Goal: Feedback & Contribution: Leave review/rating

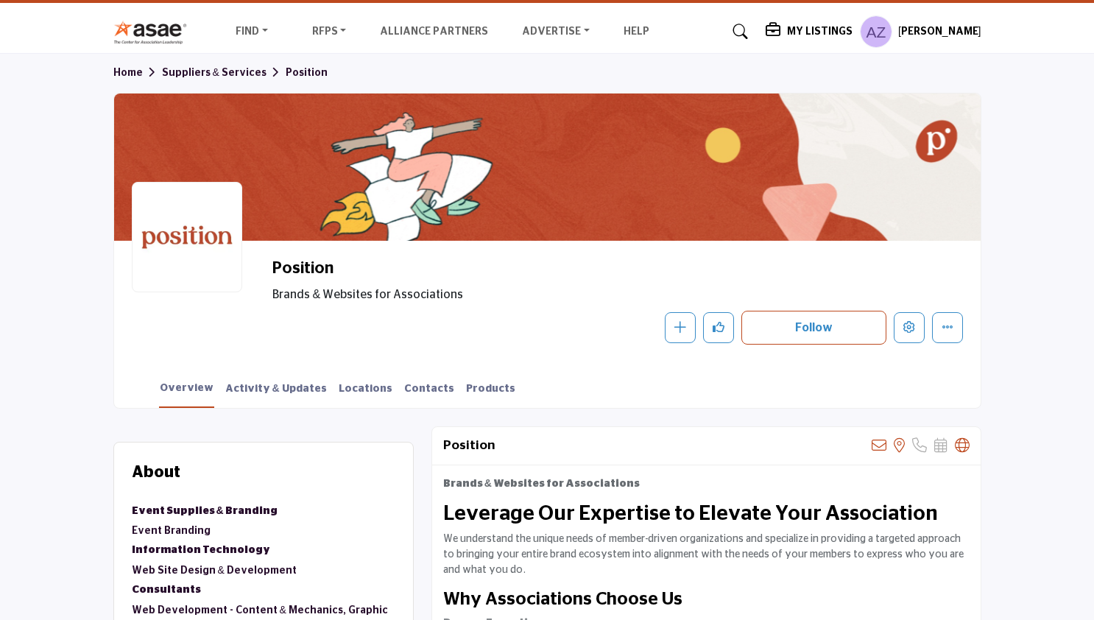
scroll to position [148, 0]
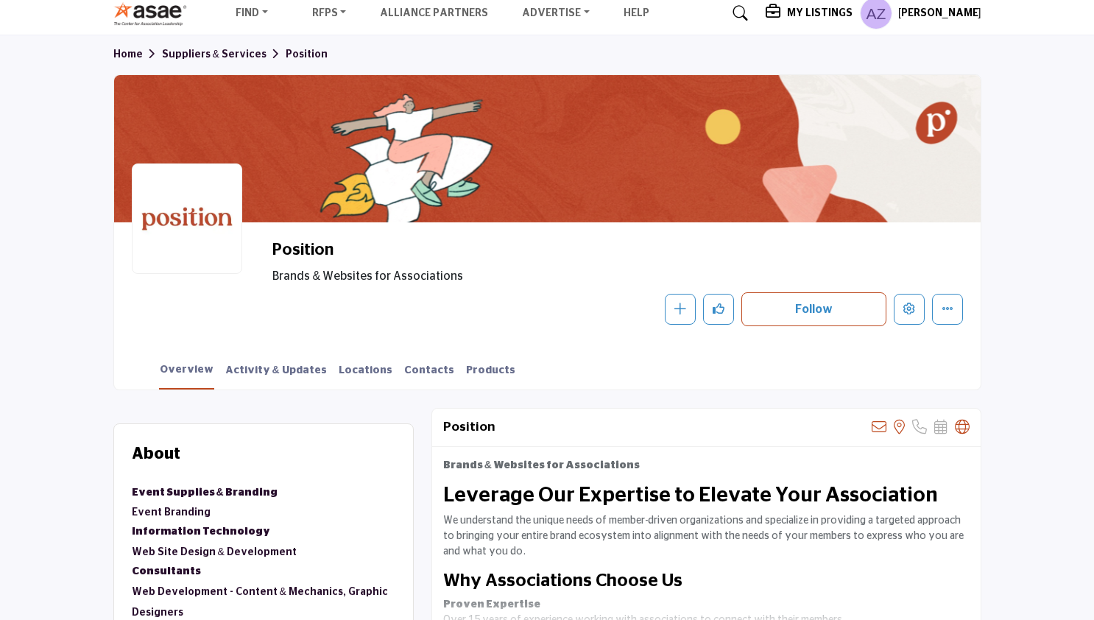
drag, startPoint x: 521, startPoint y: 136, endPoint x: 487, endPoint y: 139, distance: 34.7
click at [487, 141] on div at bounding box center [547, 148] width 867 height 147
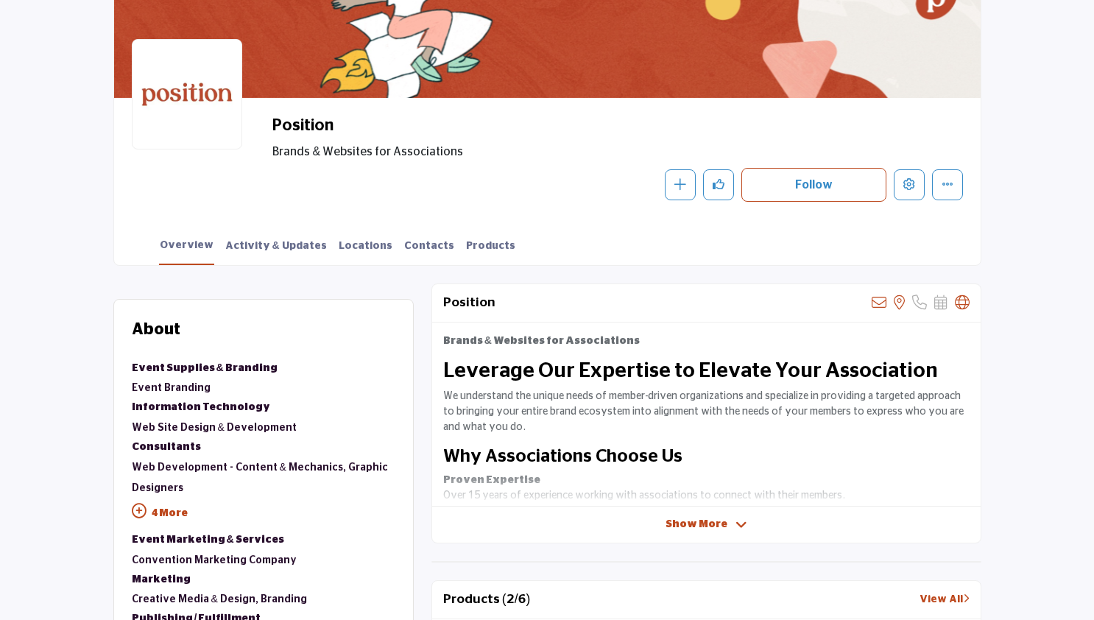
scroll to position [336, 0]
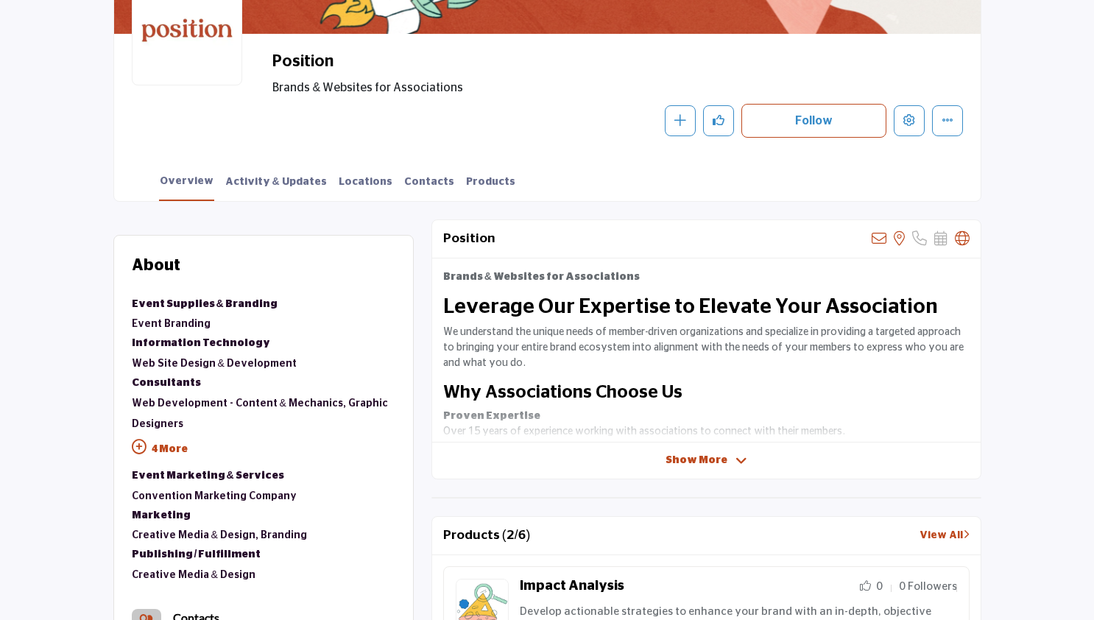
click at [172, 450] on p "4 More" at bounding box center [264, 450] width 264 height 33
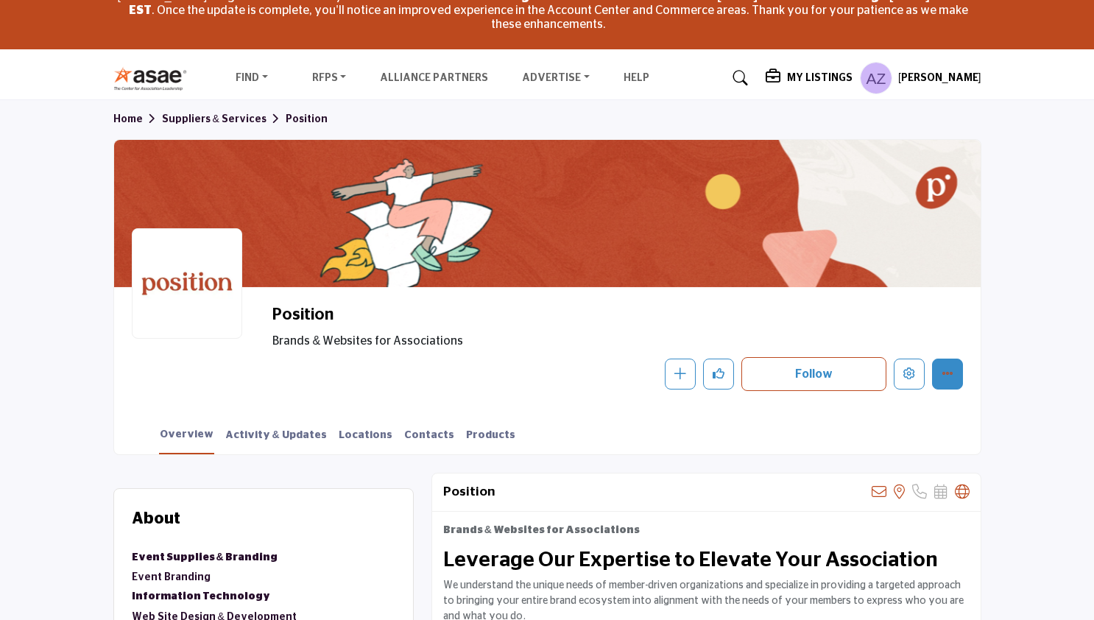
scroll to position [0, 0]
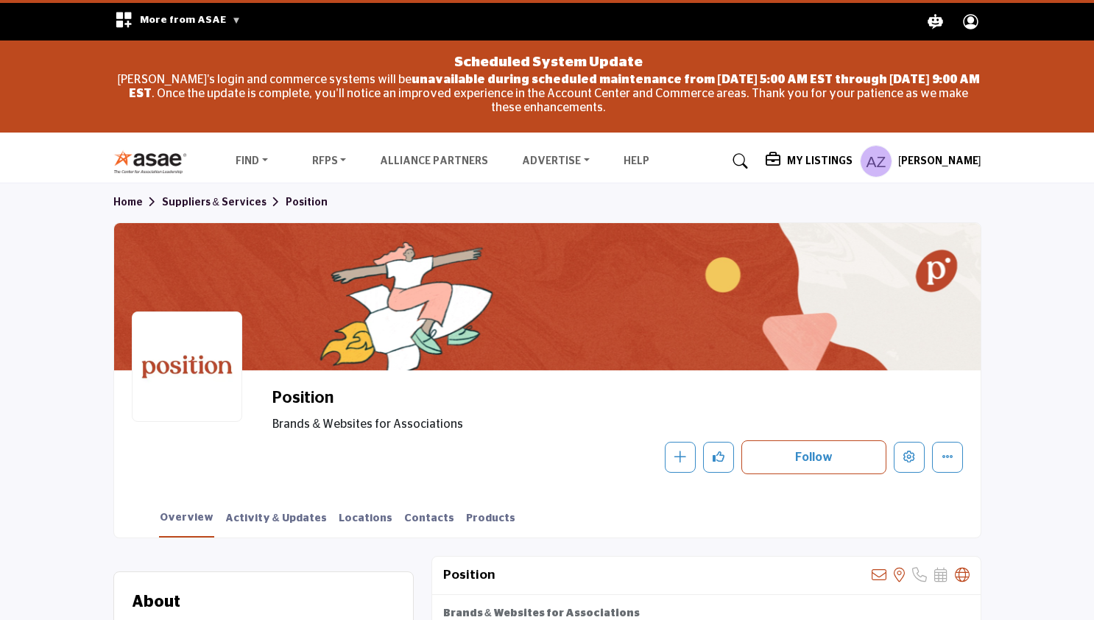
click at [812, 166] on h5 "My Listings" at bounding box center [820, 161] width 66 height 13
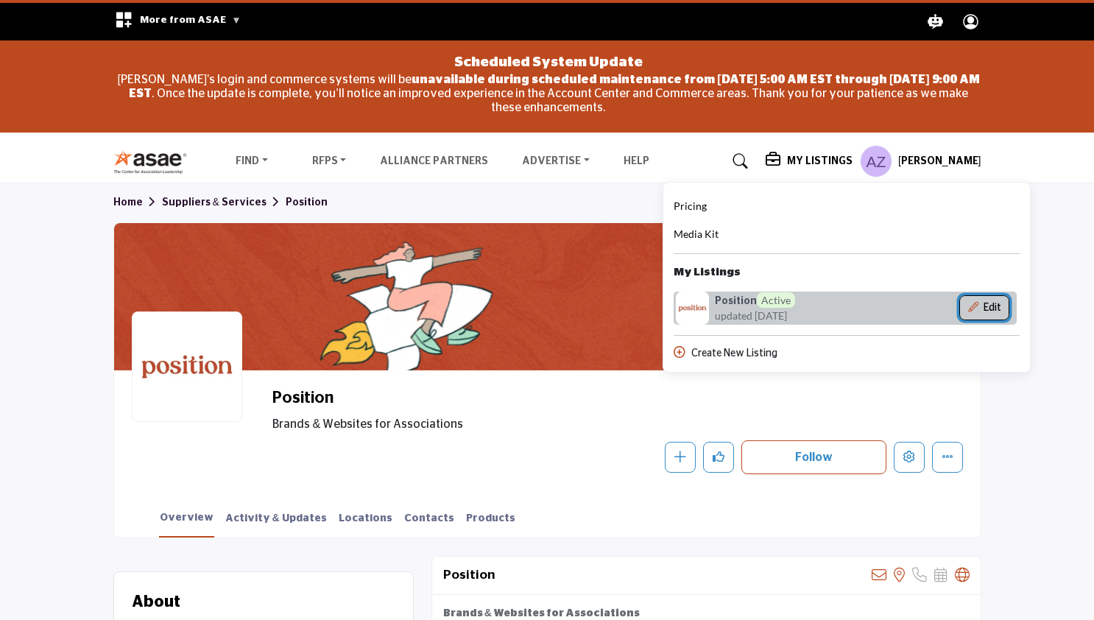
click at [978, 308] on icon "Show Company Details With Edit Page" at bounding box center [973, 307] width 10 height 10
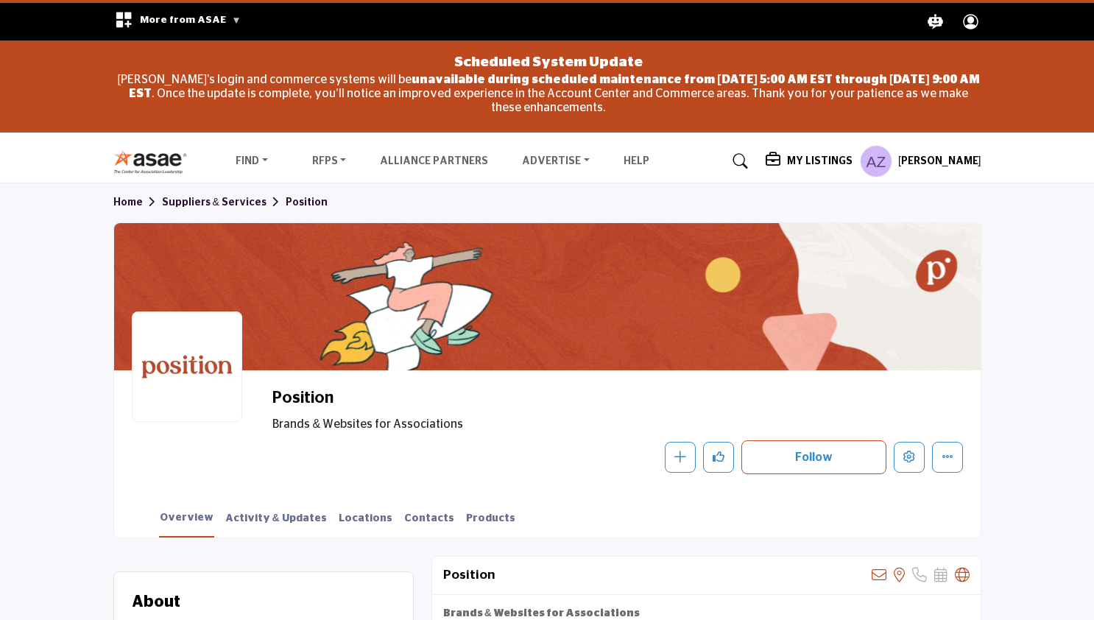
click at [811, 158] on h5 "My Listings" at bounding box center [820, 161] width 66 height 13
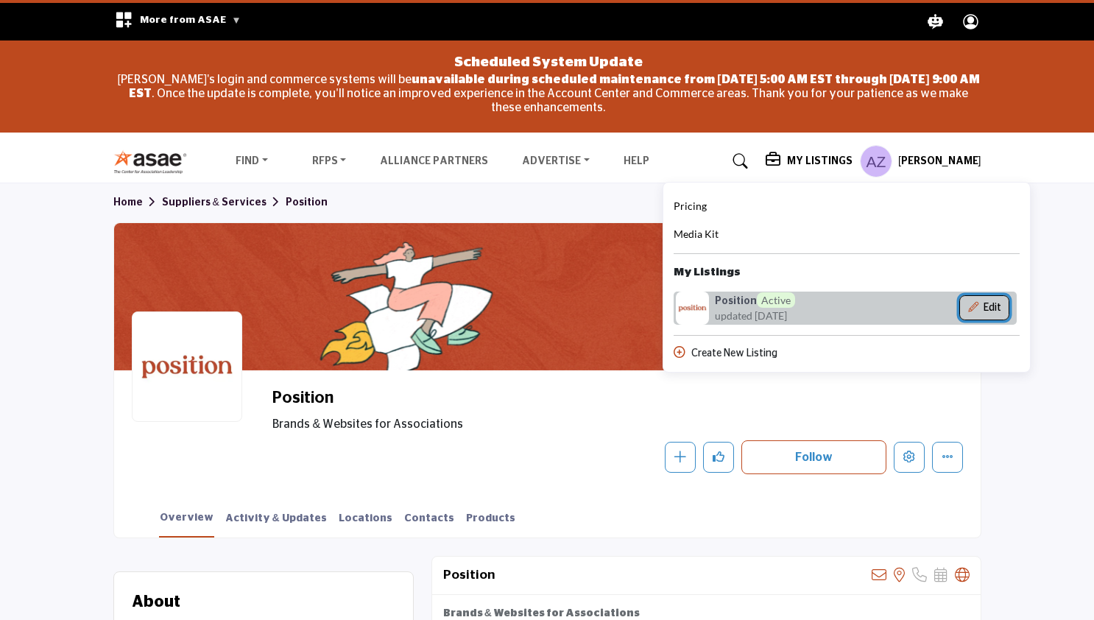
click at [1005, 311] on button "Edit" at bounding box center [984, 307] width 50 height 25
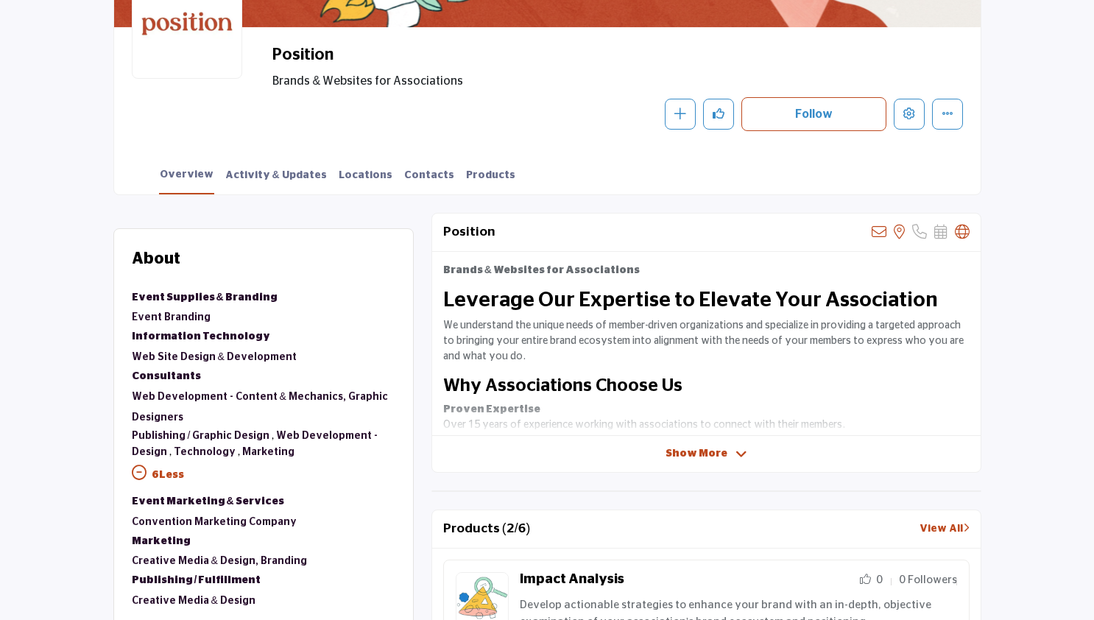
scroll to position [372, 0]
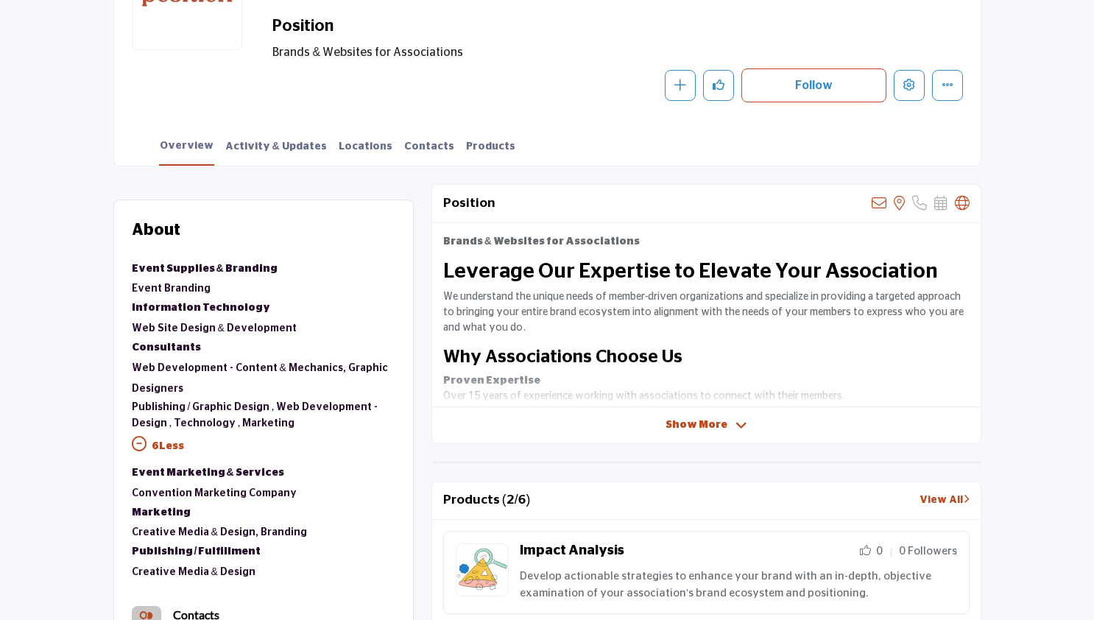
click at [696, 419] on span "Show More" at bounding box center [697, 424] width 62 height 15
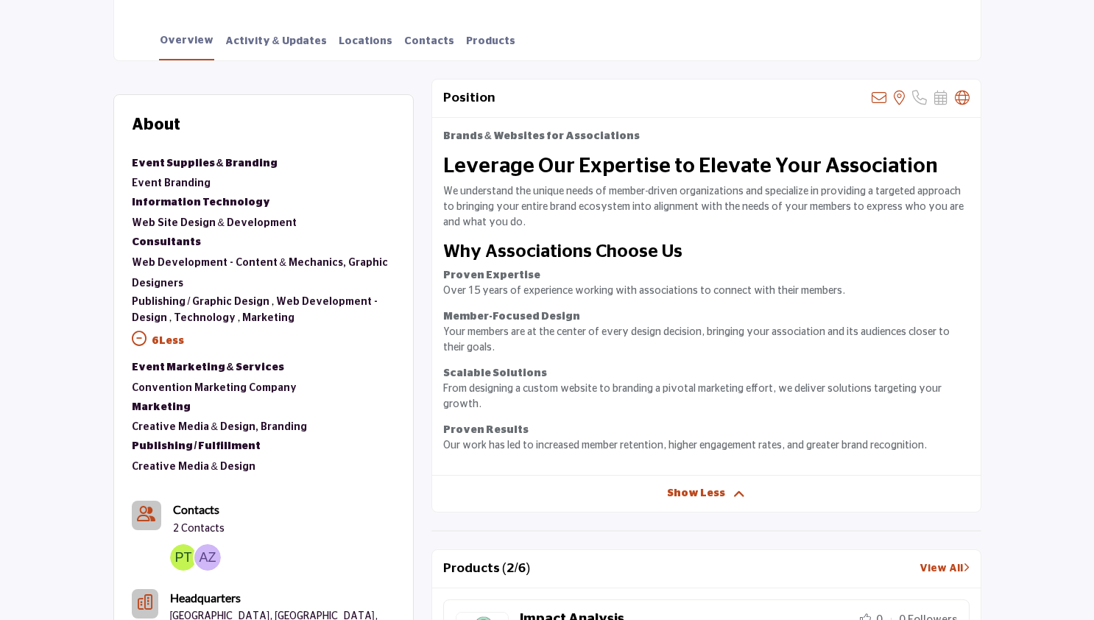
scroll to position [498, 0]
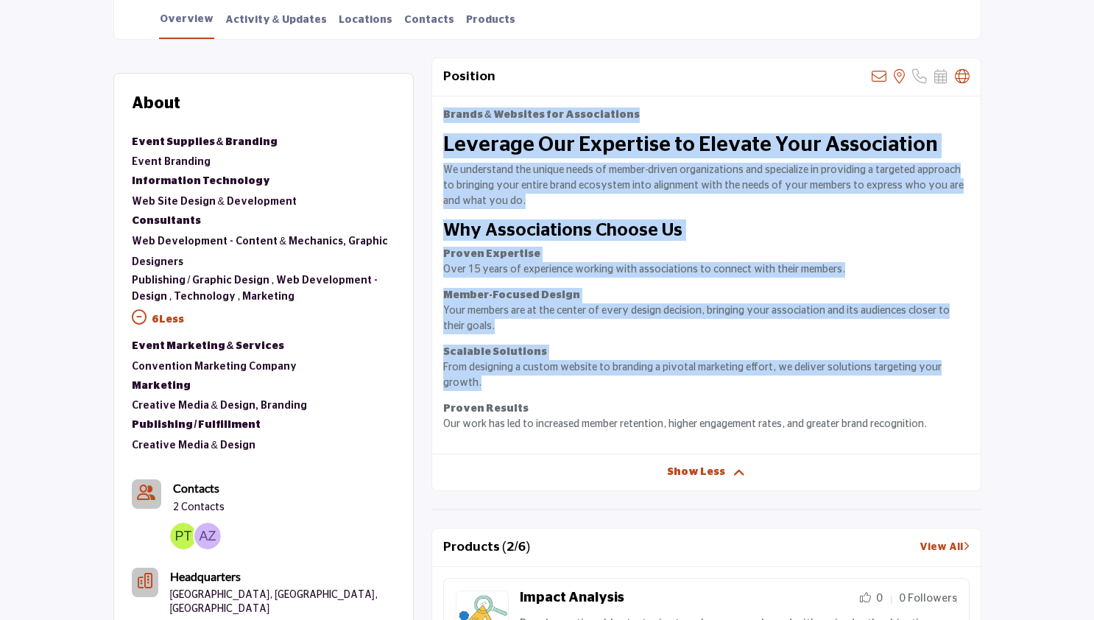
drag, startPoint x: 446, startPoint y: 113, endPoint x: 973, endPoint y: 364, distance: 583.6
click at [976, 364] on div "Brands & Websites for Associations Leverage Our Expertise to Elevate Your Assoc…" at bounding box center [706, 275] width 549 height 358
click at [938, 401] on p "Proven Results Our work has led to increased member retention, higher engagemen…" at bounding box center [706, 416] width 526 height 31
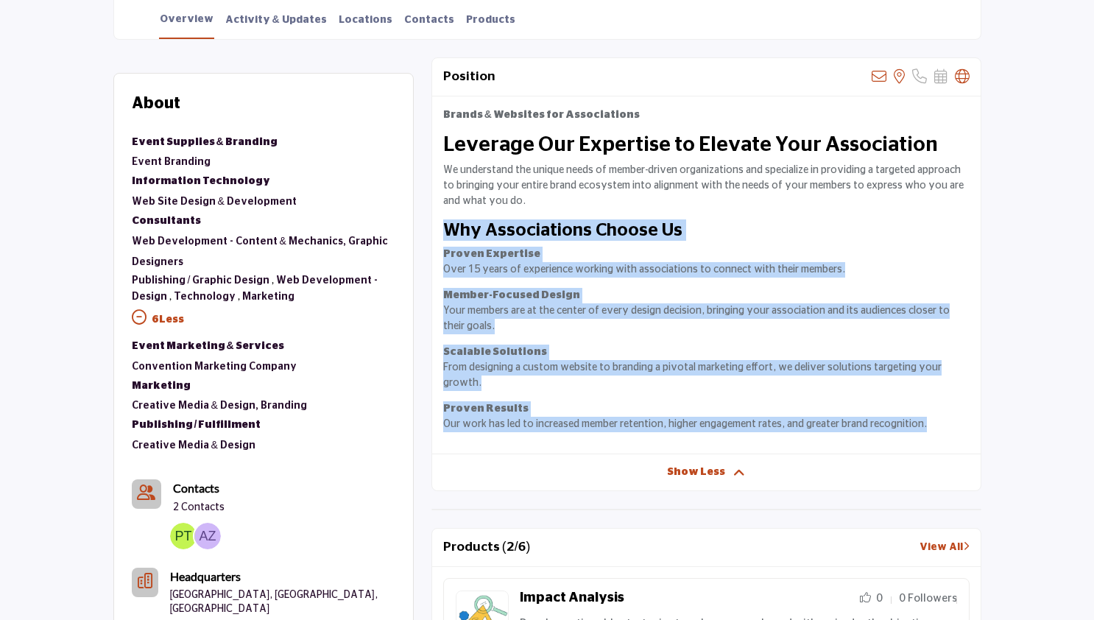
drag, startPoint x: 933, startPoint y: 410, endPoint x: 450, endPoint y: 238, distance: 512.8
click at [450, 238] on div "Brands & Websites for Associations Leverage Our Expertise to Elevate Your Assoc…" at bounding box center [706, 275] width 549 height 358
click at [450, 238] on h3 "Why Associations Choose Us" at bounding box center [706, 229] width 526 height 21
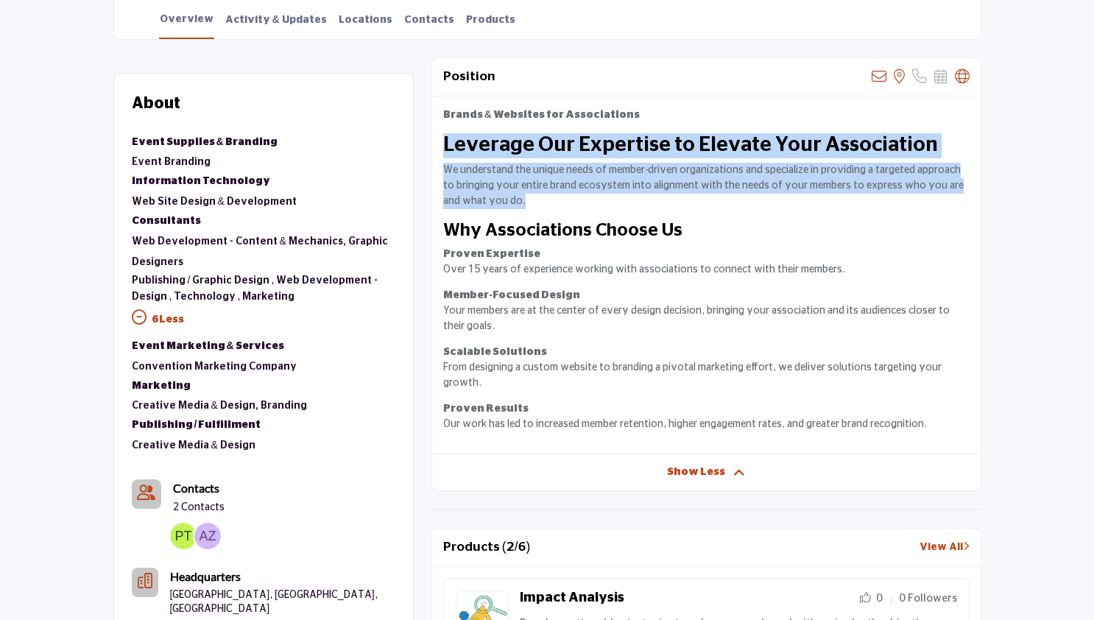
drag, startPoint x: 441, startPoint y: 147, endPoint x: 583, endPoint y: 215, distance: 157.4
click at [583, 215] on div "Brands & Websites for Associations Leverage Our Expertise to Elevate Your Assoc…" at bounding box center [706, 275] width 549 height 358
click at [582, 208] on p "We understand the unique needs of member-driven organizations and specialize in…" at bounding box center [706, 186] width 526 height 46
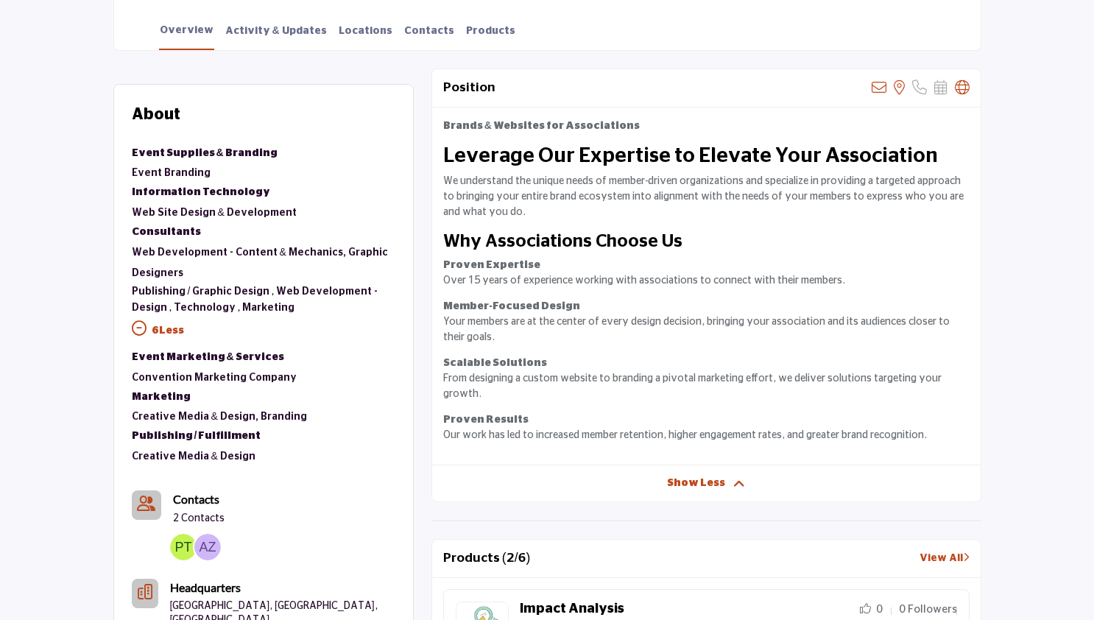
scroll to position [484, 0]
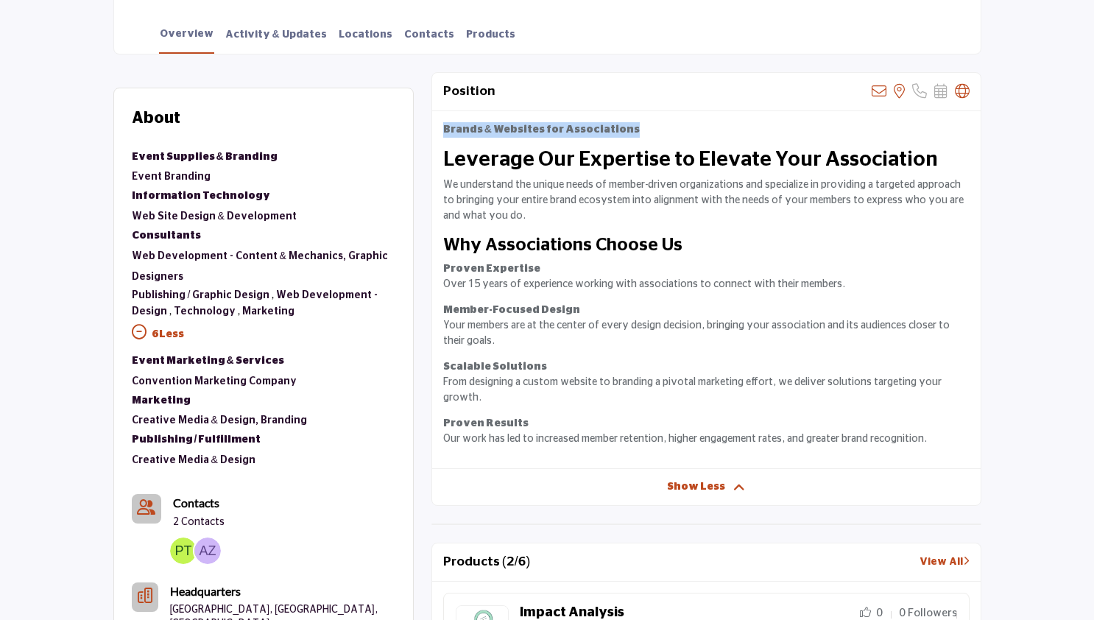
drag, startPoint x: 617, startPoint y: 135, endPoint x: 442, endPoint y: 130, distance: 175.3
click at [442, 130] on div "Brands & Websites for Associations Leverage Our Expertise to Elevate Your Assoc…" at bounding box center [706, 290] width 549 height 358
click at [444, 130] on strong "Brands & Websites for Associations" at bounding box center [541, 129] width 197 height 10
click at [174, 174] on link "Event Branding" at bounding box center [171, 177] width 79 height 10
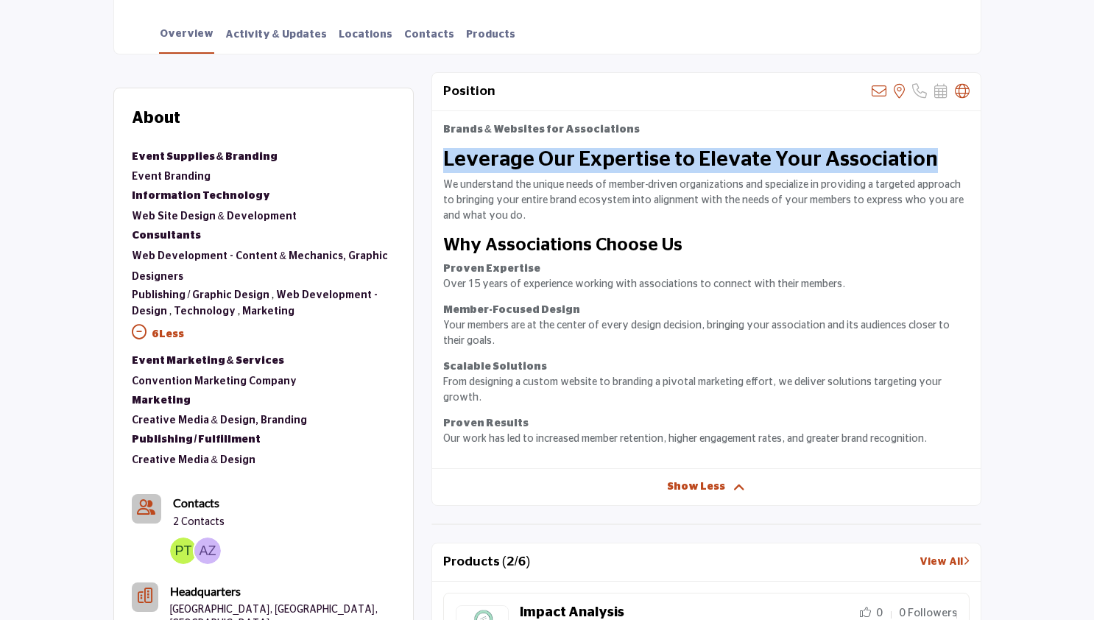
drag, startPoint x: 444, startPoint y: 160, endPoint x: 920, endPoint y: 164, distance: 475.6
click at [920, 164] on h2 "Leverage Our Expertise to Elevate Your Association" at bounding box center [706, 160] width 526 height 25
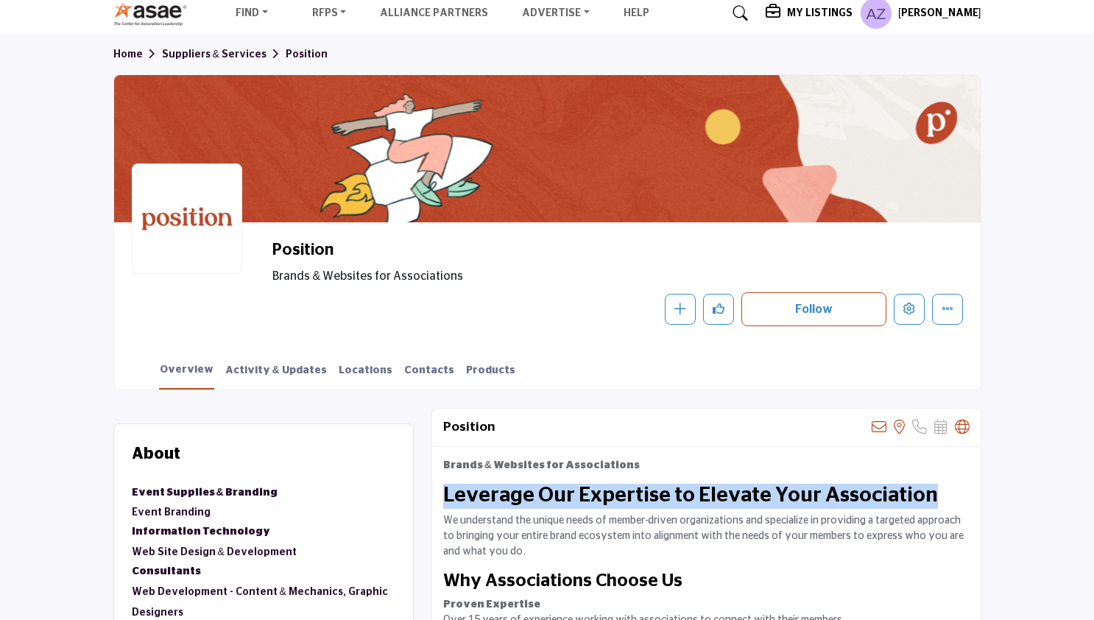
scroll to position [120, 0]
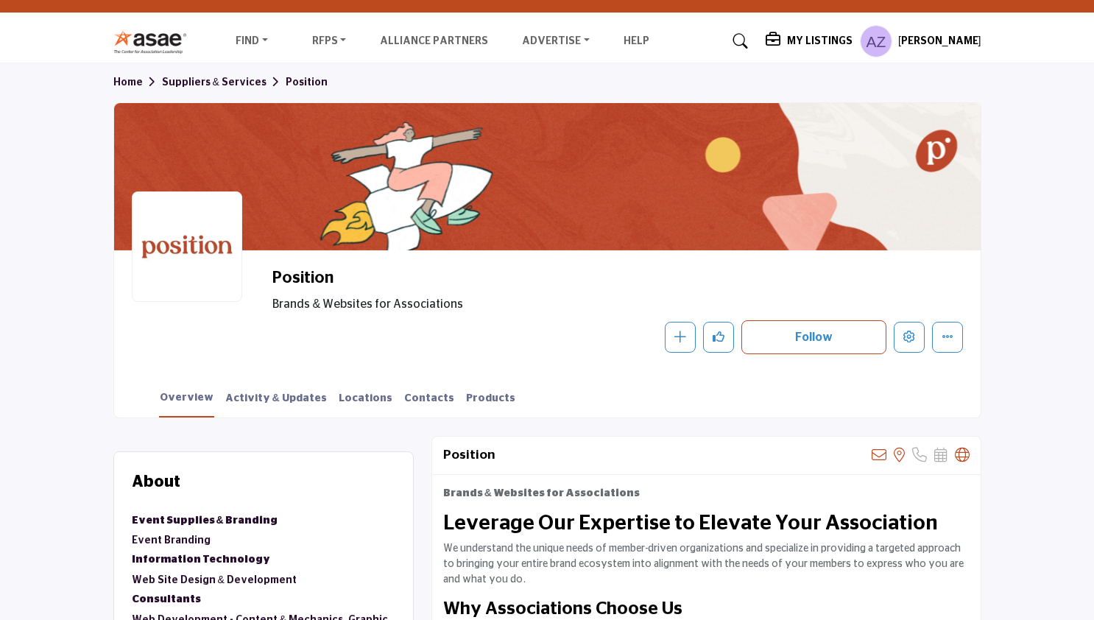
click at [811, 41] on h5 "My Listings" at bounding box center [820, 41] width 66 height 13
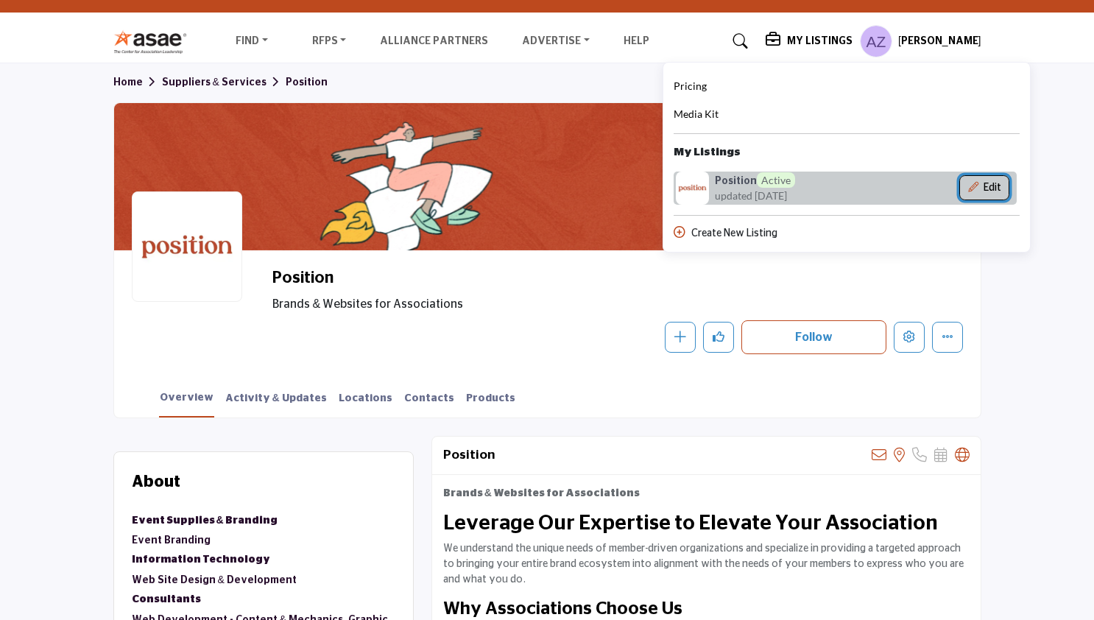
click at [997, 184] on button "Edit" at bounding box center [984, 187] width 50 height 25
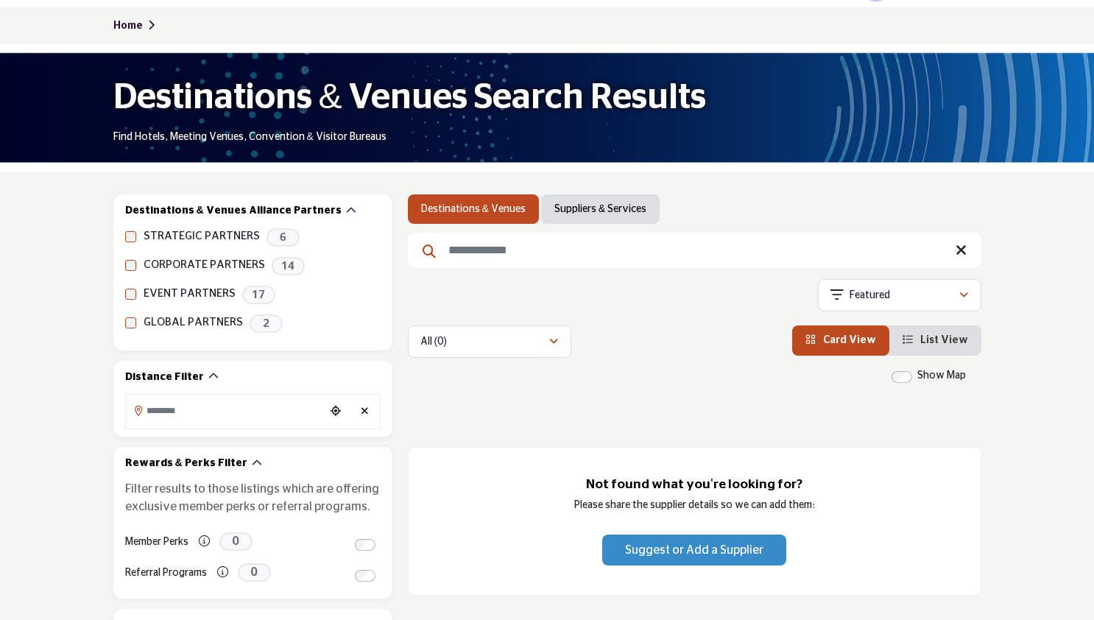
scroll to position [144, 0]
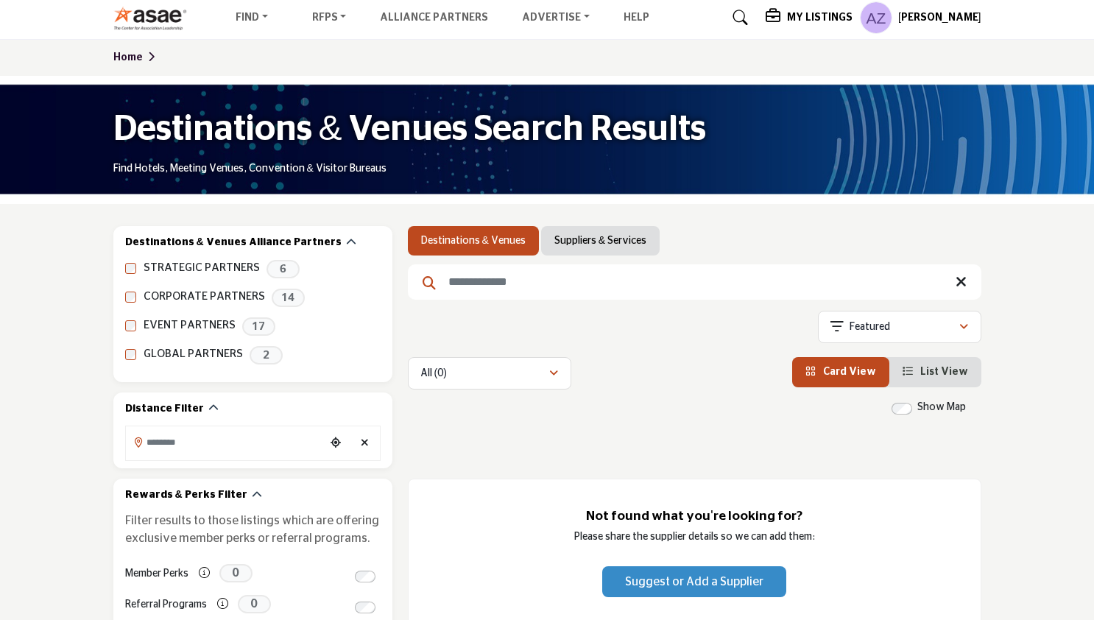
click at [130, 54] on link "Home" at bounding box center [136, 57] width 46 height 10
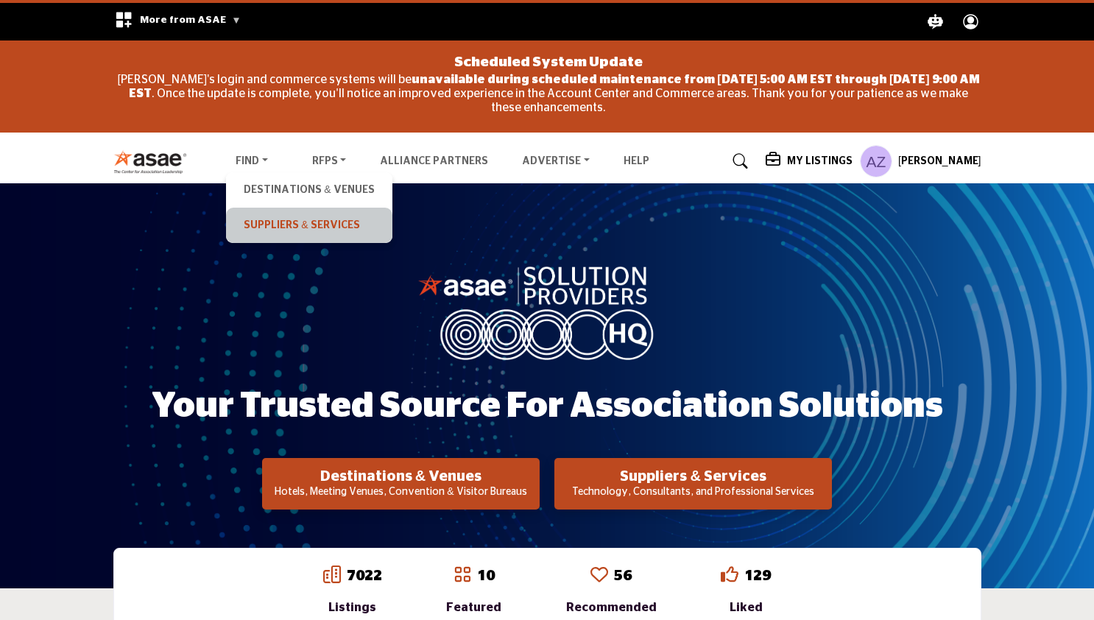
click at [270, 226] on link "Suppliers & Services" at bounding box center [308, 225] width 151 height 21
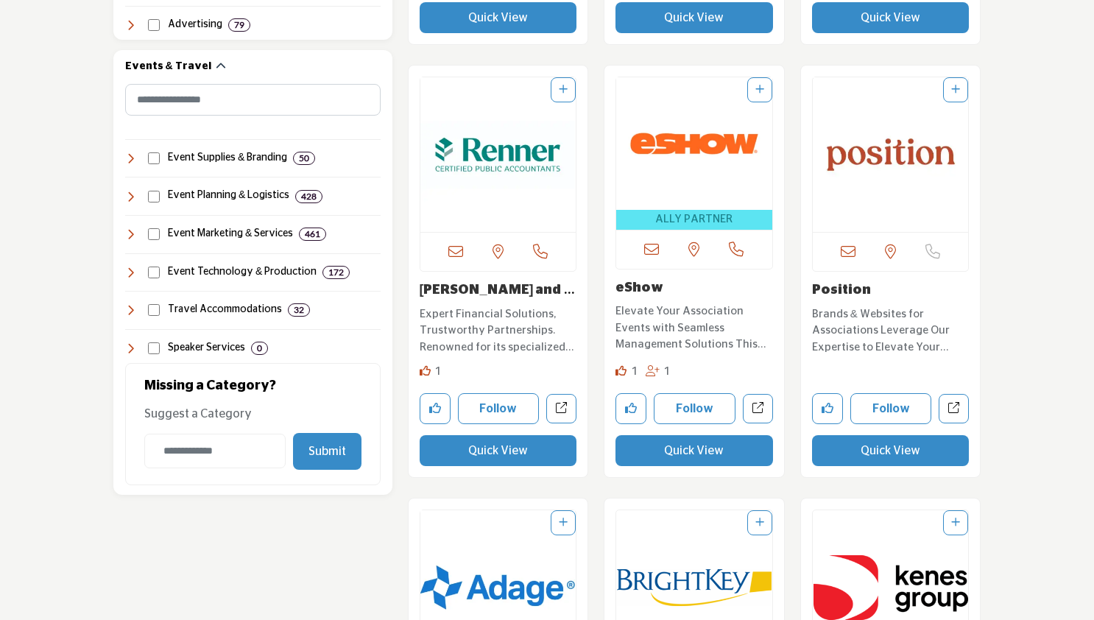
scroll to position [1433, 0]
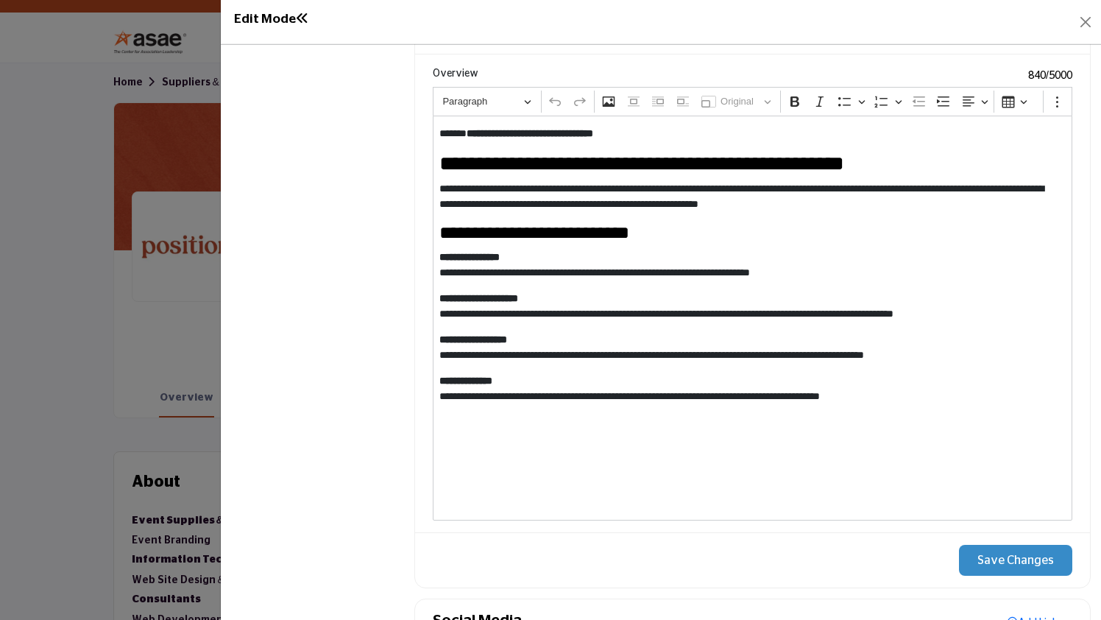
scroll to position [1504, 0]
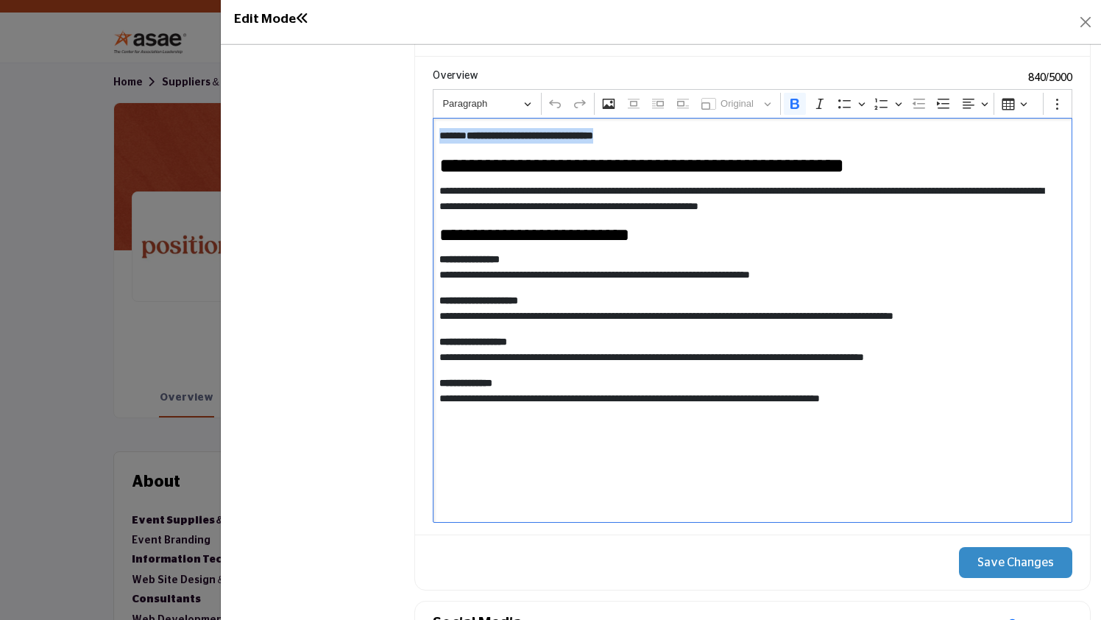
drag, startPoint x: 599, startPoint y: 135, endPoint x: 380, endPoint y: 135, distance: 219.4
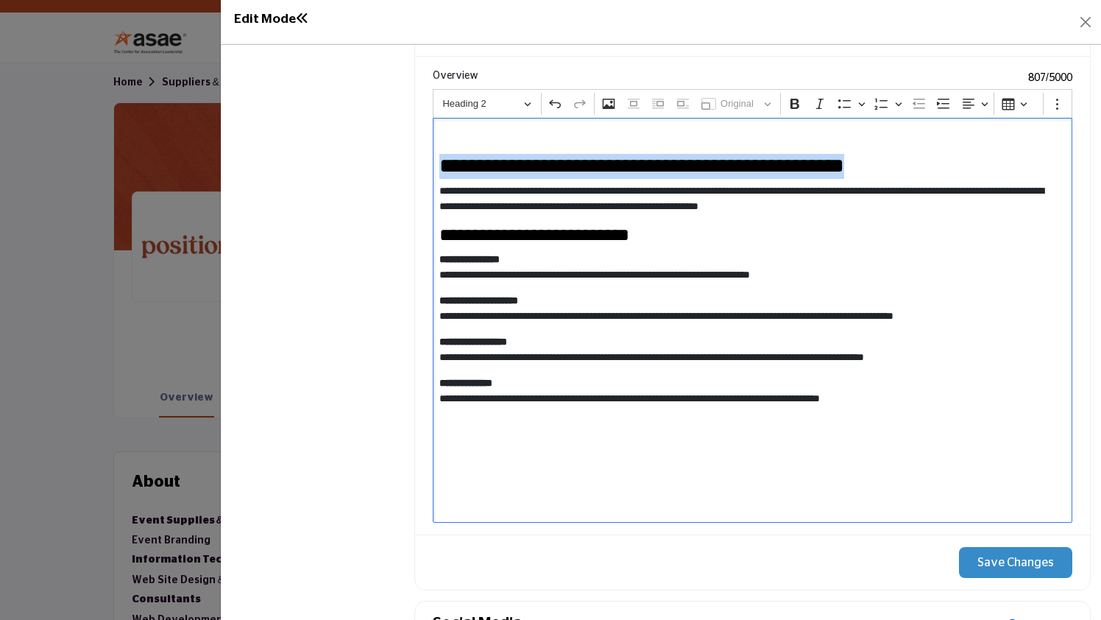
drag, startPoint x: 910, startPoint y: 163, endPoint x: 407, endPoint y: 167, distance: 502.9
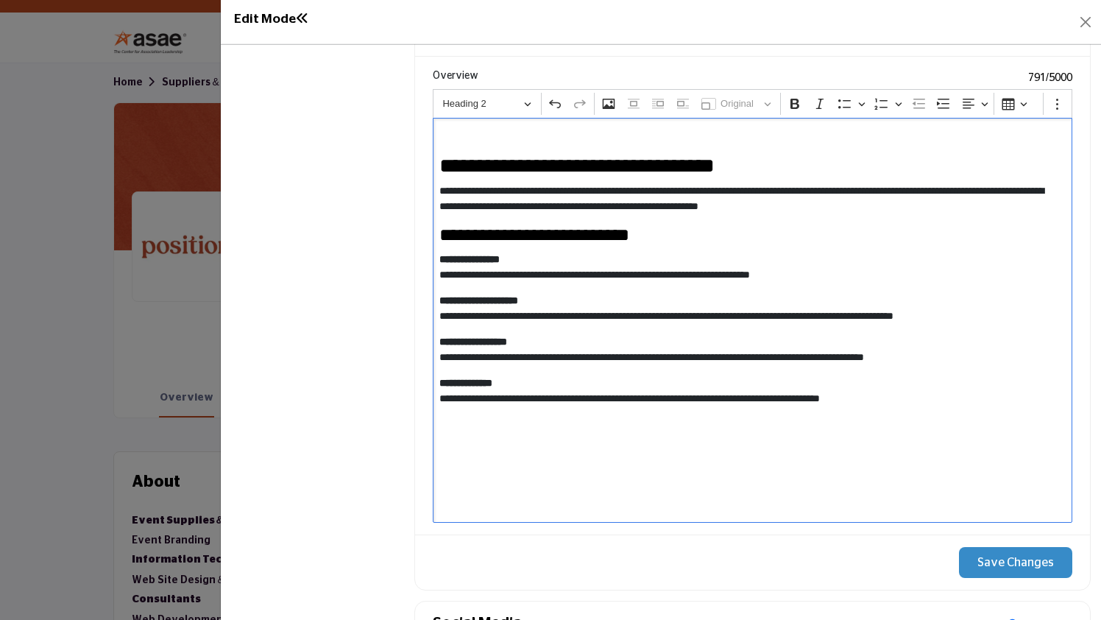
click at [442, 162] on h2 "**********" at bounding box center [750, 166] width 620 height 25
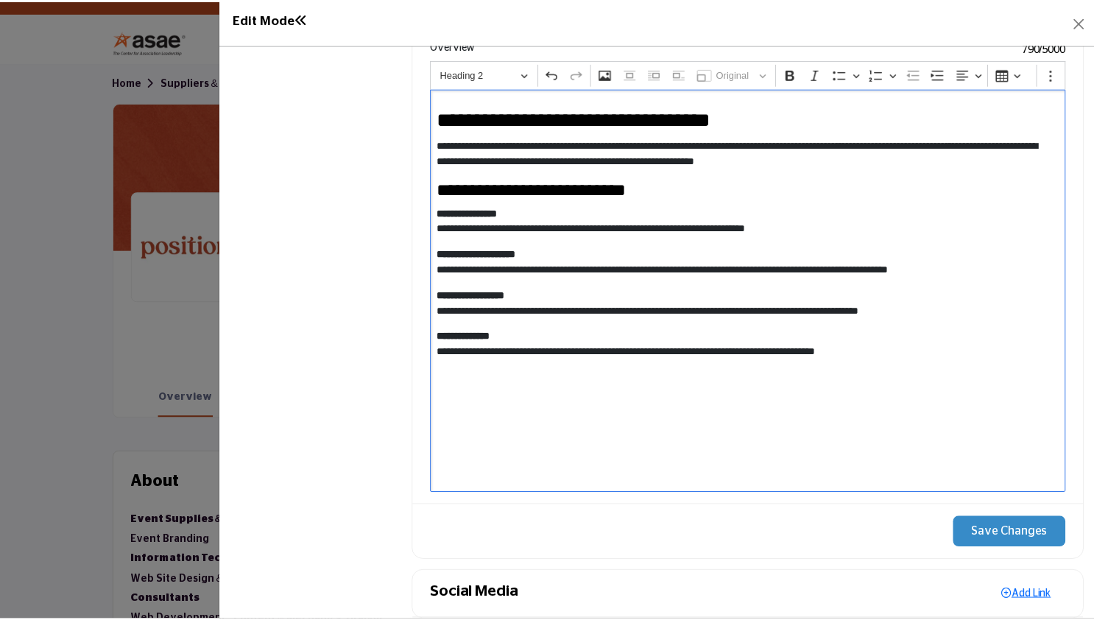
scroll to position [1526, 0]
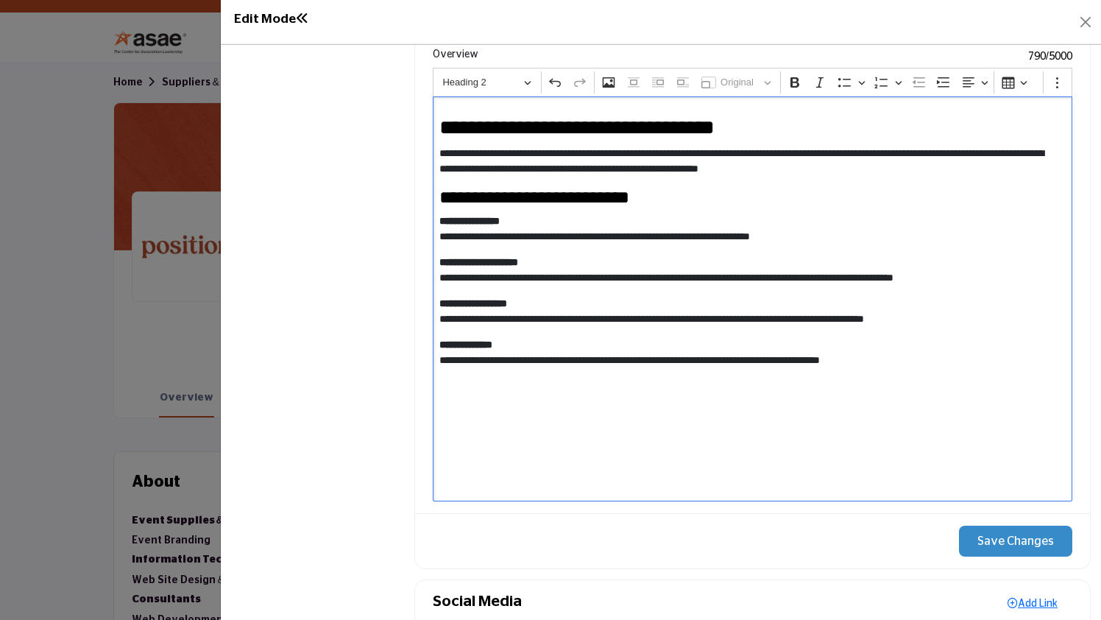
click at [1006, 533] on button "Save Changes" at bounding box center [1015, 541] width 113 height 31
click at [1087, 24] on button "Close" at bounding box center [1086, 22] width 21 height 21
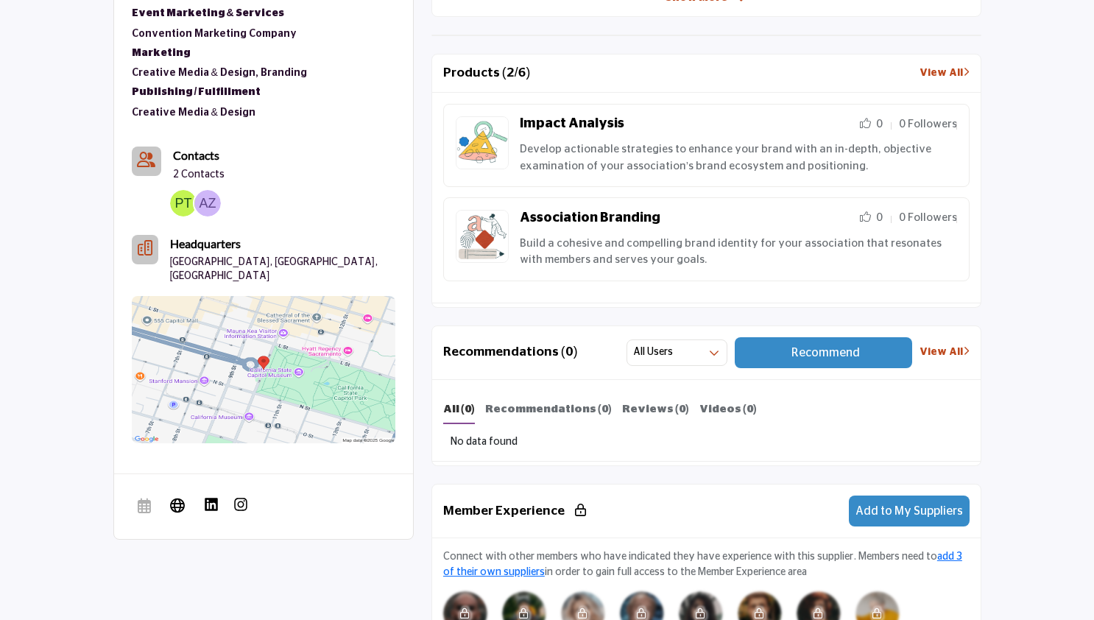
scroll to position [772, 0]
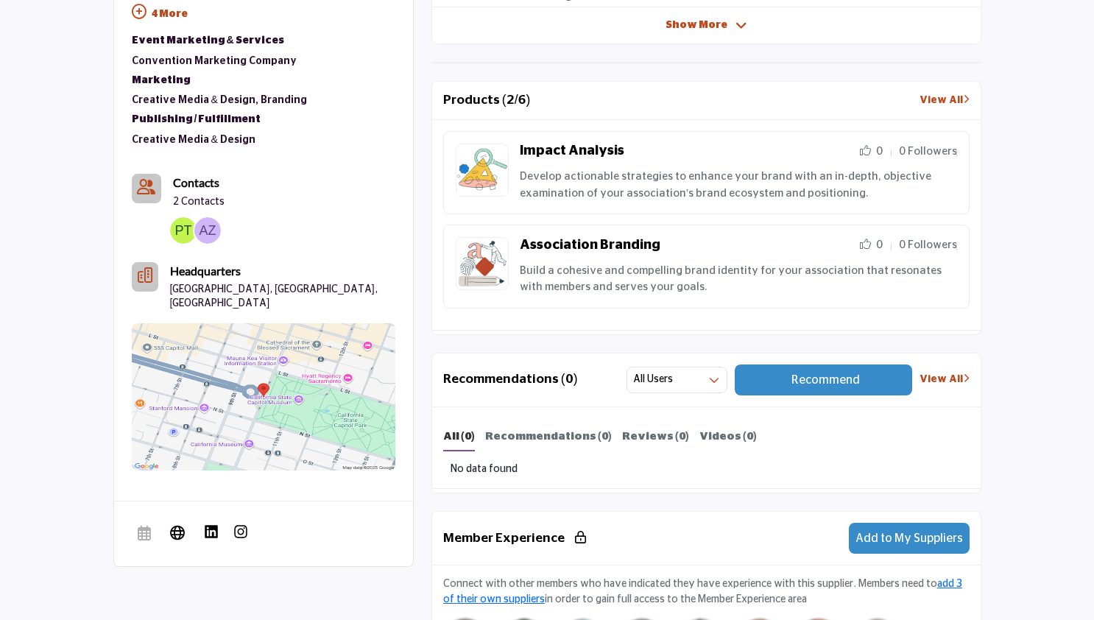
click at [931, 99] on link "View All" at bounding box center [945, 100] width 50 height 15
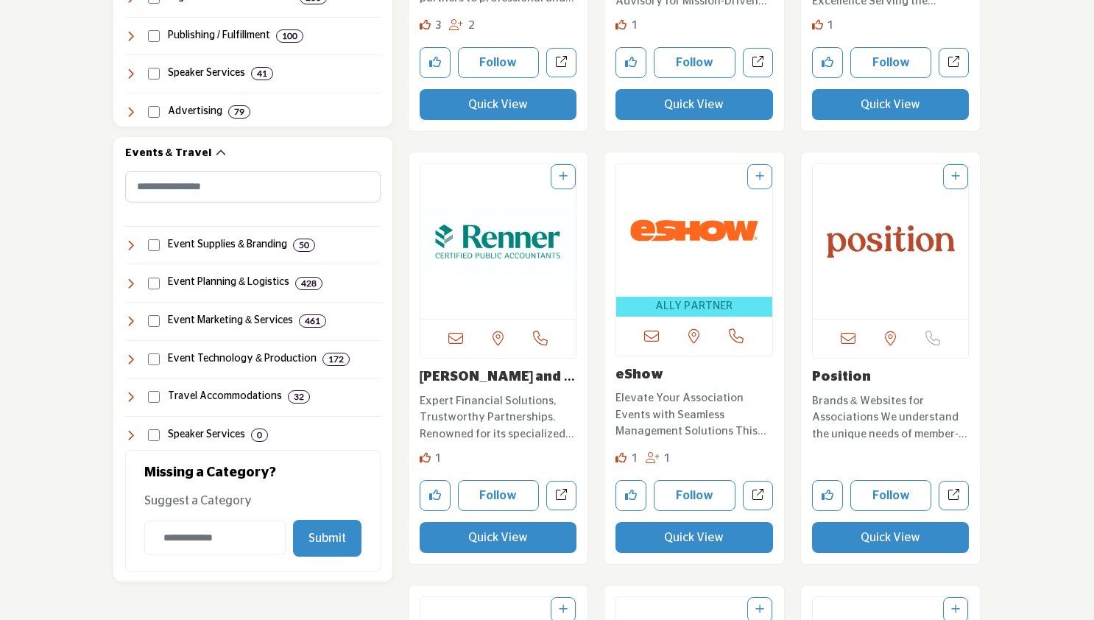
scroll to position [1297, 0]
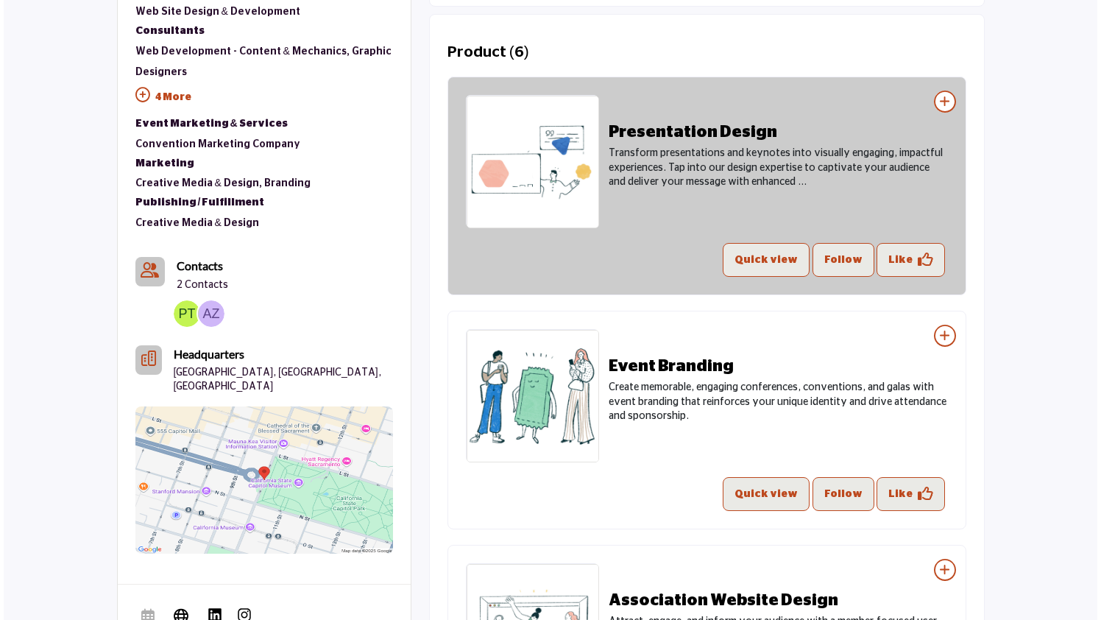
scroll to position [704, 0]
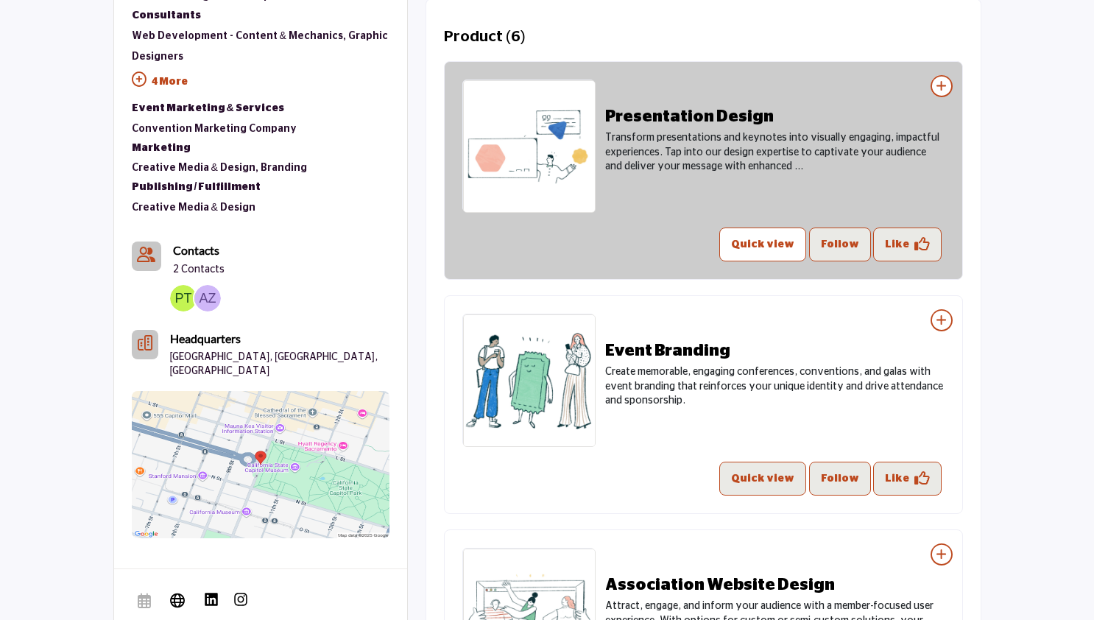
click at [750, 242] on button "Quick view" at bounding box center [762, 245] width 87 height 34
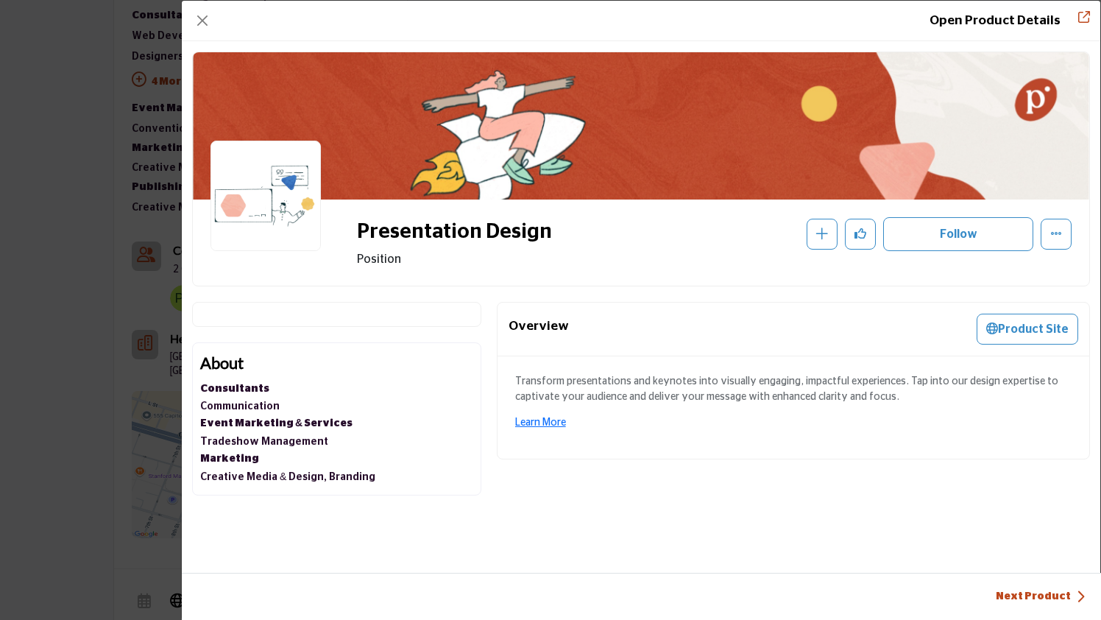
click at [523, 383] on p "Transform presentations and keynotes into visually engaging, impactful experien…" at bounding box center [793, 389] width 557 height 31
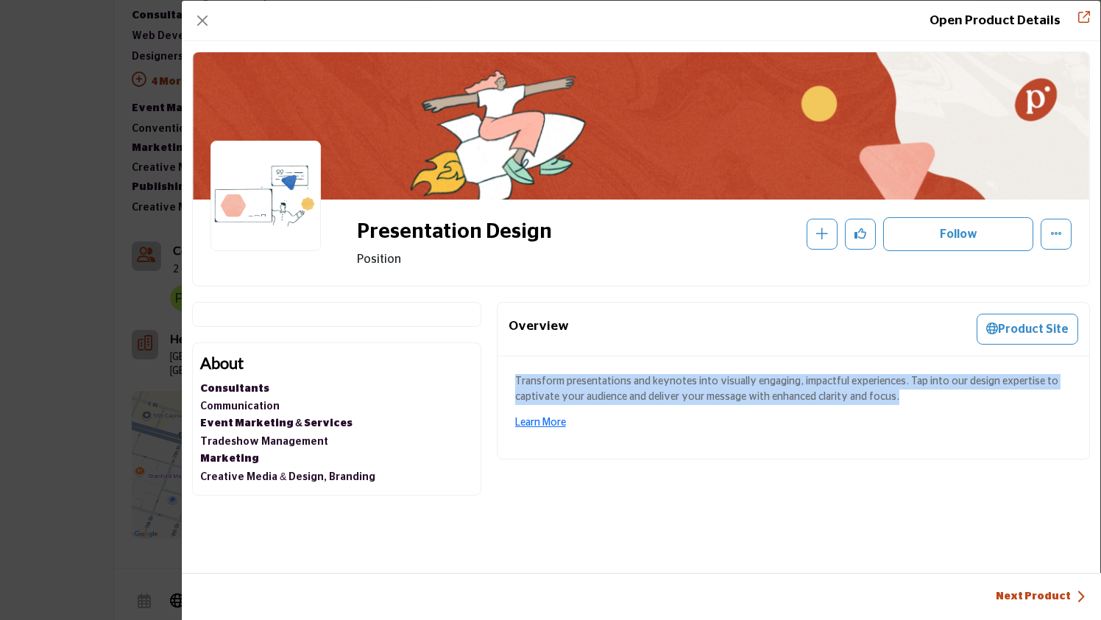
click at [523, 383] on p "Transform presentations and keynotes into visually engaging, impactful experien…" at bounding box center [793, 389] width 557 height 31
click at [543, 420] on link "Learn More" at bounding box center [540, 422] width 51 height 10
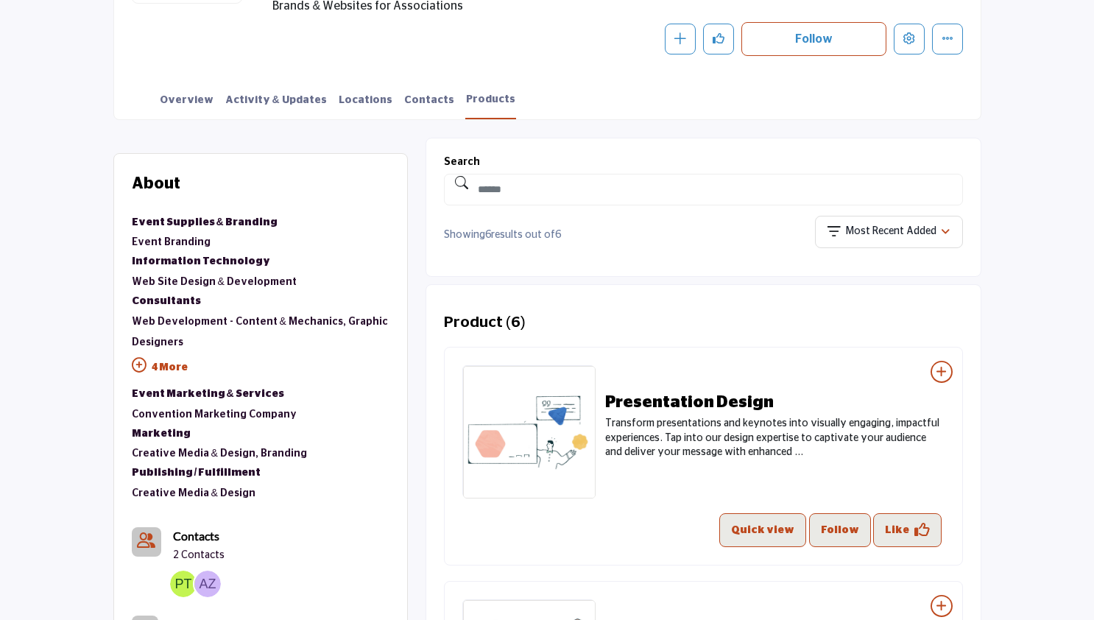
scroll to position [399, 0]
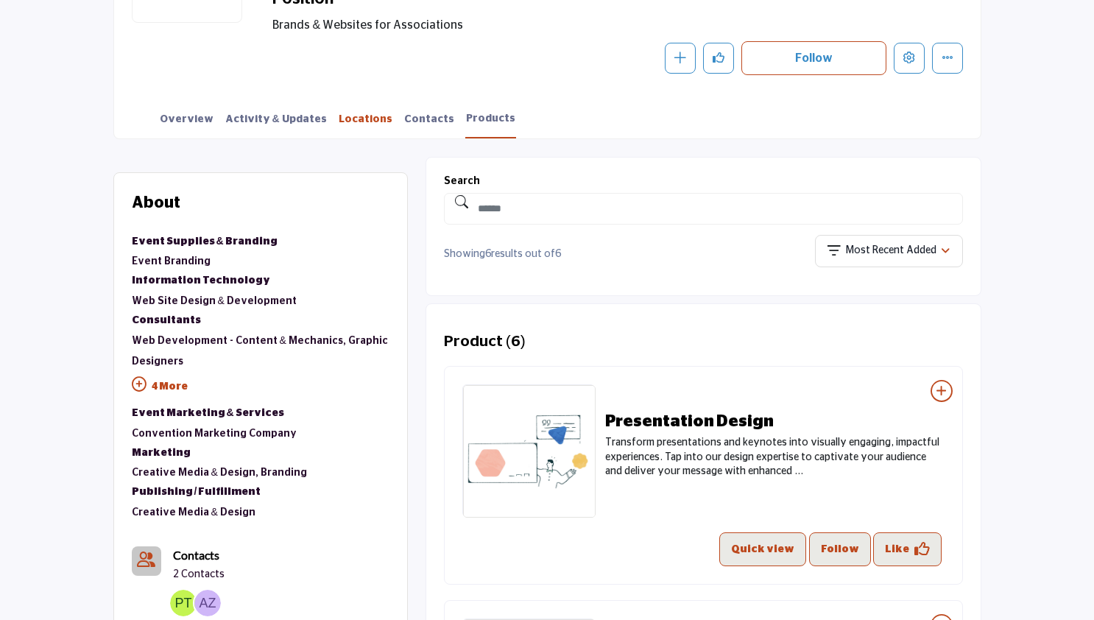
click at [338, 122] on link "Locations" at bounding box center [365, 125] width 55 height 26
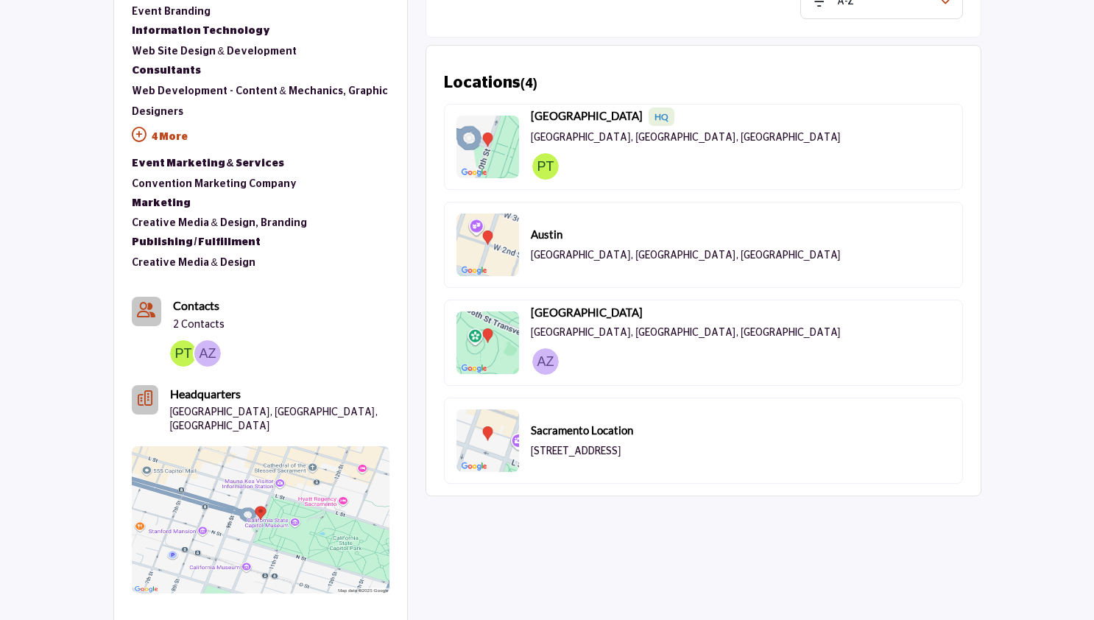
scroll to position [662, 0]
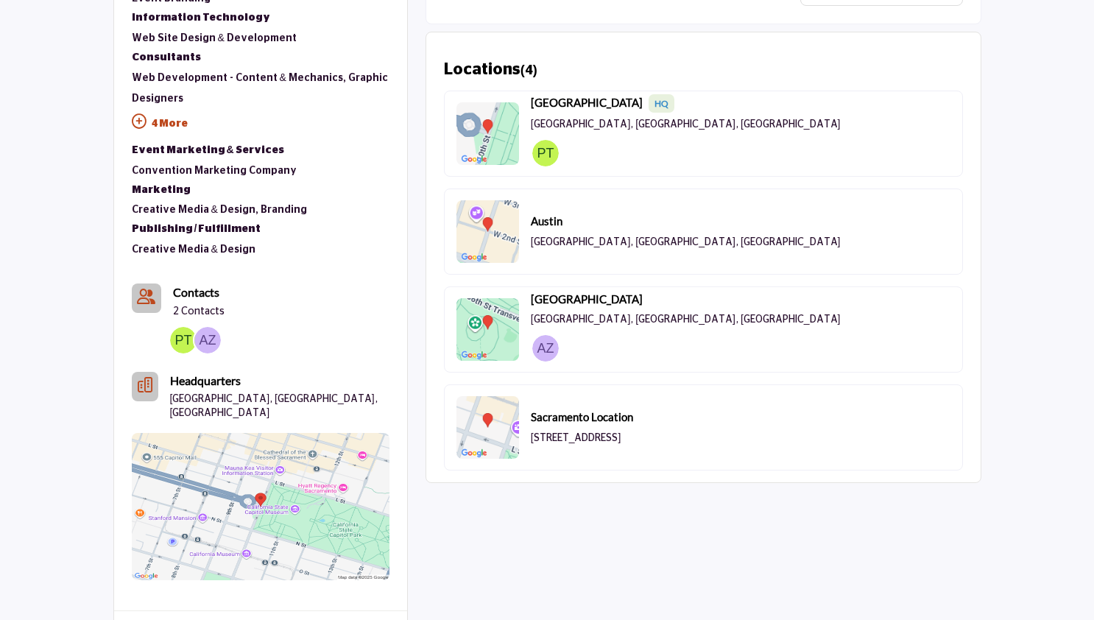
click at [613, 442] on p "[STREET_ADDRESS]" at bounding box center [576, 438] width 91 height 15
click at [584, 236] on p "[GEOGRAPHIC_DATA], [GEOGRAPHIC_DATA], [GEOGRAPHIC_DATA]" at bounding box center [686, 243] width 310 height 15
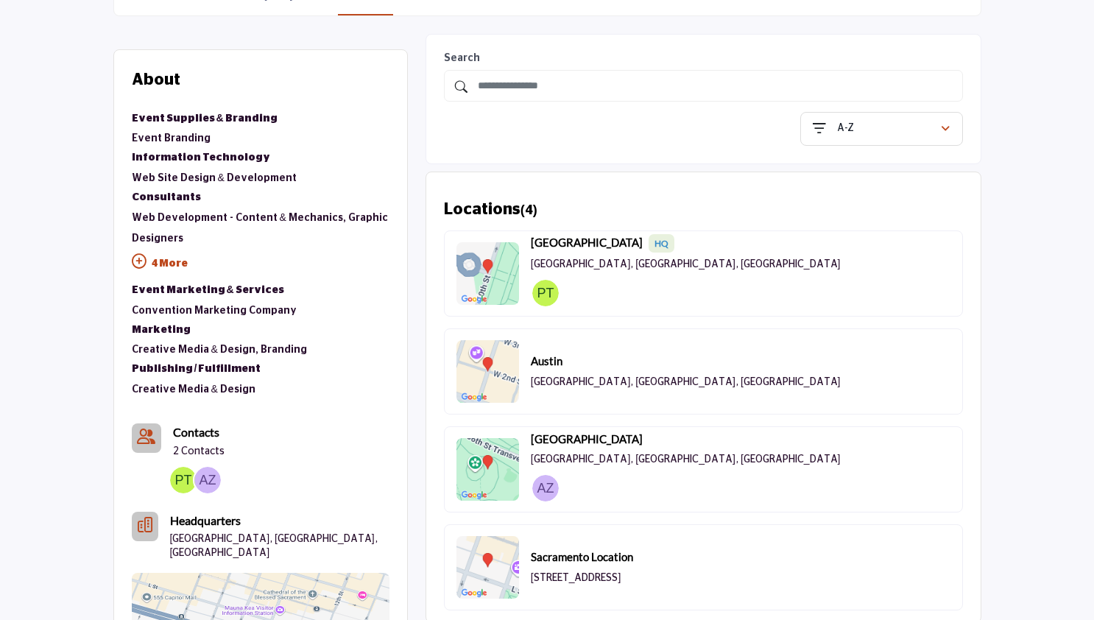
scroll to position [521, 0]
click at [167, 262] on p "4 More" at bounding box center [261, 266] width 258 height 33
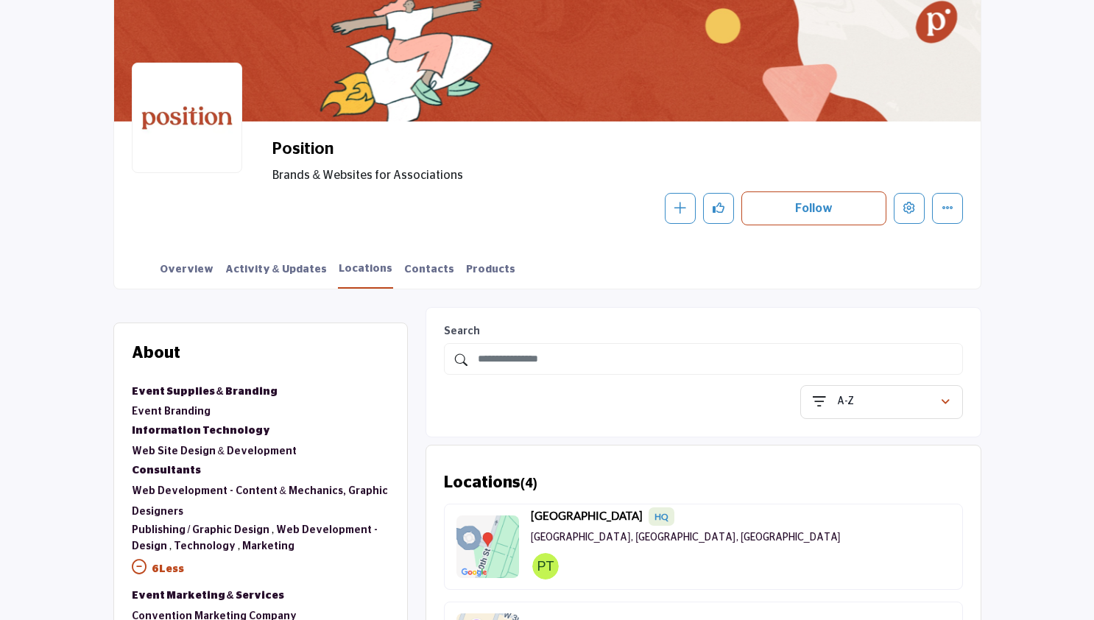
scroll to position [240, 0]
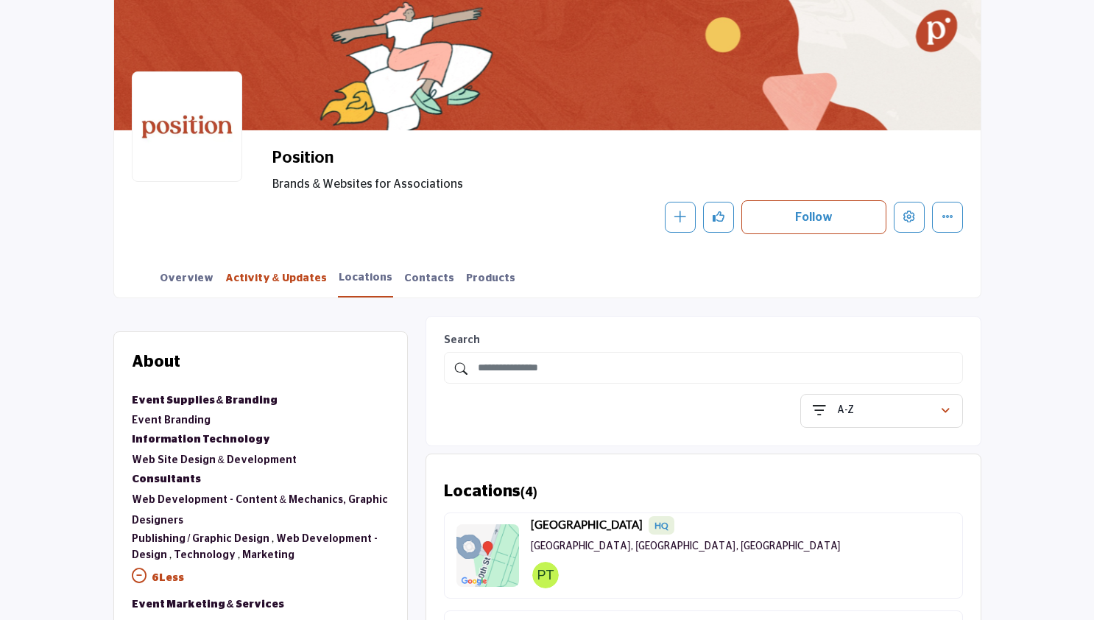
click at [281, 282] on link "Activity & Updates" at bounding box center [276, 284] width 103 height 26
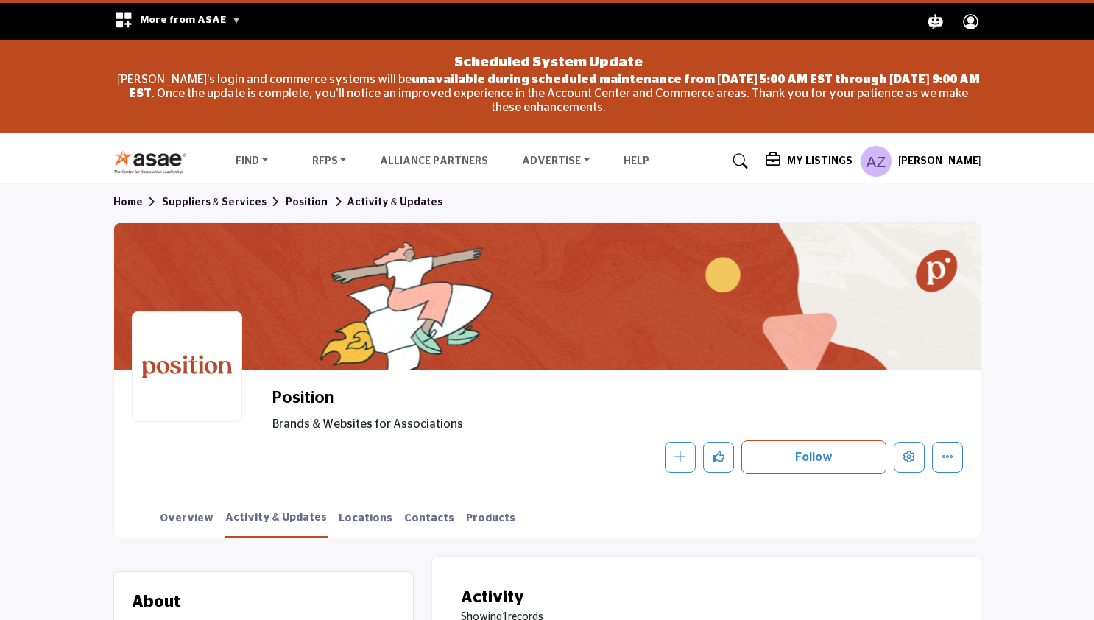
scroll to position [319, 0]
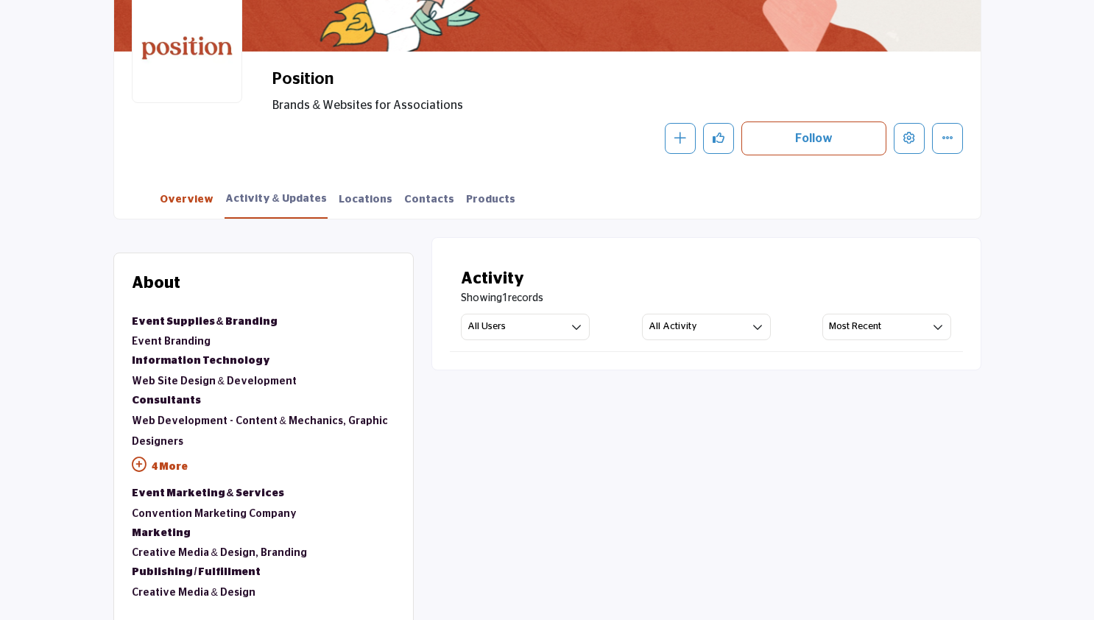
click at [176, 201] on link "Overview" at bounding box center [186, 205] width 55 height 26
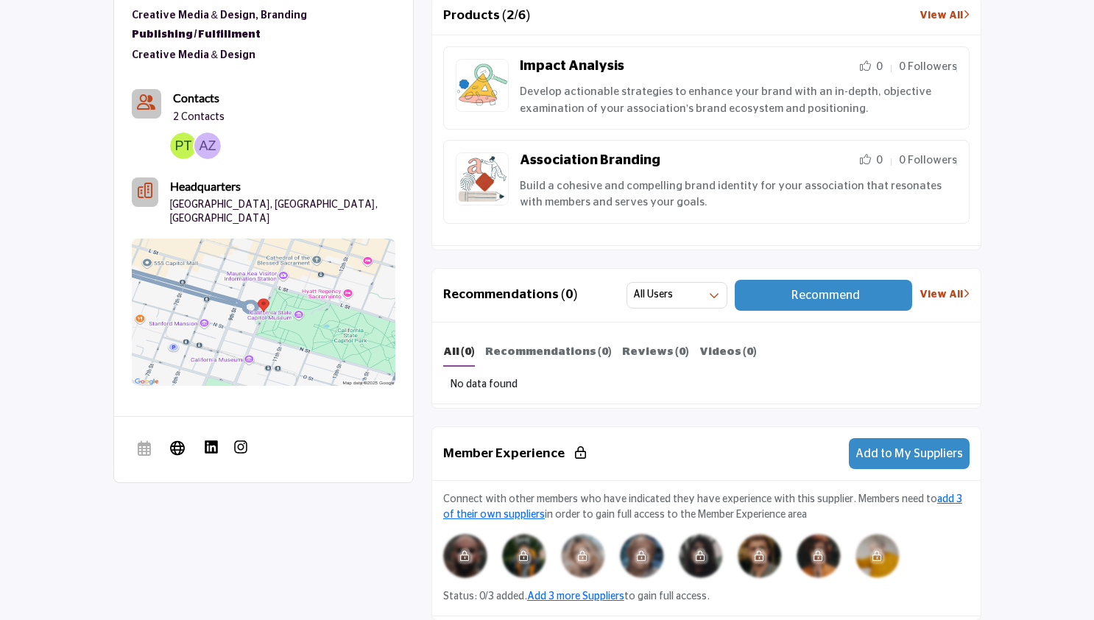
scroll to position [845, 0]
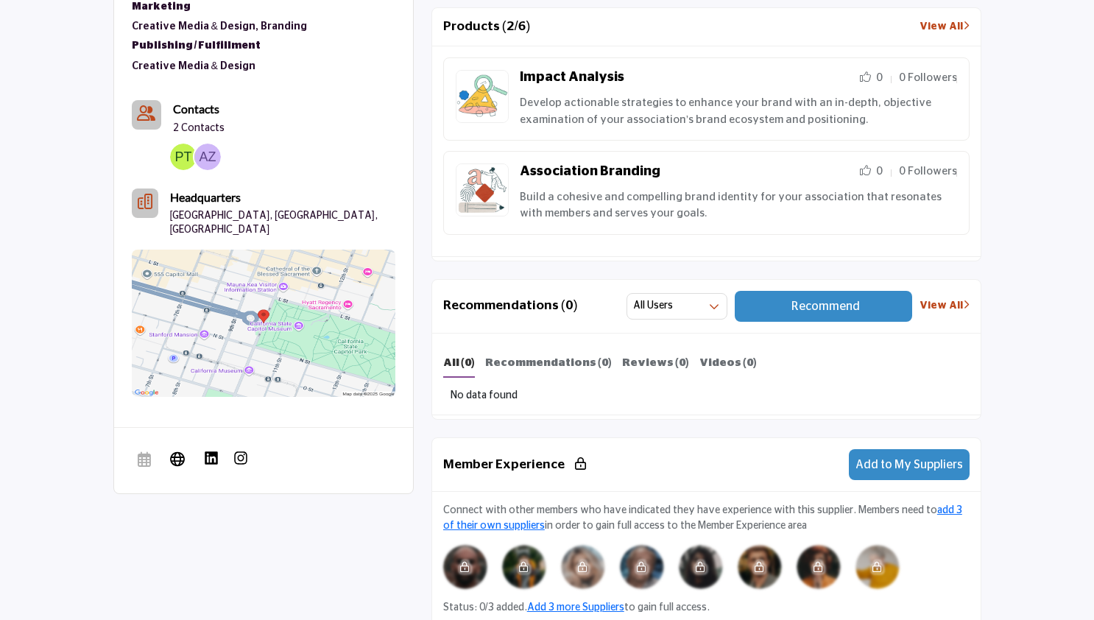
click at [529, 306] on h2 "Recommendations (0)" at bounding box center [510, 305] width 135 height 15
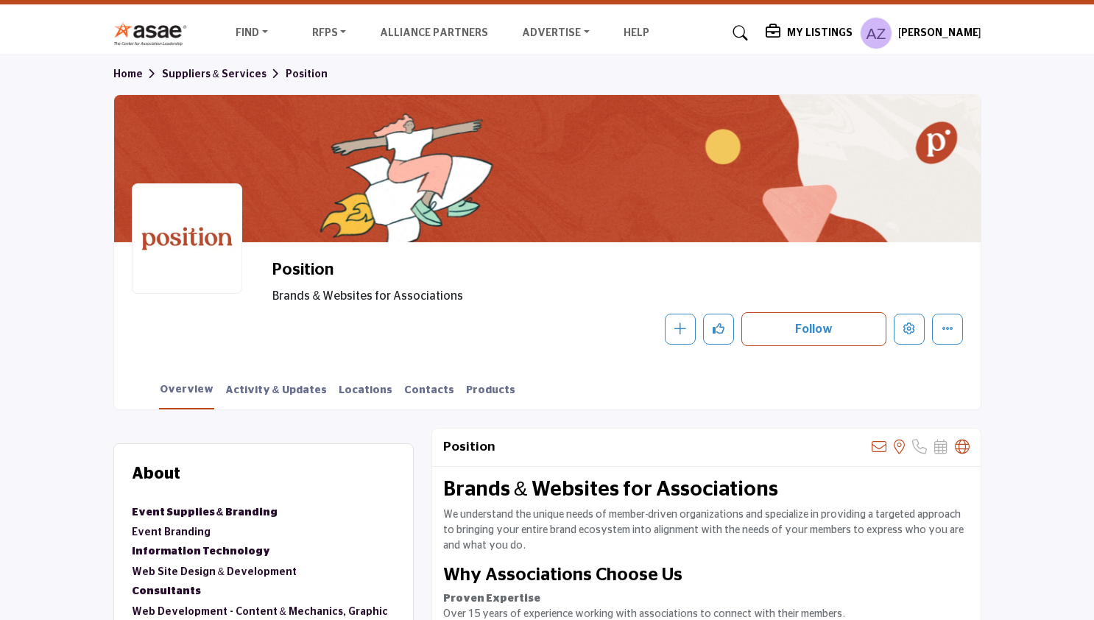
scroll to position [127, 0]
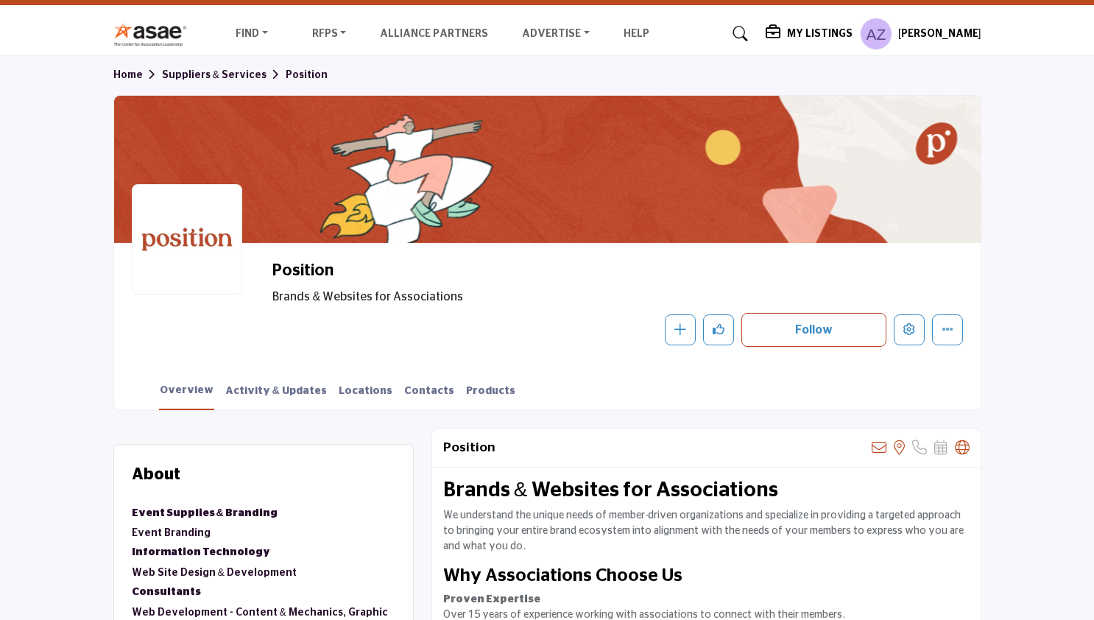
click at [1055, 59] on section "Home Suppliers & Services Position Position Brands & Websites for Associations …" at bounding box center [547, 233] width 1094 height 354
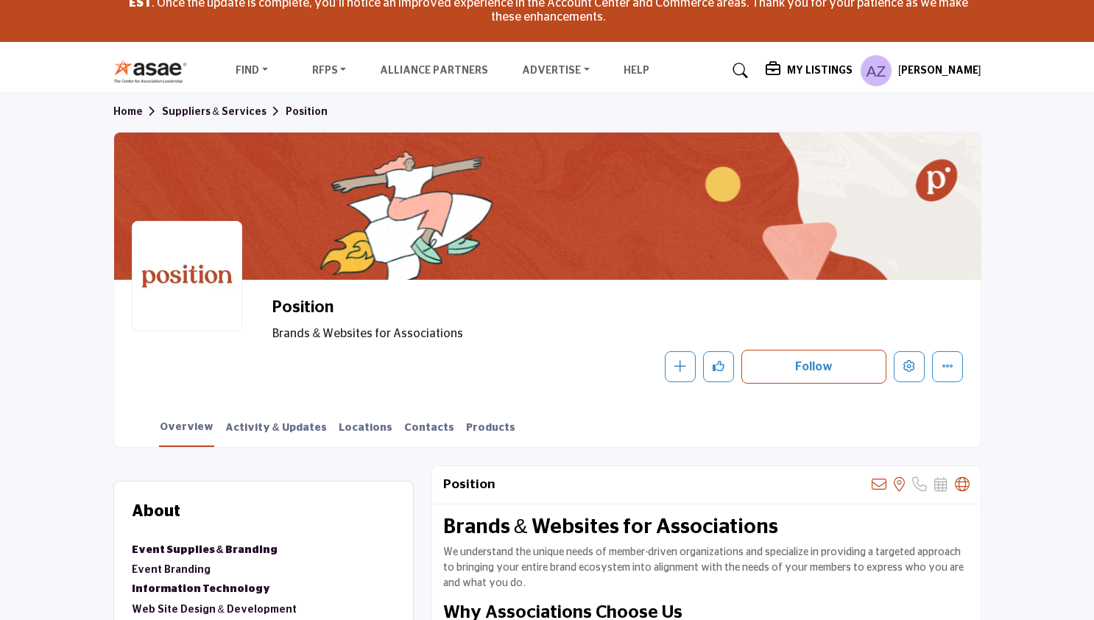
scroll to position [84, 0]
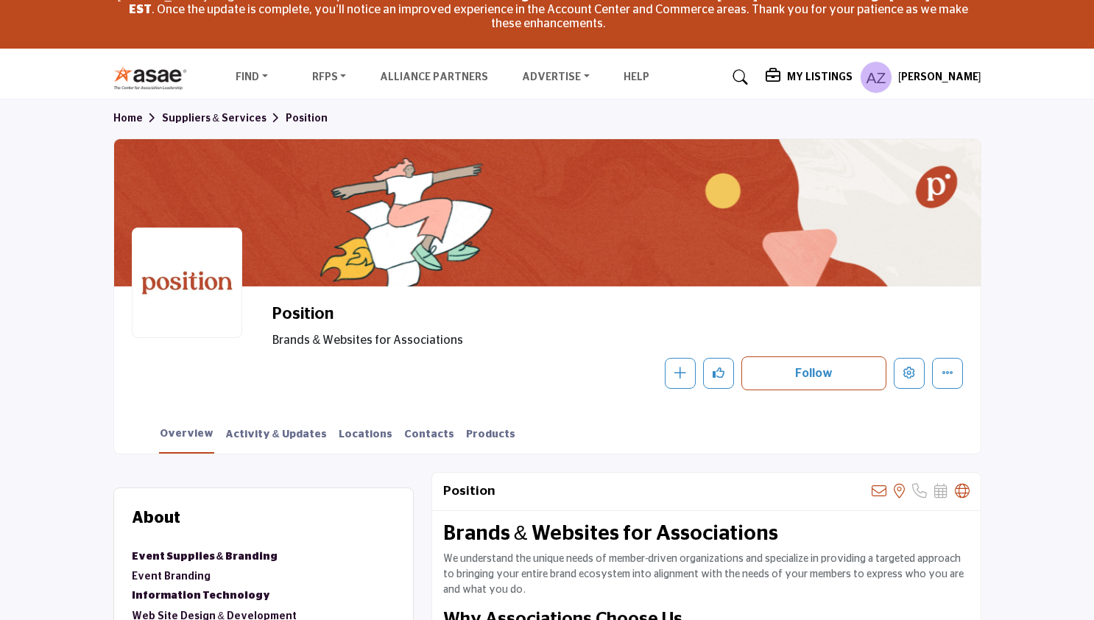
click at [814, 76] on h5 "My Listings" at bounding box center [820, 77] width 66 height 13
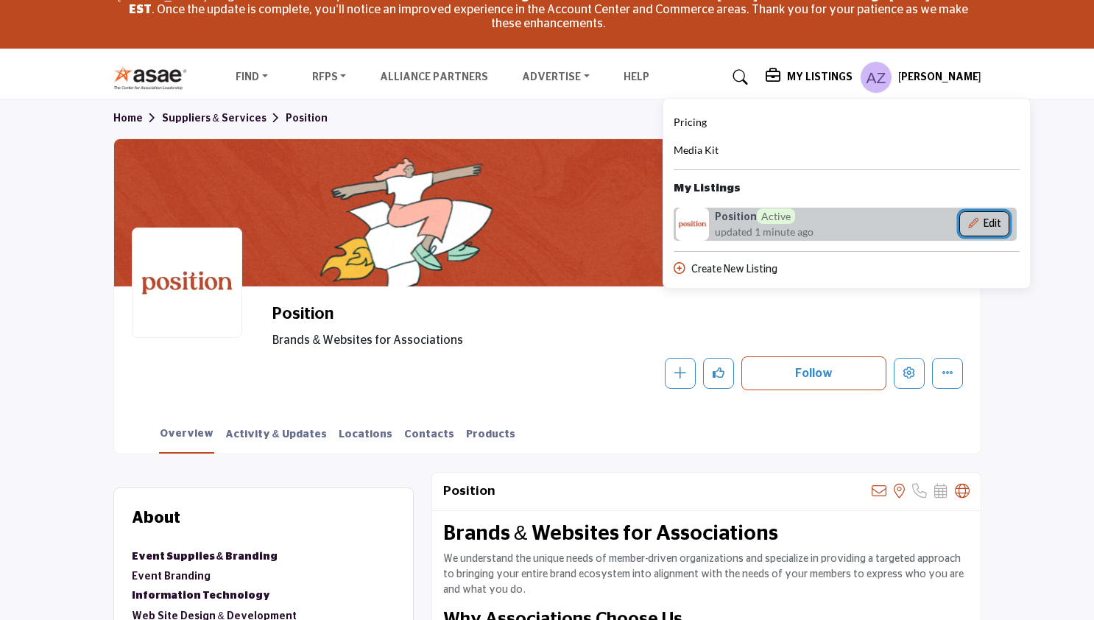
click at [992, 222] on button "Edit" at bounding box center [984, 223] width 50 height 25
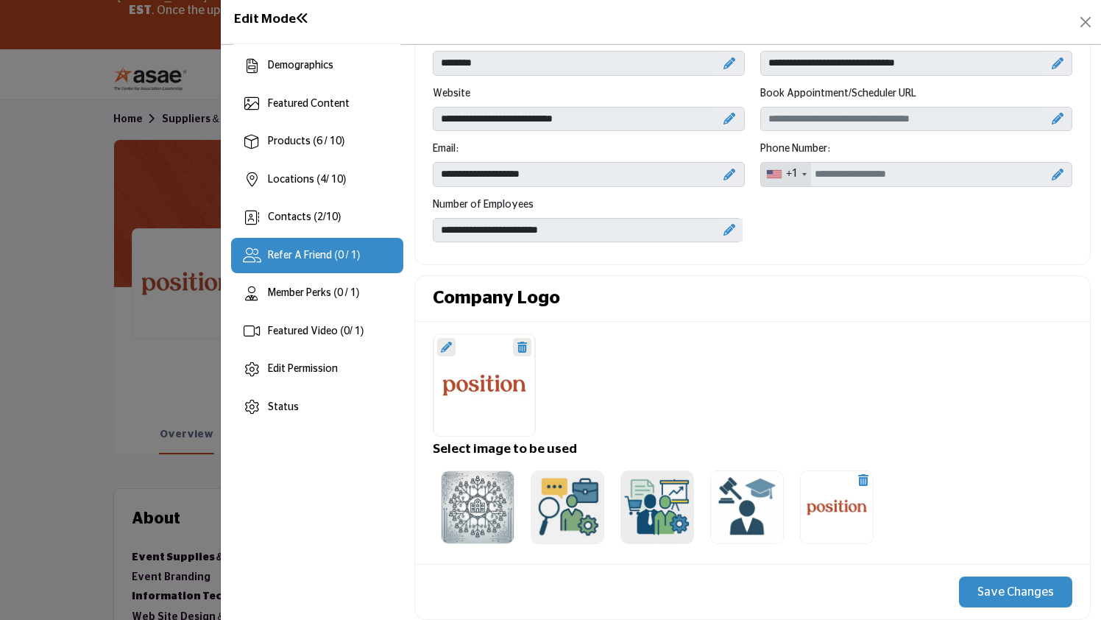
scroll to position [95, 0]
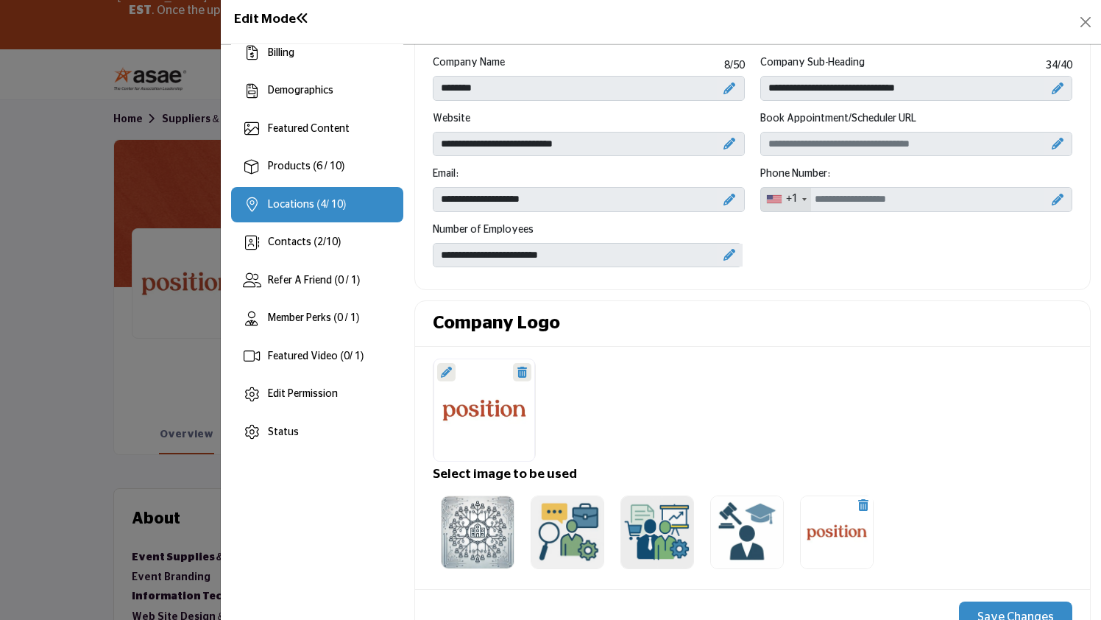
click at [320, 204] on span "4" at bounding box center [323, 205] width 6 height 10
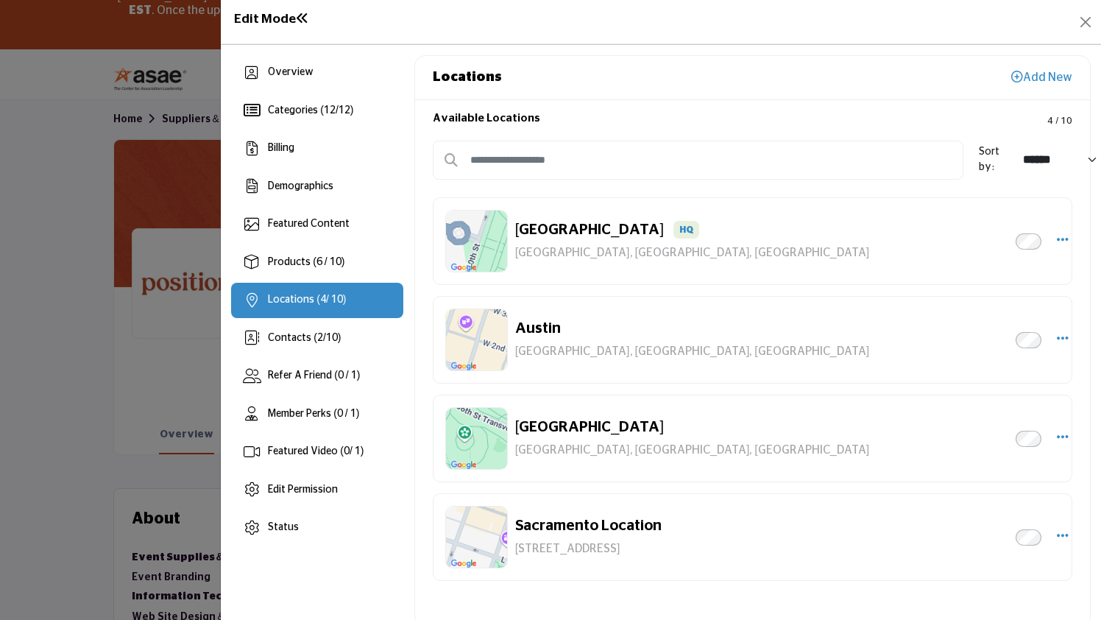
scroll to position [21, 0]
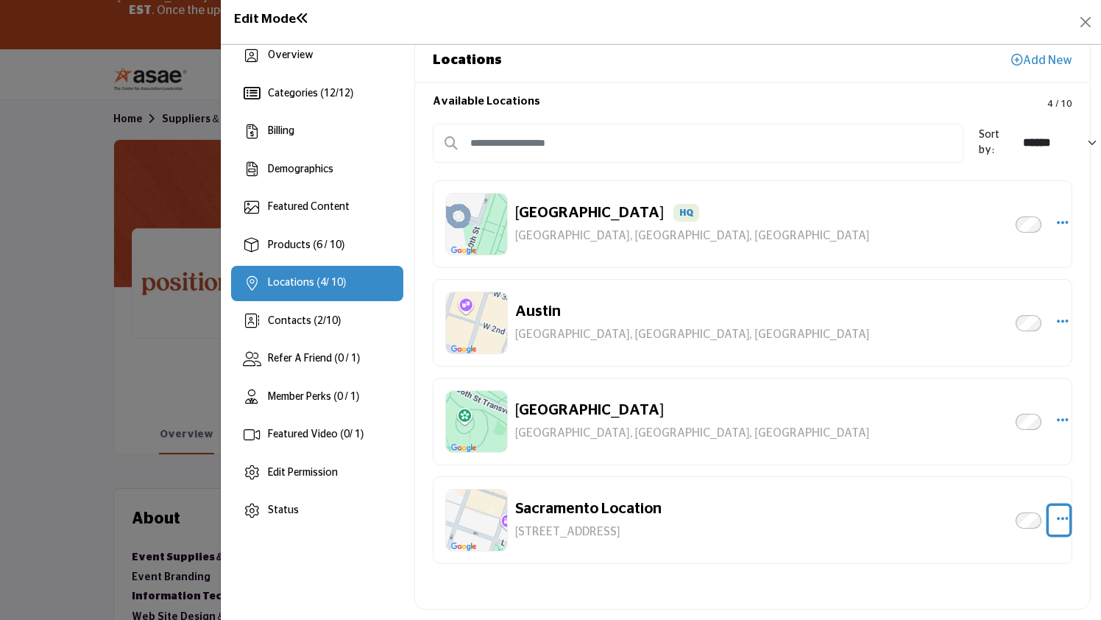
click at [1057, 515] on icon "button" at bounding box center [1063, 518] width 12 height 13
click at [968, 479] on link "Delete" at bounding box center [992, 484] width 143 height 27
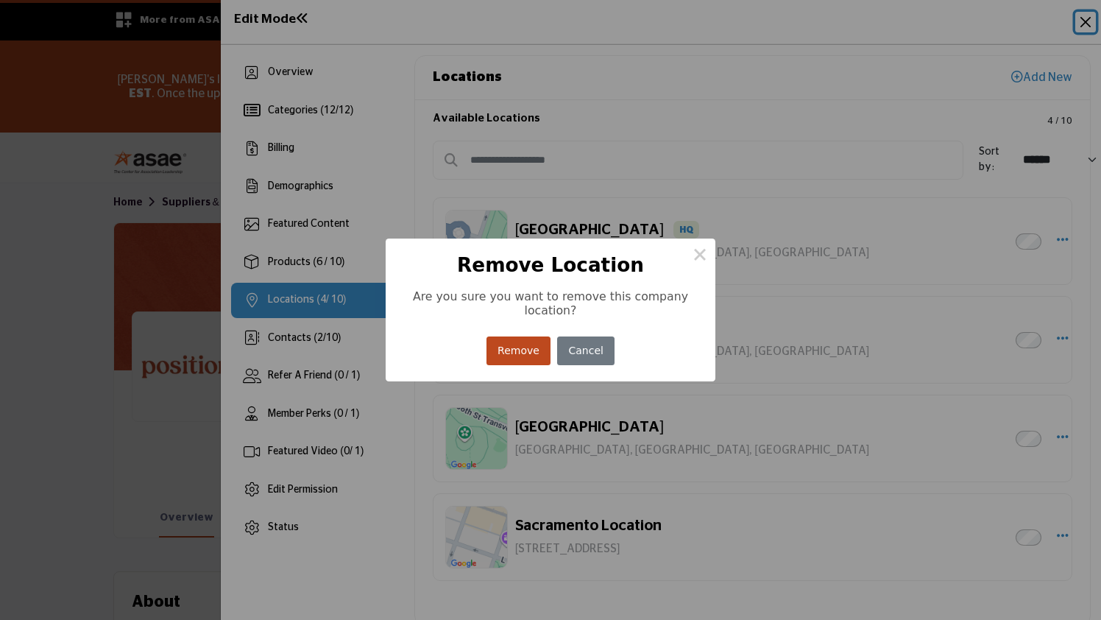
click at [521, 356] on button "Remove" at bounding box center [519, 350] width 65 height 29
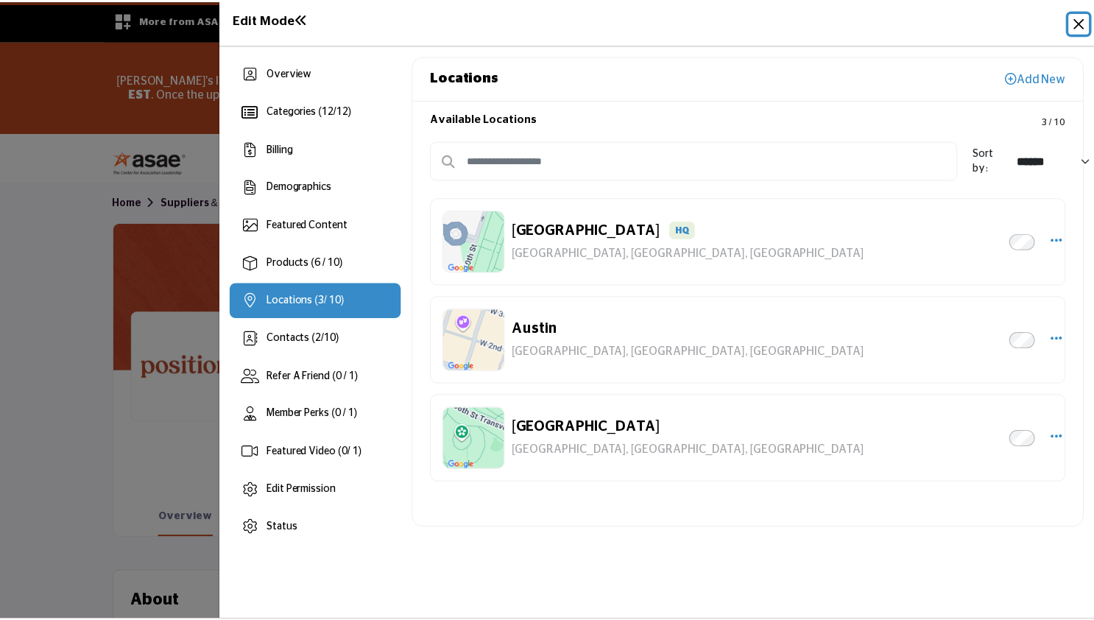
scroll to position [82, 0]
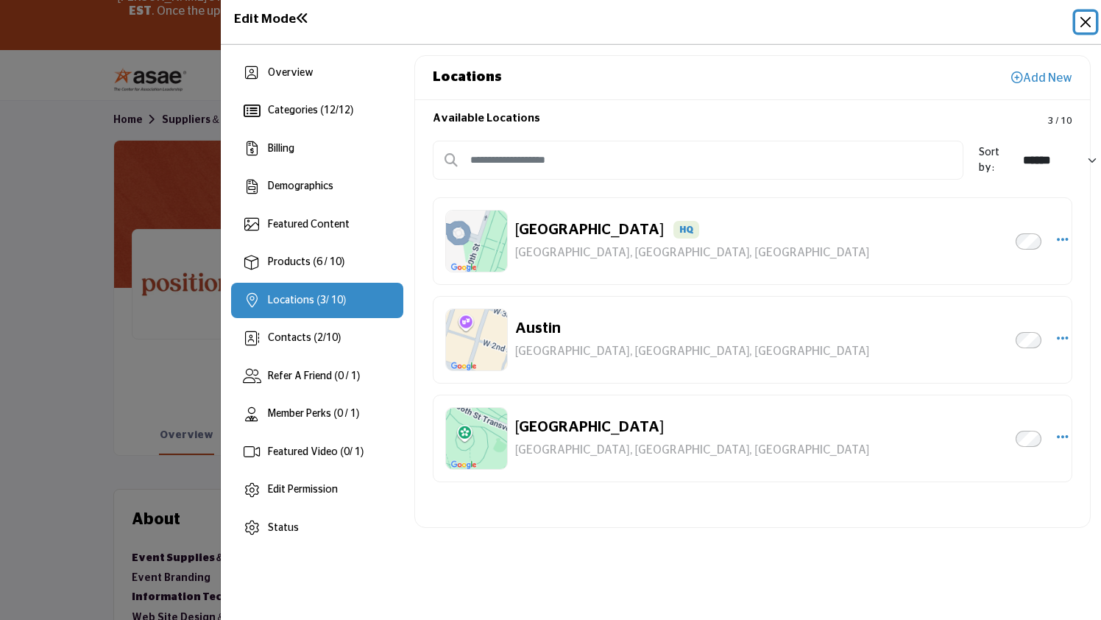
click at [1087, 20] on button "Close" at bounding box center [1086, 22] width 21 height 21
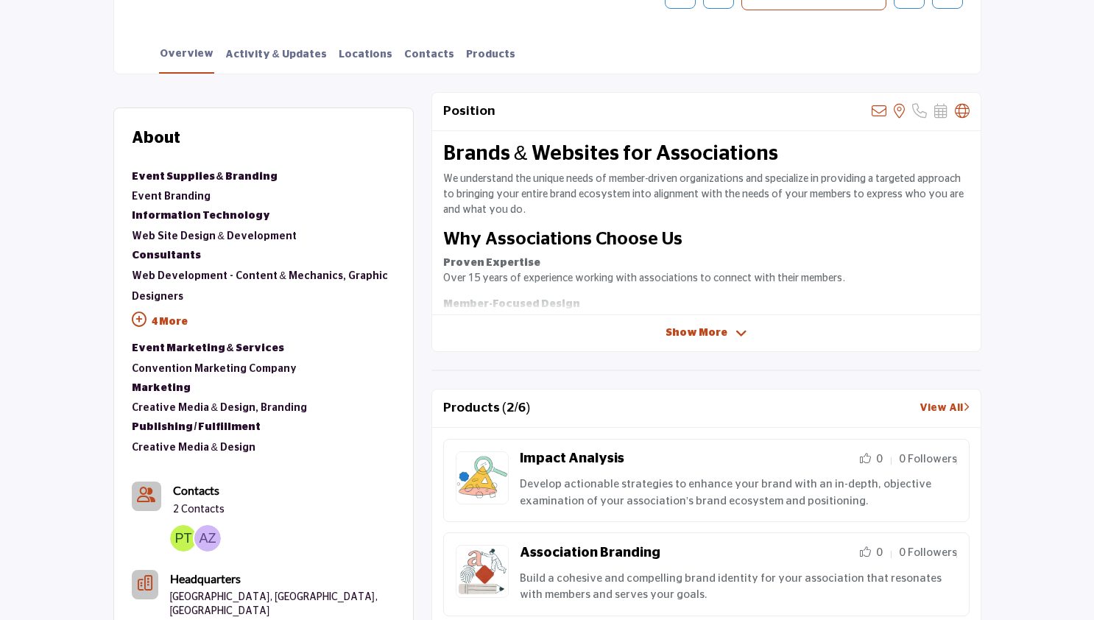
scroll to position [918, 0]
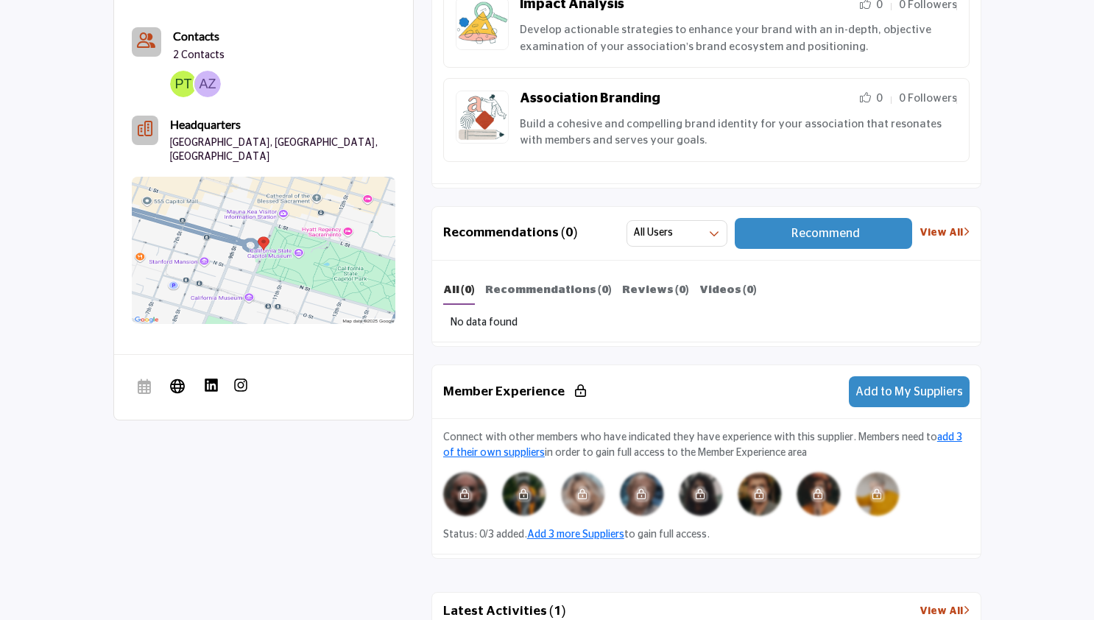
click at [956, 230] on link "View All" at bounding box center [945, 232] width 50 height 15
click at [836, 235] on span "Recommend" at bounding box center [825, 234] width 68 height 12
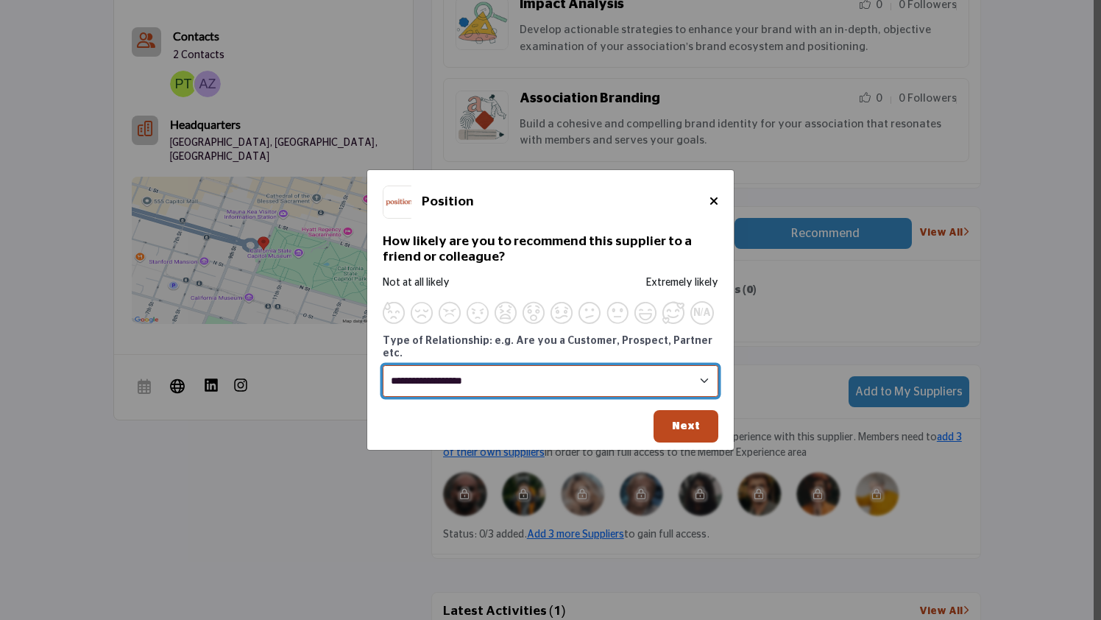
click at [651, 375] on select "**********" at bounding box center [551, 381] width 336 height 32
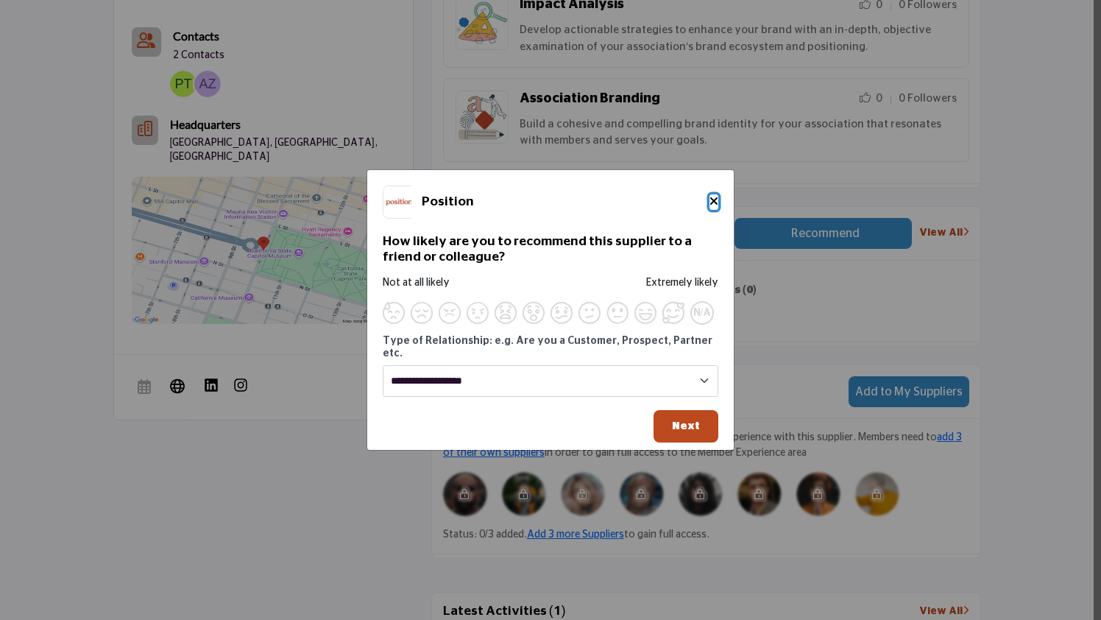
click at [711, 207] on icon "Close" at bounding box center [714, 201] width 9 height 12
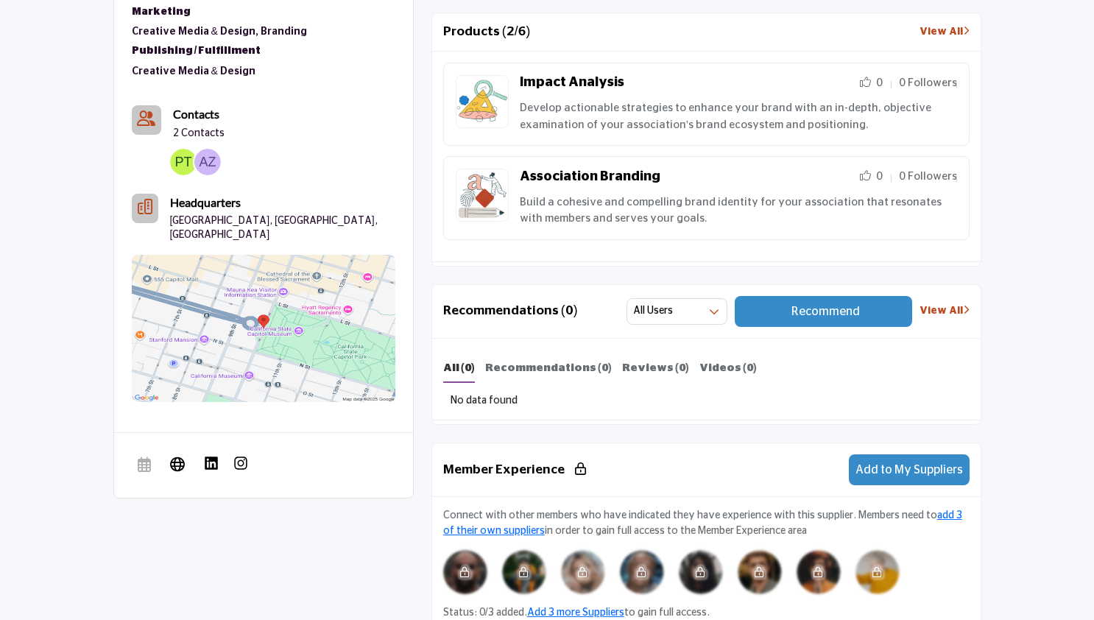
scroll to position [855, 0]
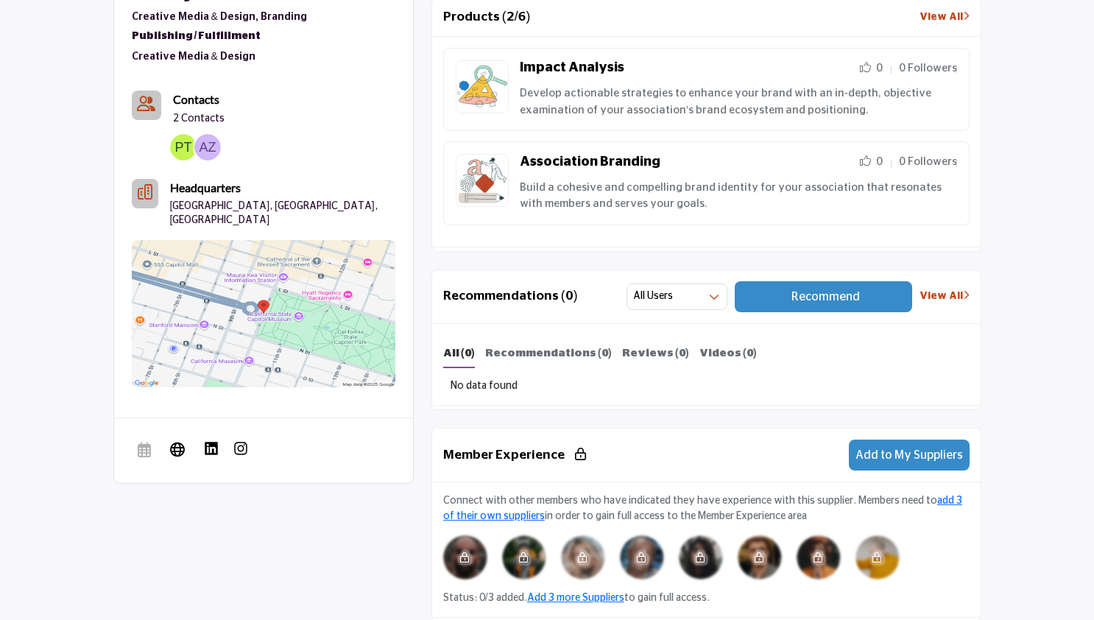
click at [791, 294] on button "Recommend" at bounding box center [823, 296] width 177 height 31
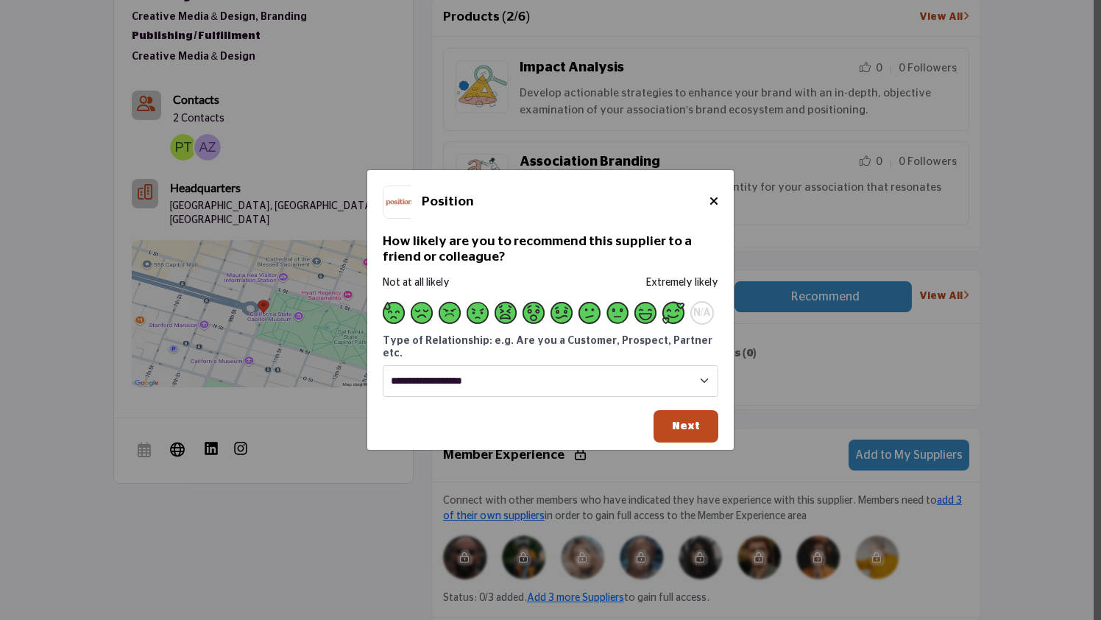
click at [676, 312] on span "Supplier Rating and Recommendation Modal for Position" at bounding box center [674, 313] width 22 height 22
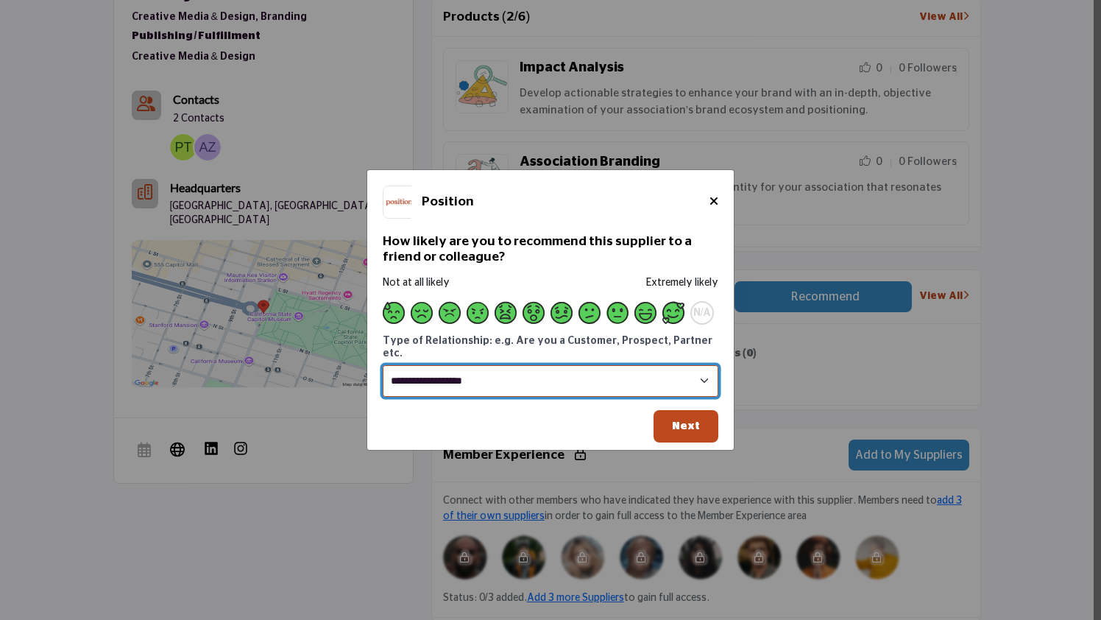
click at [646, 374] on select "**********" at bounding box center [551, 381] width 336 height 32
select select "**********"
click at [383, 365] on select "**********" at bounding box center [551, 381] width 336 height 32
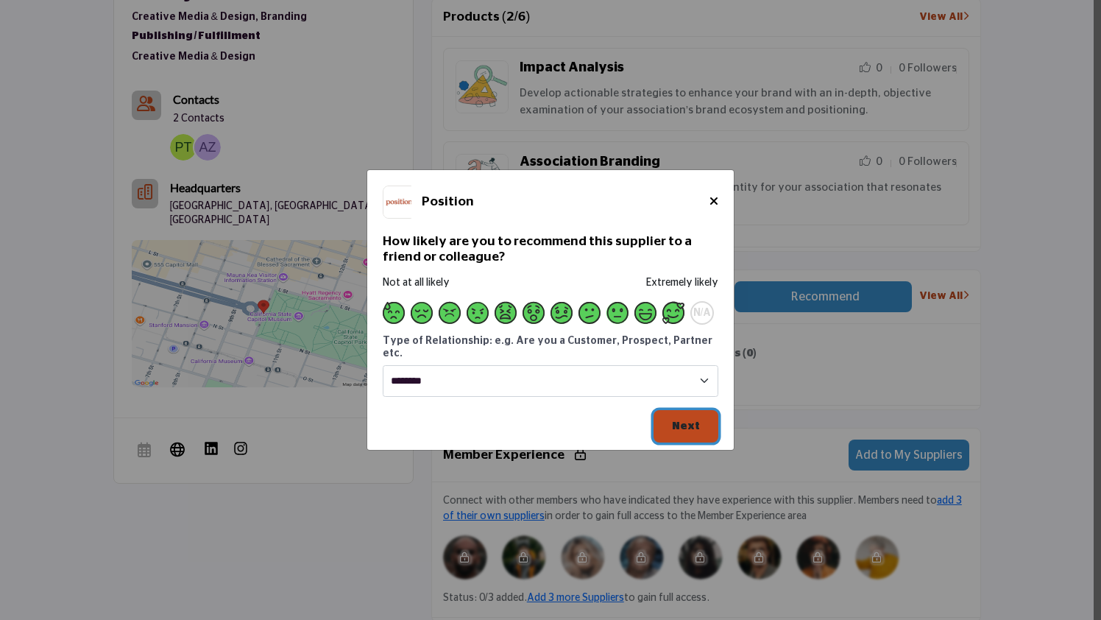
click at [694, 420] on span "Next" at bounding box center [686, 425] width 28 height 11
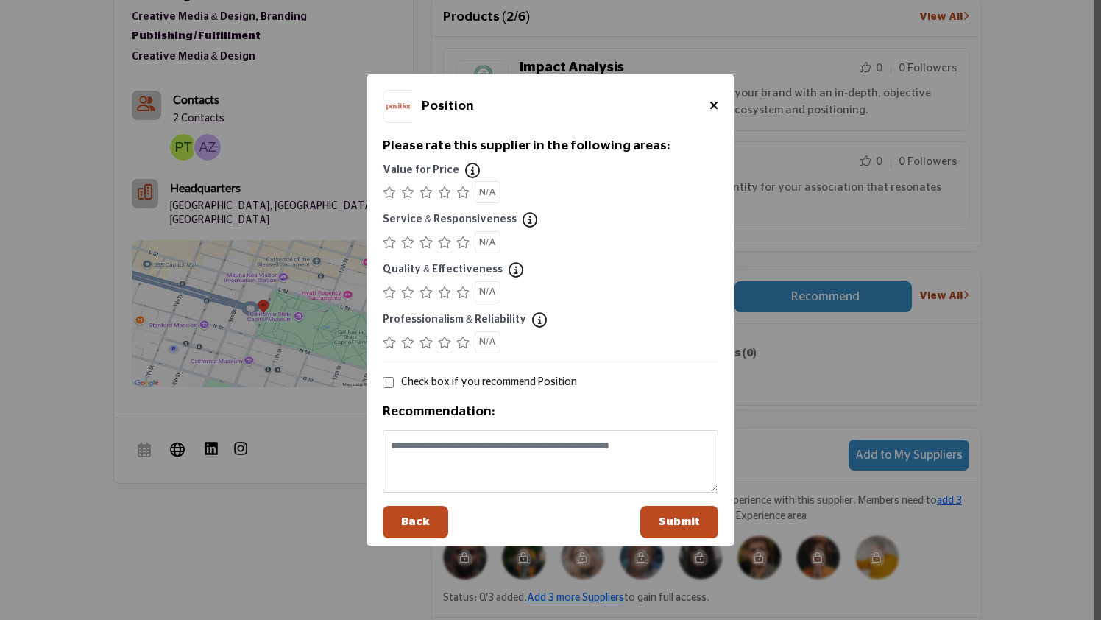
click at [572, 190] on div "Supplier Rating and Recommendation Modal for Position" at bounding box center [551, 192] width 336 height 22
click at [466, 191] on icon "Supplier Rating and Recommendation Modal for Position" at bounding box center [462, 192] width 13 height 12
click at [463, 244] on icon "Supplier Rating and Recommendation Modal for Position" at bounding box center [462, 242] width 13 height 12
click at [462, 291] on icon "Supplier Rating and Recommendation Modal for Position" at bounding box center [462, 292] width 13 height 12
click at [464, 342] on icon "Supplier Rating and Recommendation Modal for Position" at bounding box center [462, 342] width 13 height 12
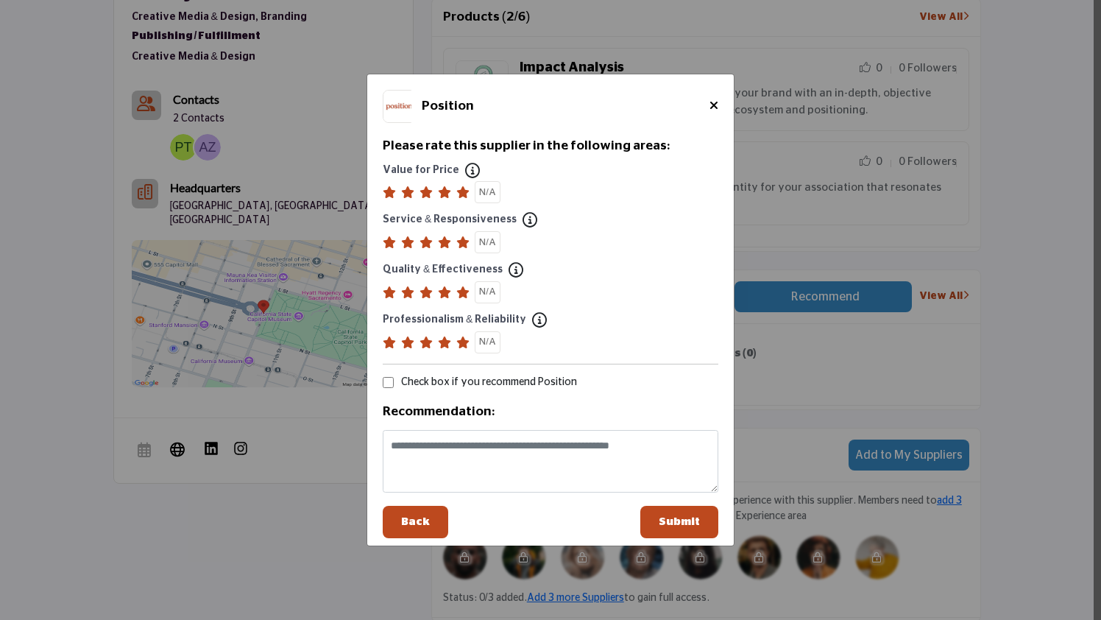
click at [495, 384] on label "Check box if you recommend Position" at bounding box center [489, 382] width 176 height 15
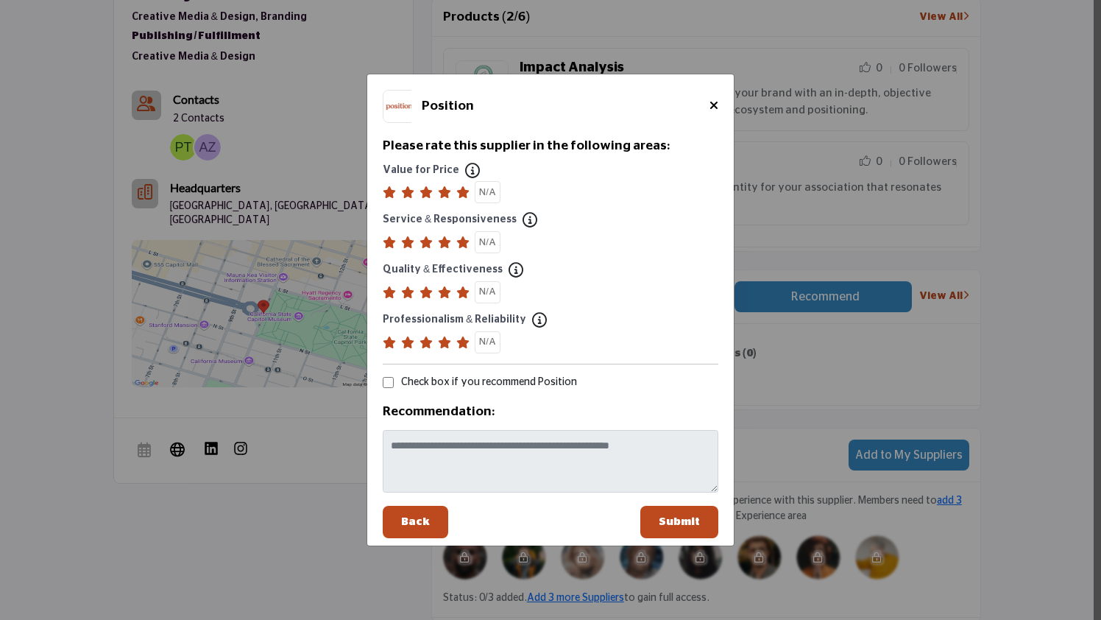
click at [495, 384] on label "Check box if you recommend Position" at bounding box center [489, 382] width 176 height 15
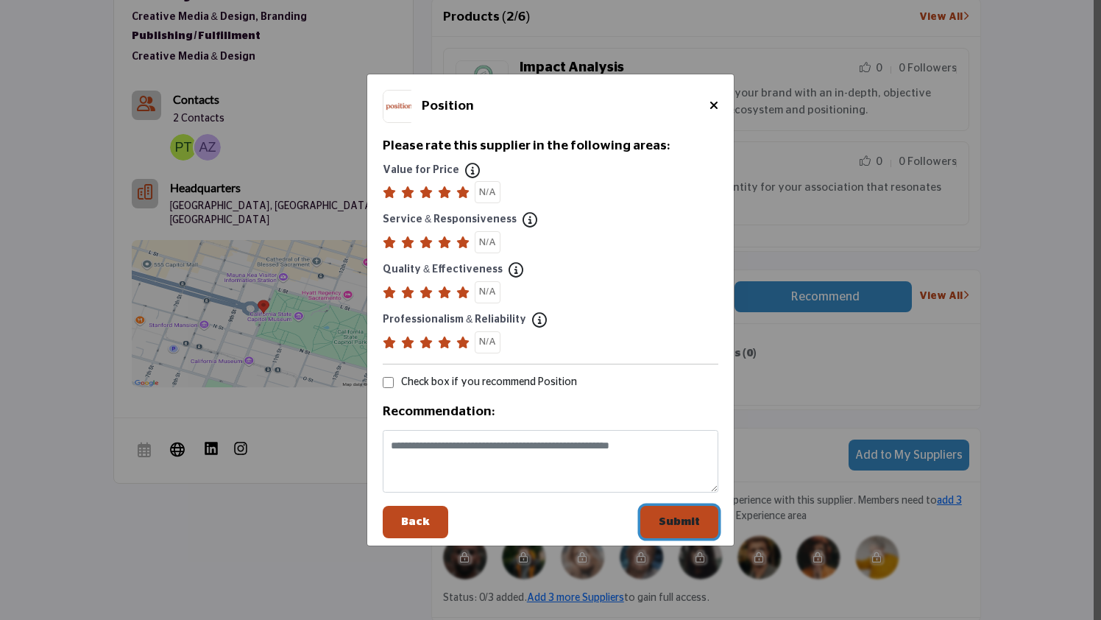
click at [685, 515] on button "Submit" at bounding box center [680, 522] width 78 height 33
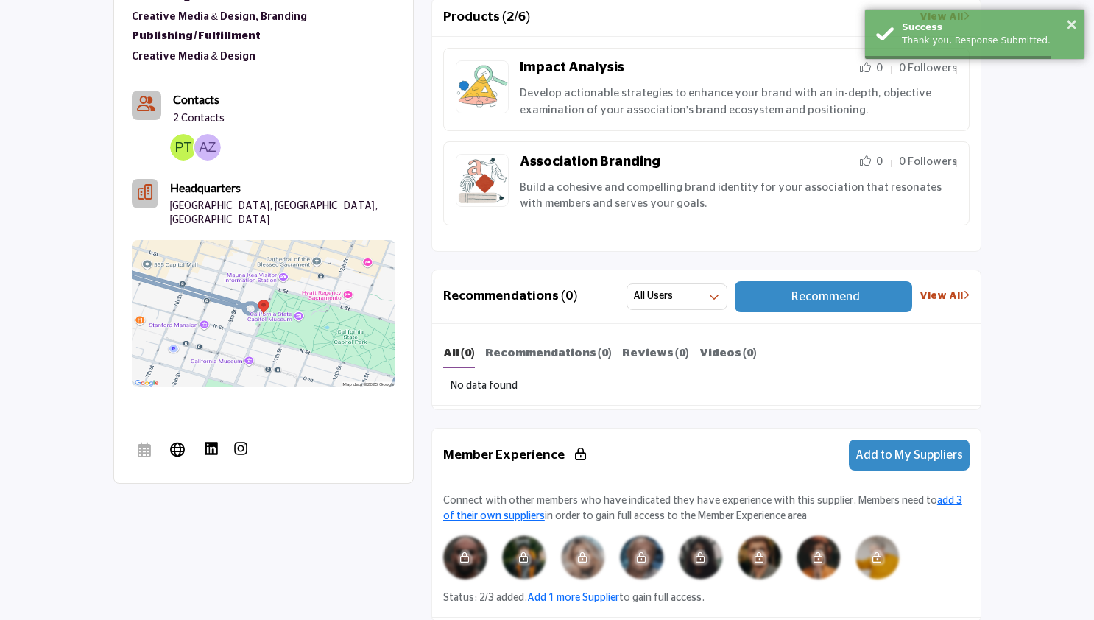
scroll to position [1210, 0]
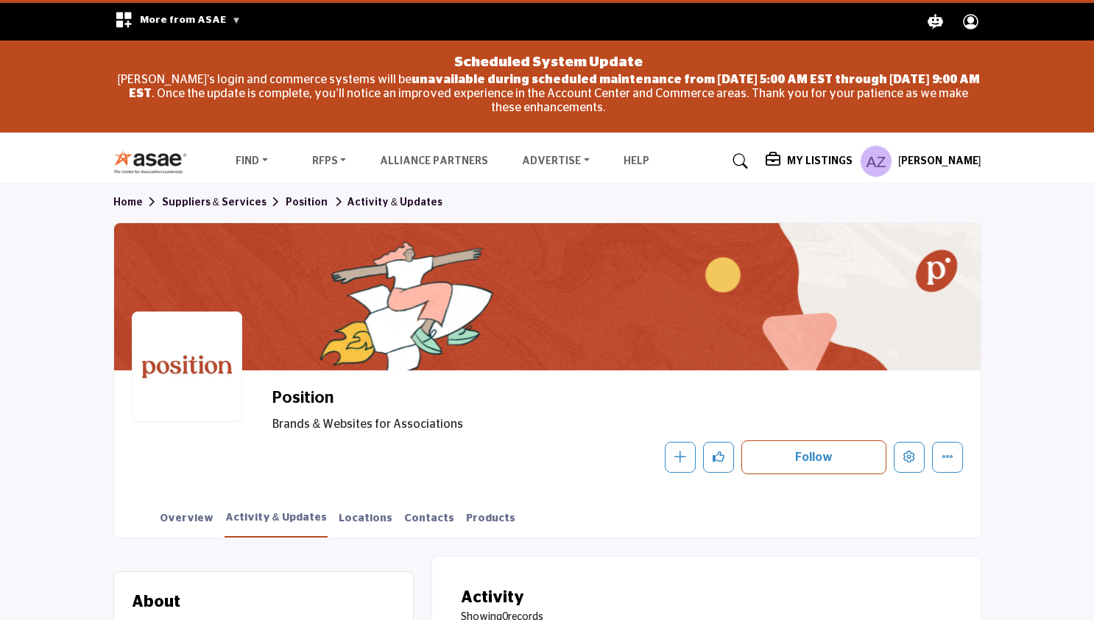
click at [748, 155] on icon at bounding box center [740, 161] width 15 height 15
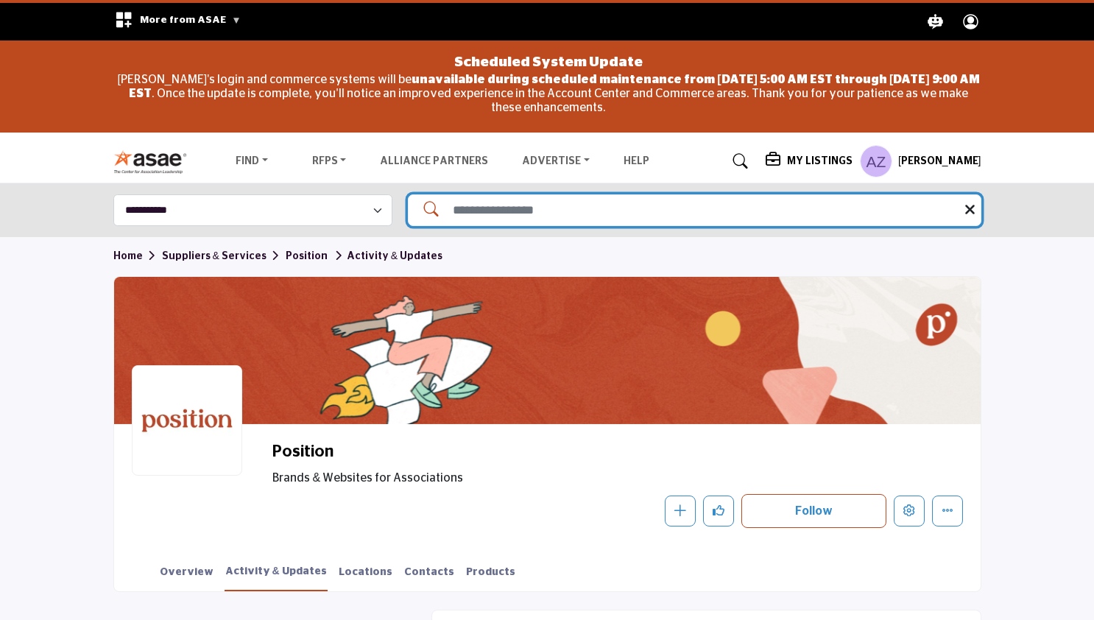
click at [508, 216] on input "Search Solutions" at bounding box center [695, 210] width 574 height 32
type input "**********"
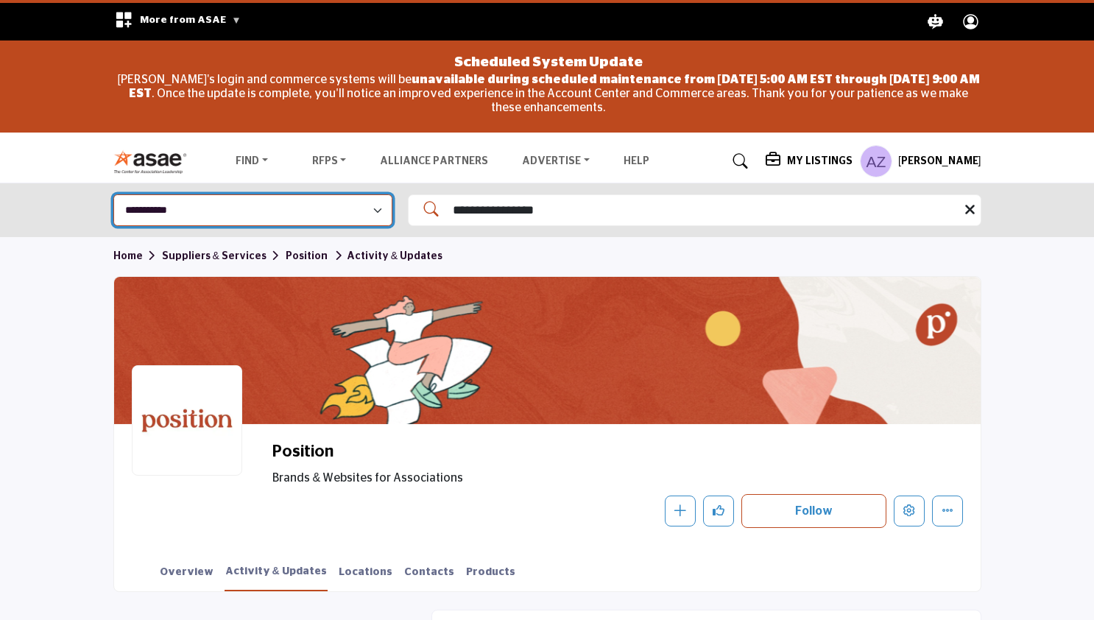
click at [357, 214] on select "**********" at bounding box center [252, 210] width 279 height 32
select select "**********"
click at [113, 194] on select "**********" at bounding box center [252, 210] width 279 height 32
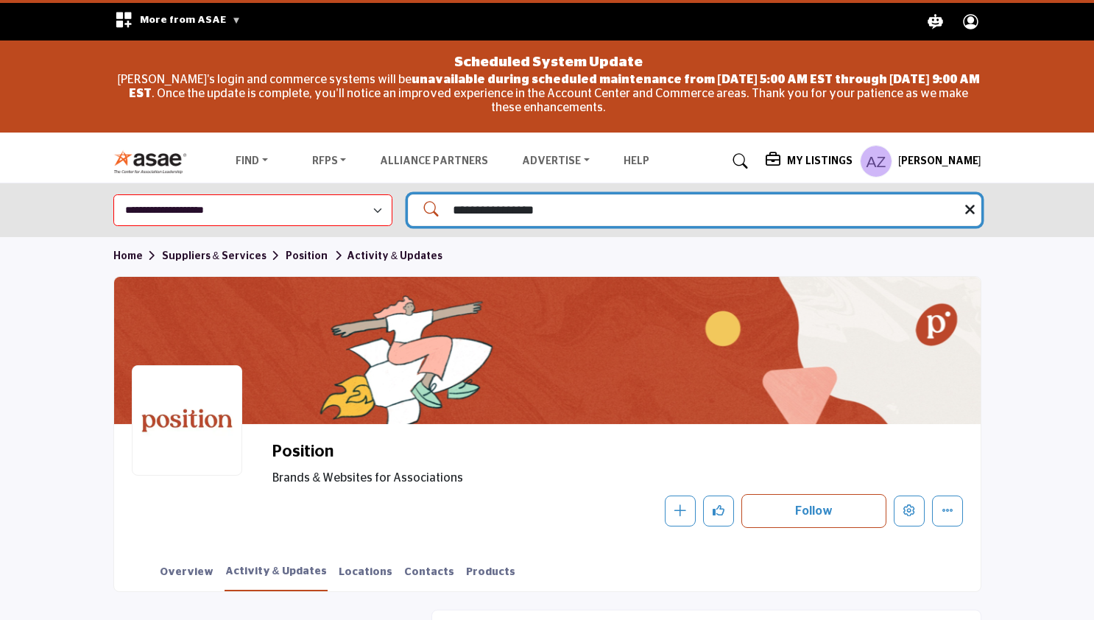
click at [542, 207] on input "**********" at bounding box center [695, 210] width 574 height 32
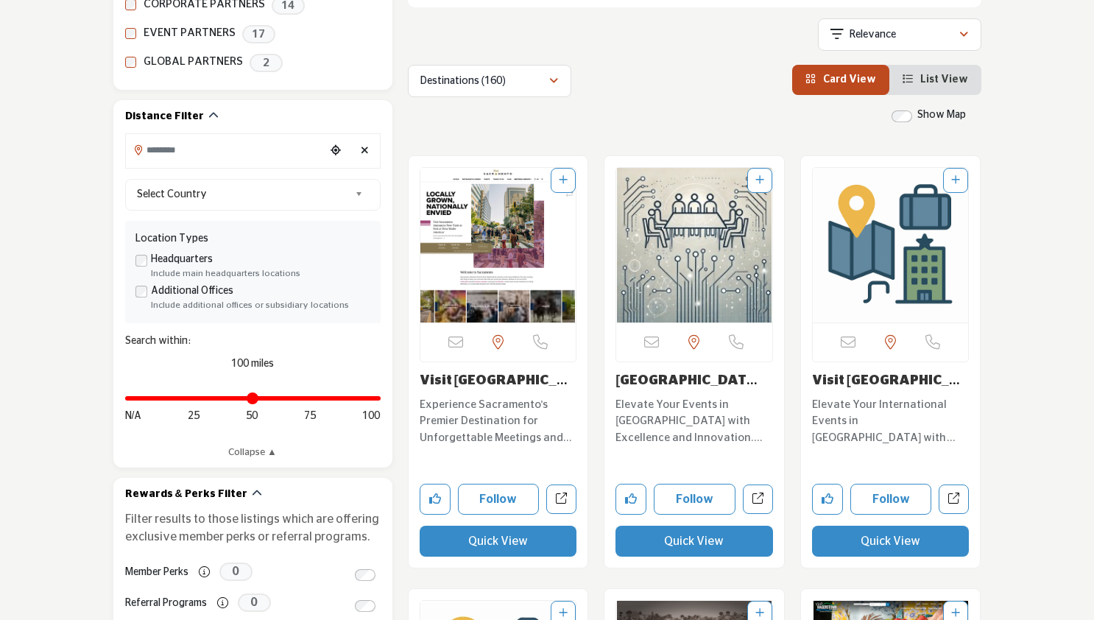
scroll to position [438, 0]
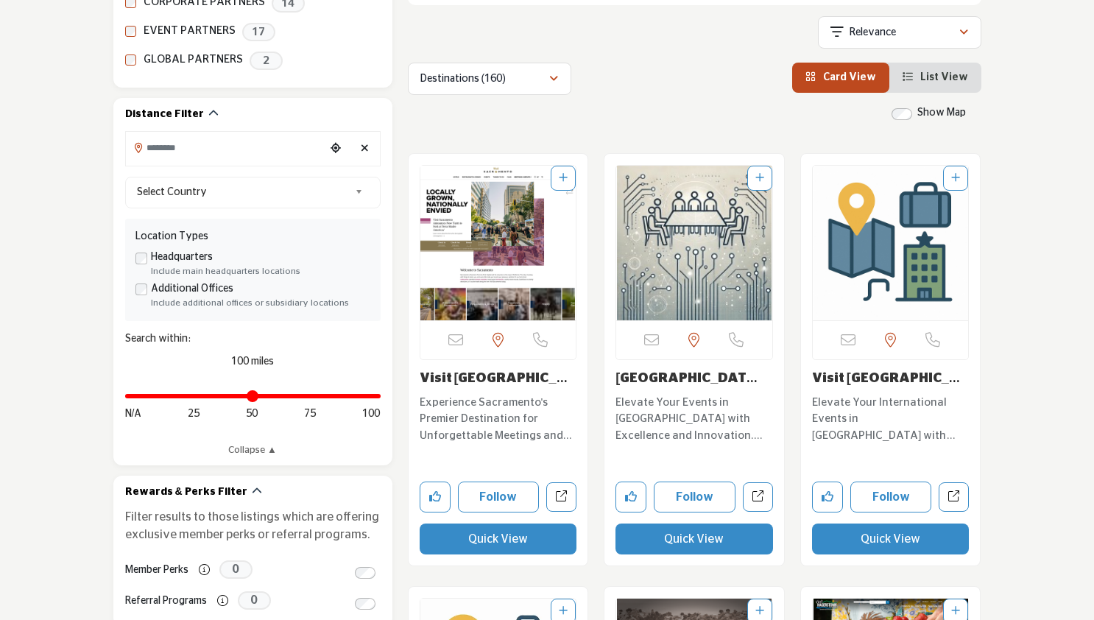
click at [471, 377] on link "Visit Sacramento" at bounding box center [494, 386] width 148 height 29
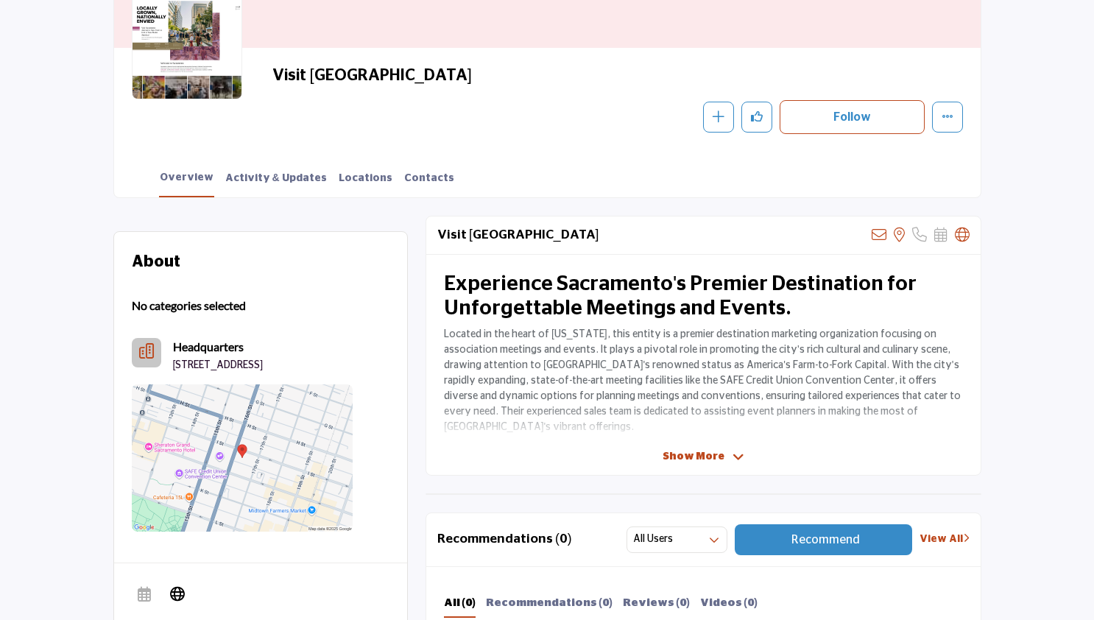
scroll to position [359, 0]
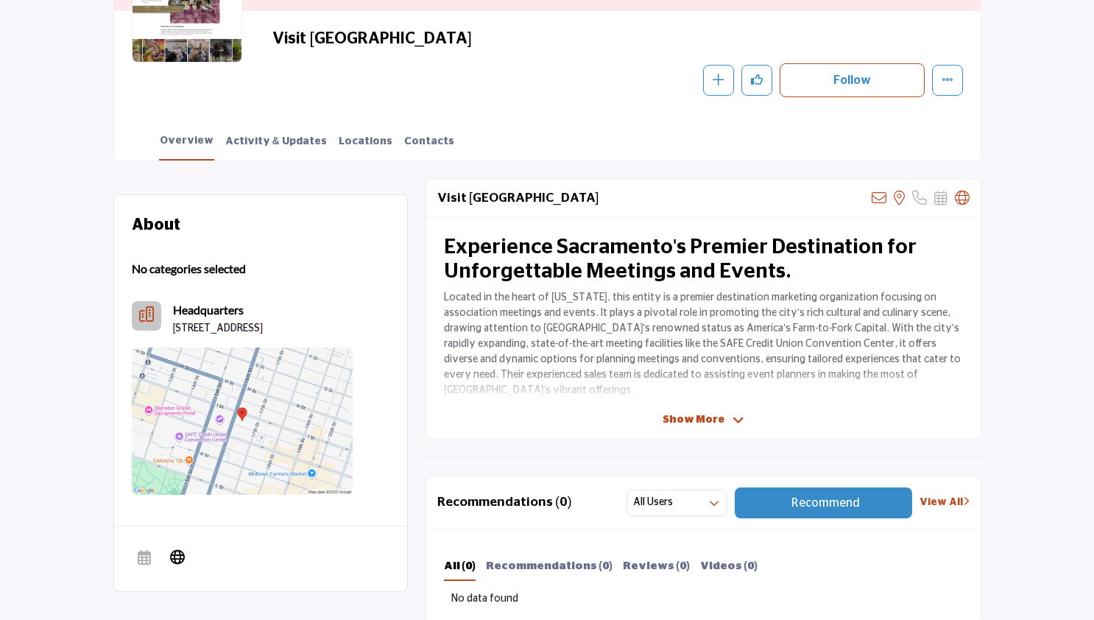
click at [734, 417] on icon at bounding box center [739, 420] width 12 height 13
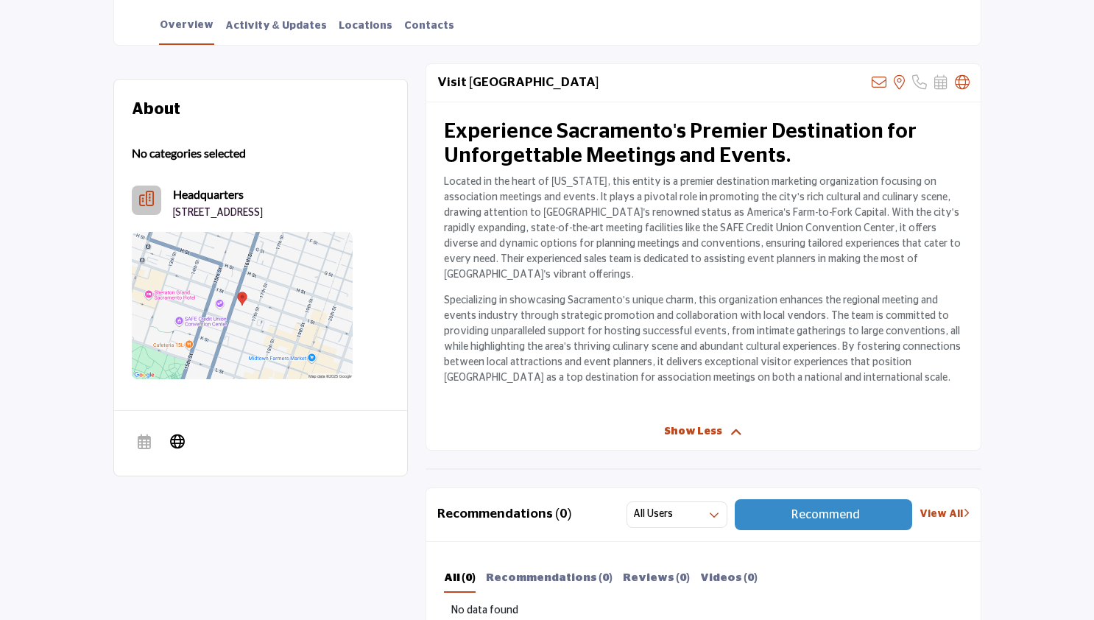
scroll to position [726, 0]
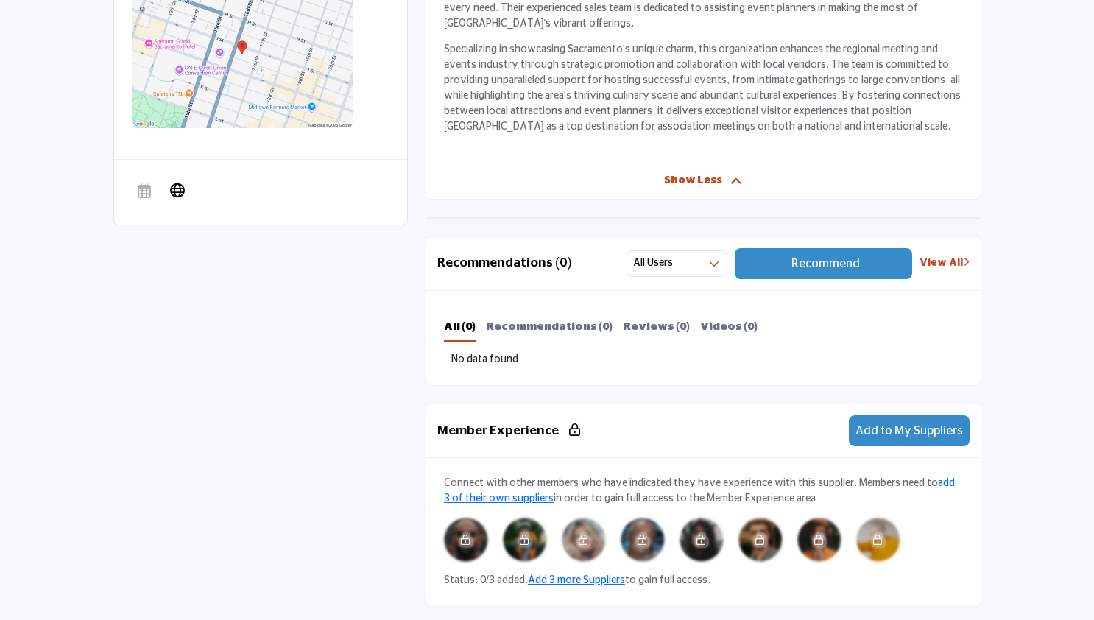
click at [822, 269] on span "Recommend" at bounding box center [825, 264] width 68 height 12
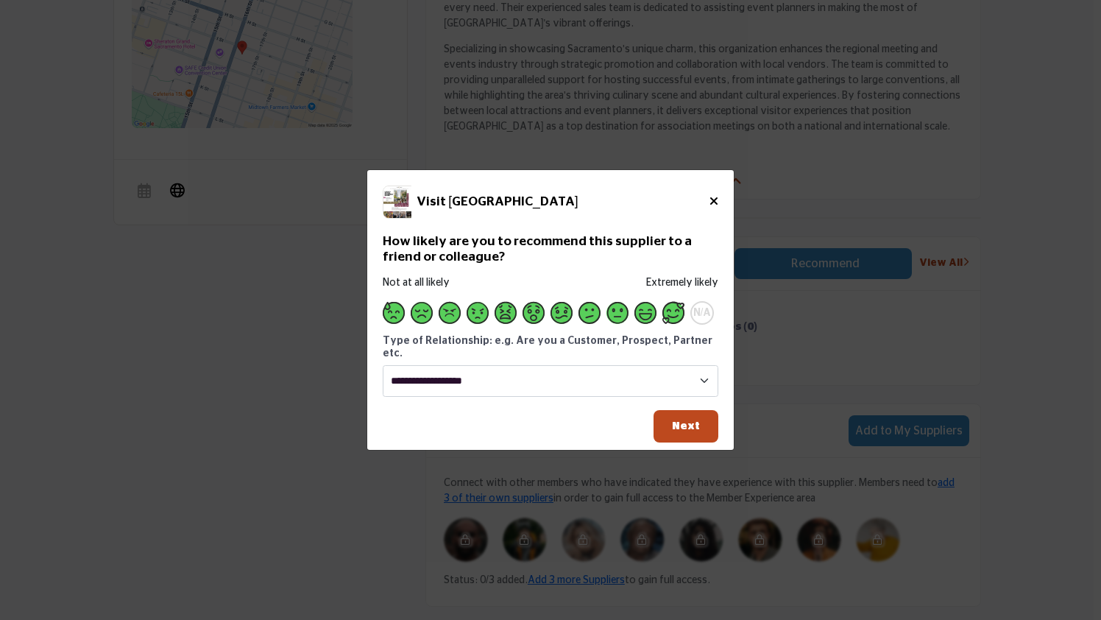
click at [676, 320] on span "Supplier Rating and Recommendation Modal for Visit Sacramento" at bounding box center [674, 313] width 22 height 22
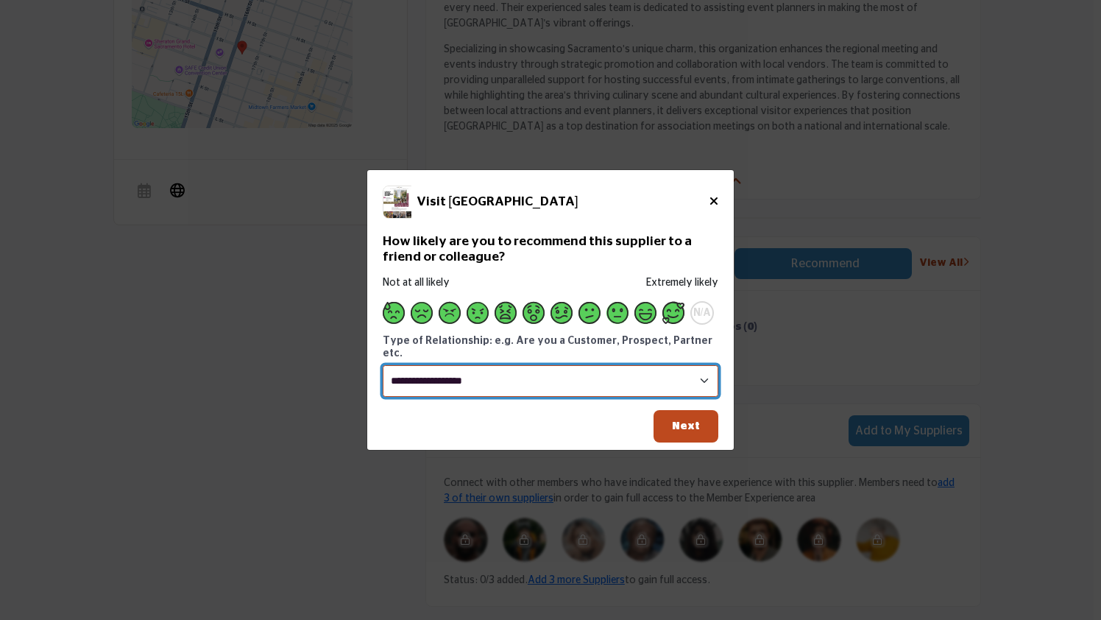
click at [652, 368] on select "**********" at bounding box center [551, 381] width 336 height 32
select select "**********"
click at [383, 365] on select "**********" at bounding box center [551, 381] width 336 height 32
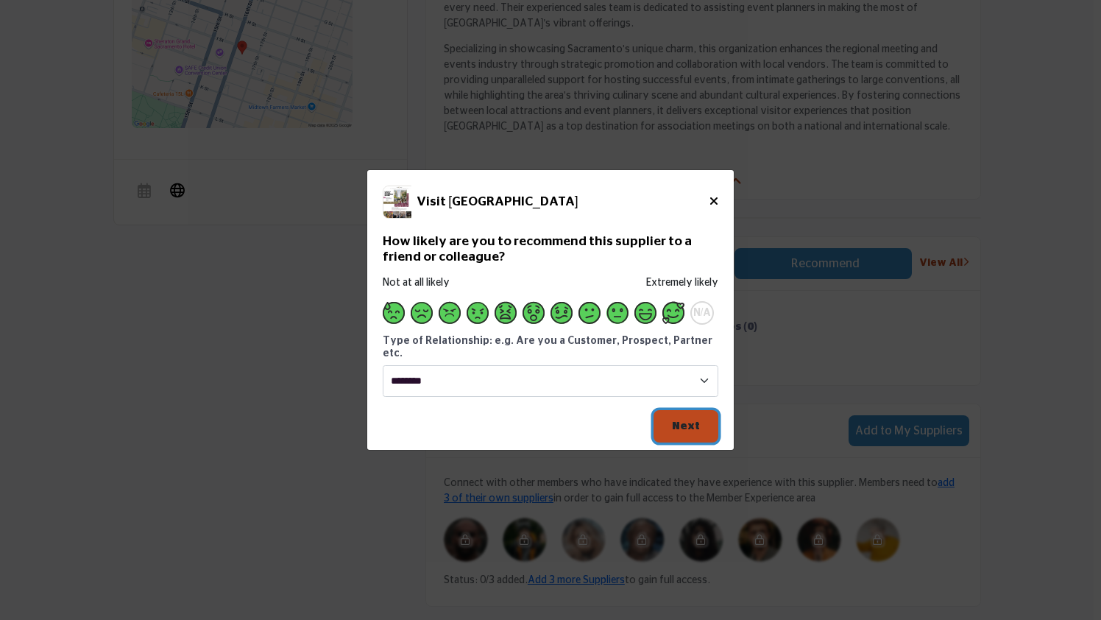
click at [683, 420] on span "Next" at bounding box center [686, 425] width 28 height 11
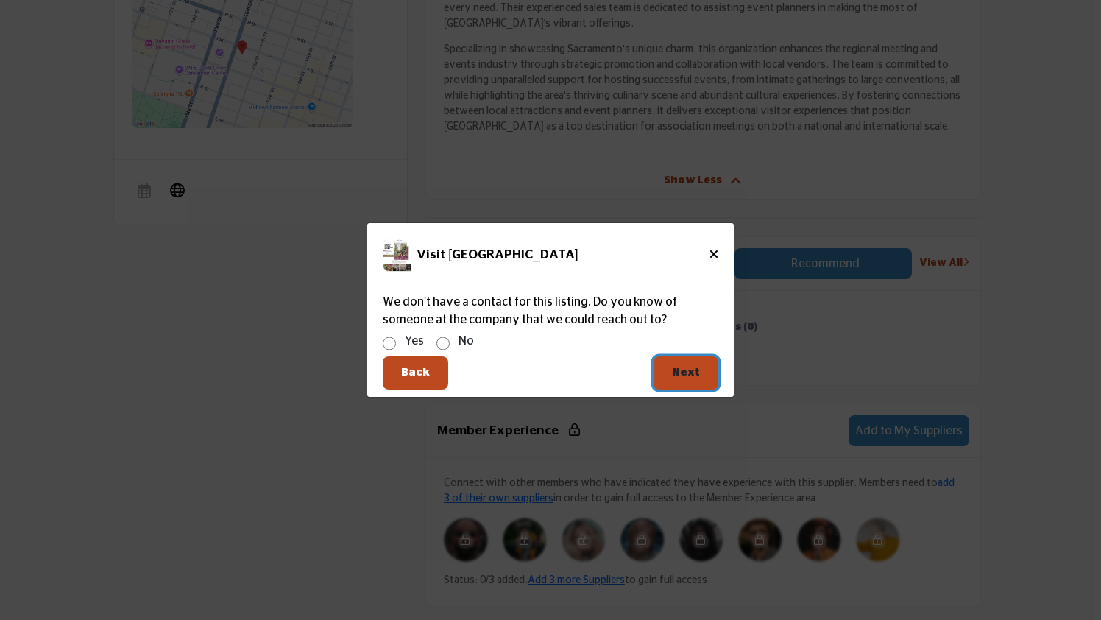
click at [684, 367] on span "Next" at bounding box center [686, 372] width 28 height 11
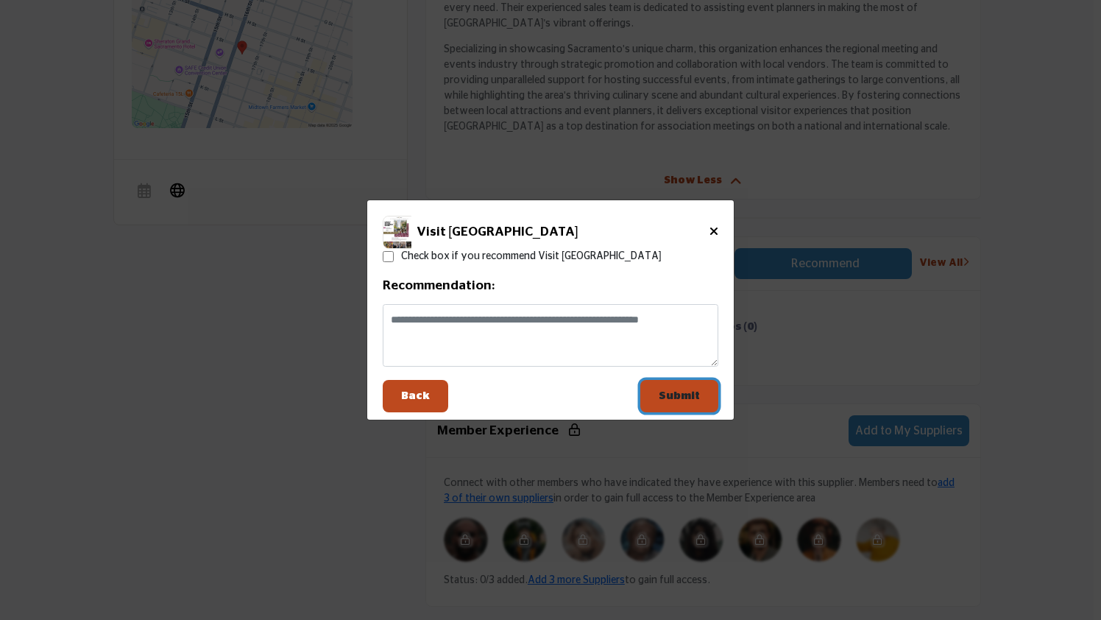
click at [678, 385] on button "Submit" at bounding box center [680, 396] width 78 height 33
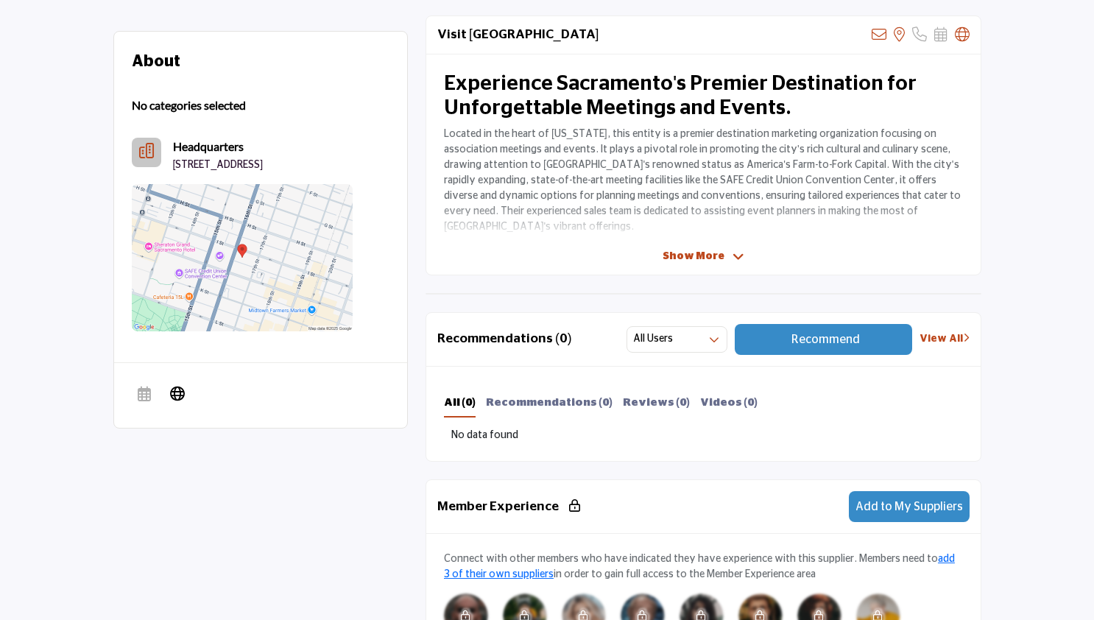
scroll to position [508, 0]
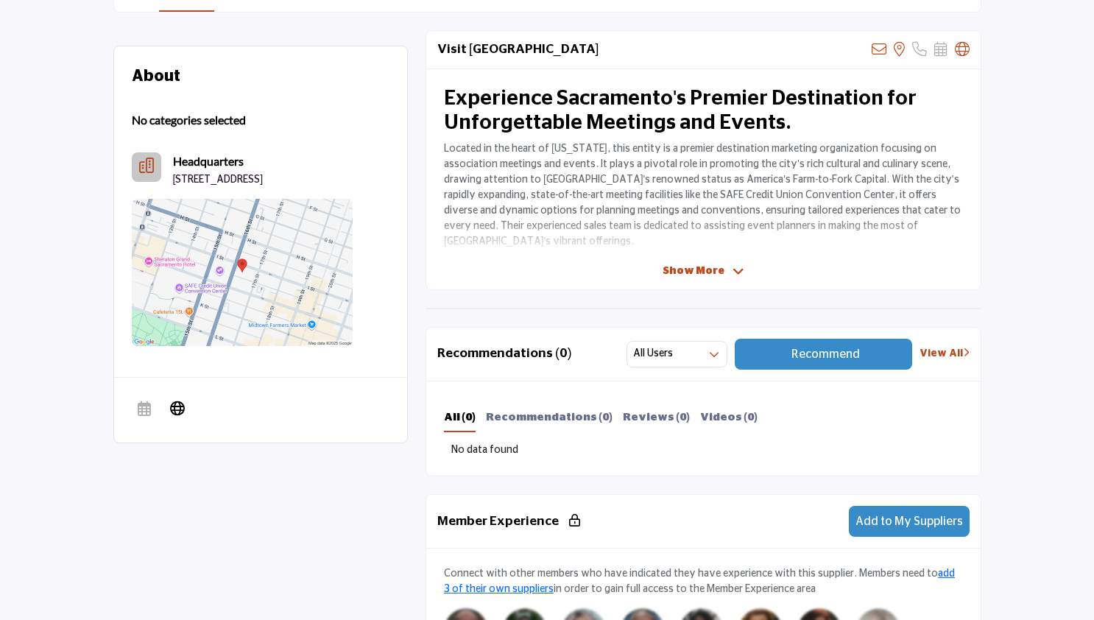
click at [936, 356] on link "View All" at bounding box center [945, 353] width 50 height 15
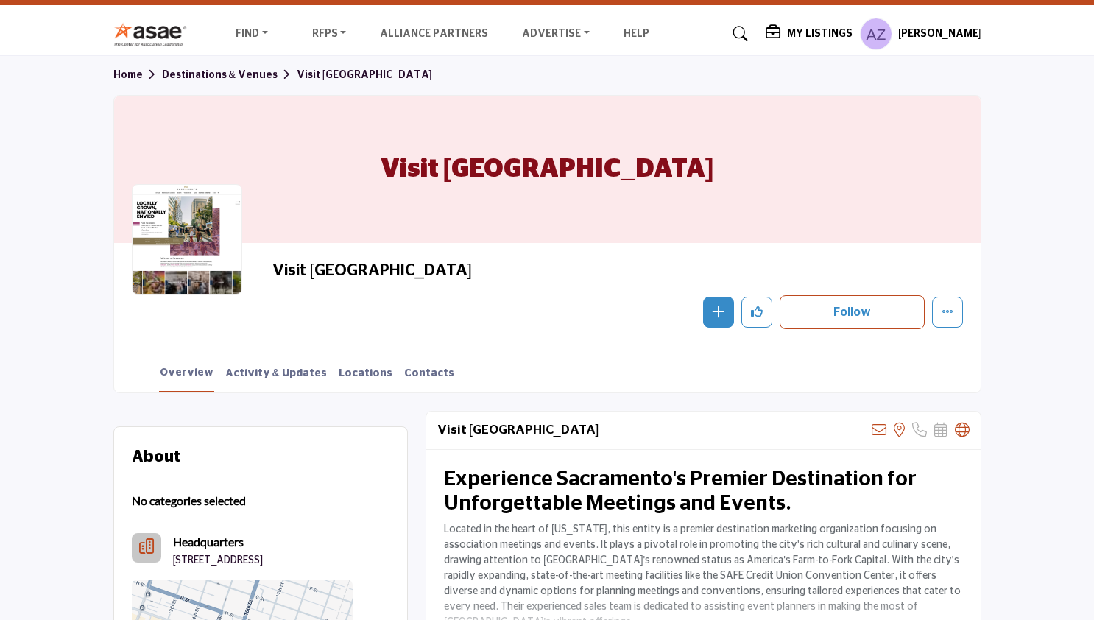
scroll to position [0, 0]
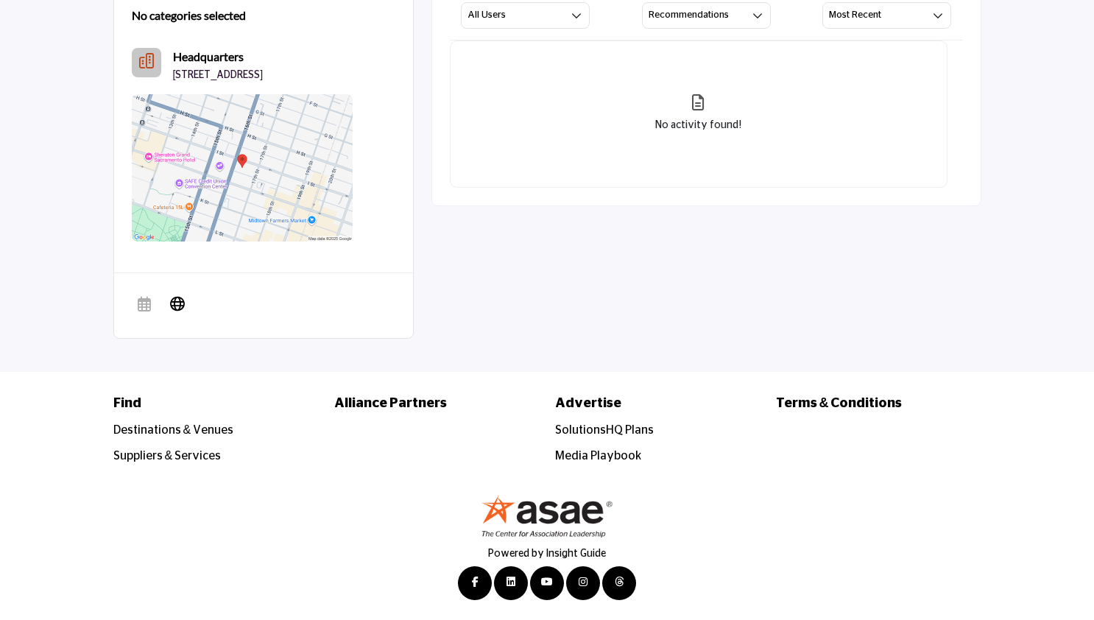
scroll to position [309, 0]
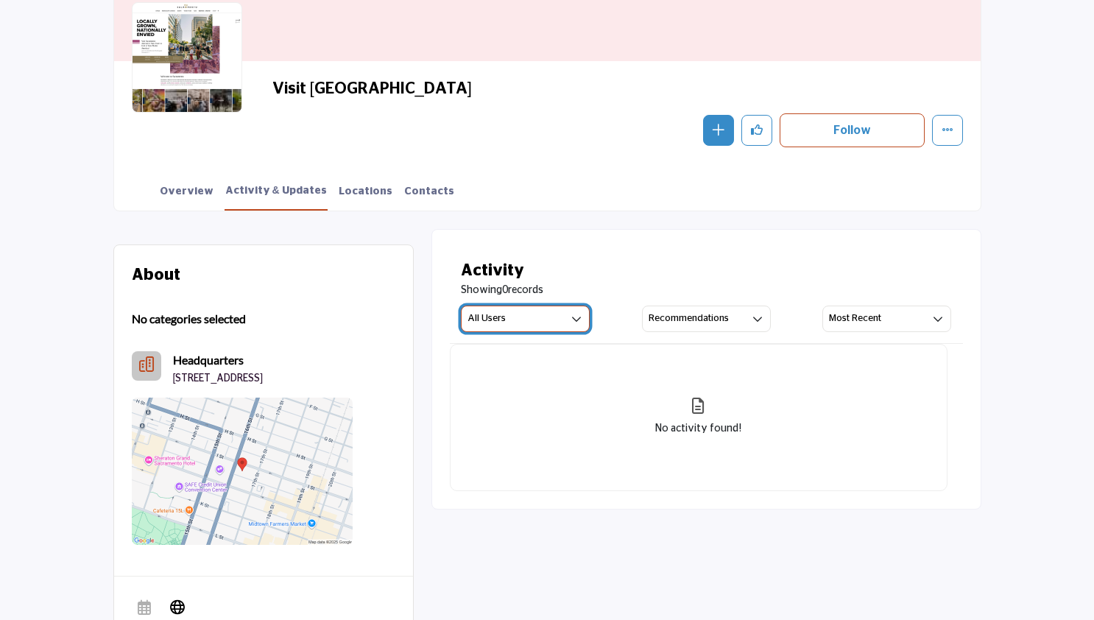
click at [546, 320] on button "All Users" at bounding box center [525, 319] width 129 height 27
click at [646, 264] on div "Activity" at bounding box center [706, 270] width 491 height 24
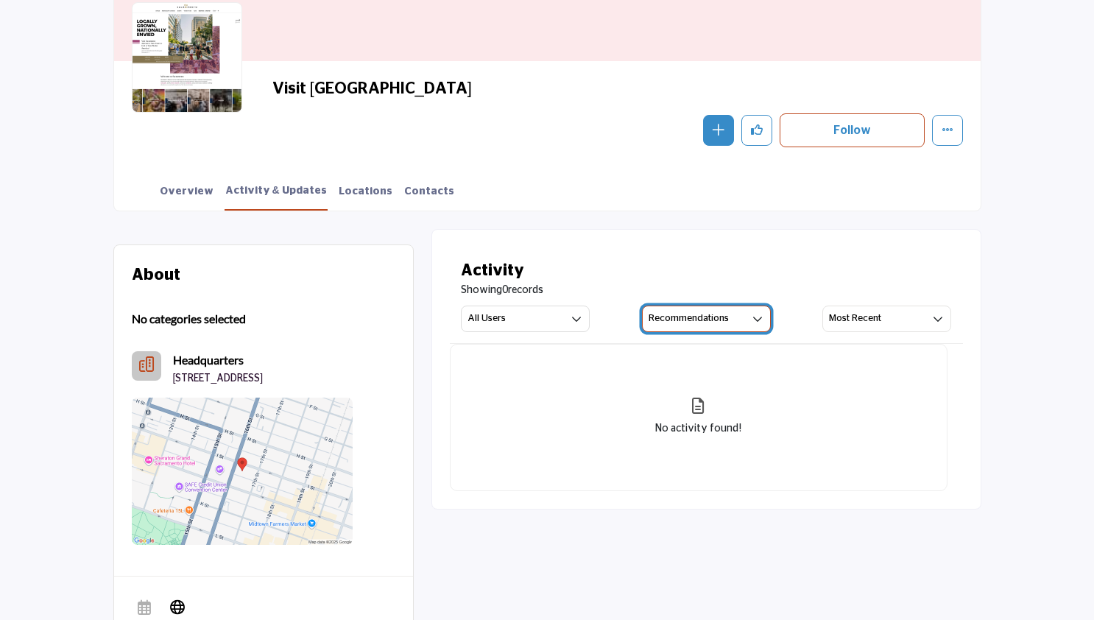
click at [689, 315] on h3 "Recommendations" at bounding box center [689, 318] width 80 height 13
click at [713, 267] on div "Activity" at bounding box center [706, 270] width 491 height 24
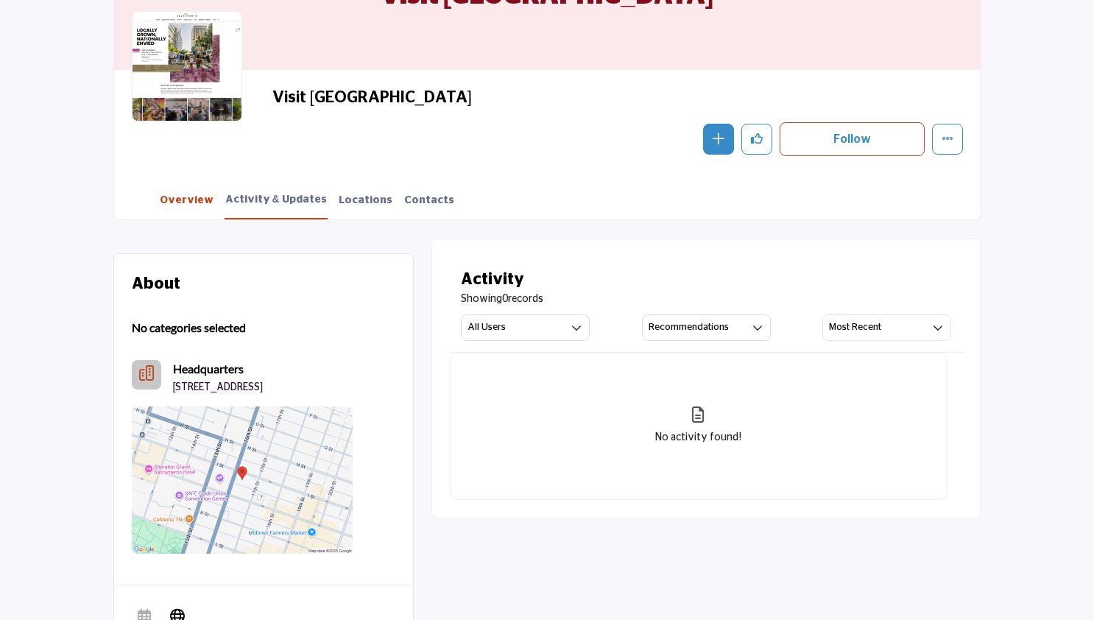
click at [175, 202] on link "Overview" at bounding box center [186, 206] width 55 height 26
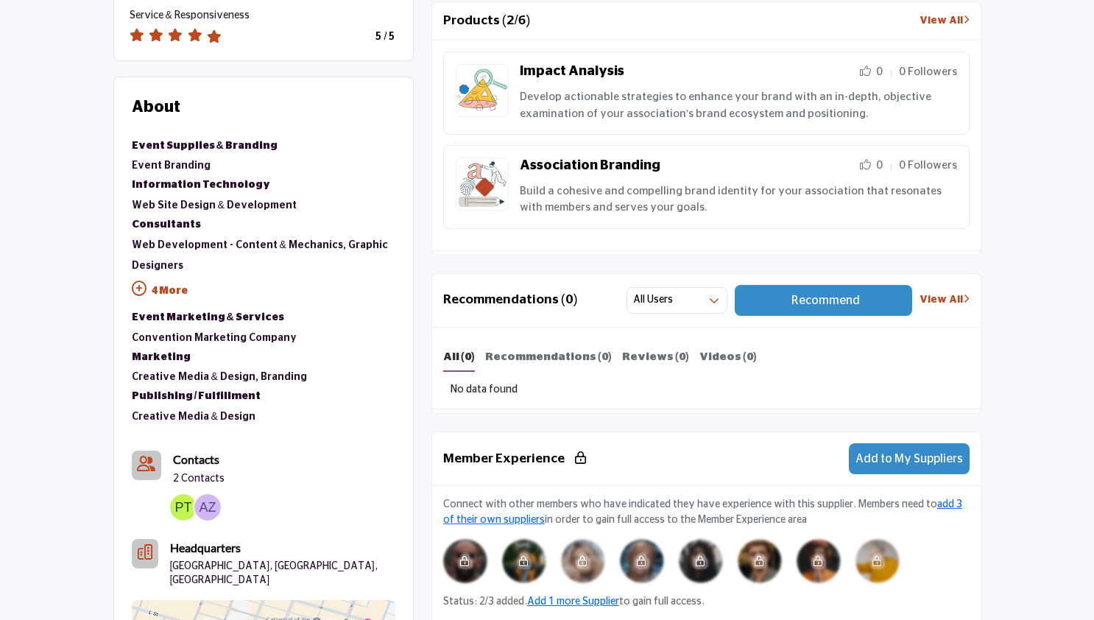
scroll to position [844, 0]
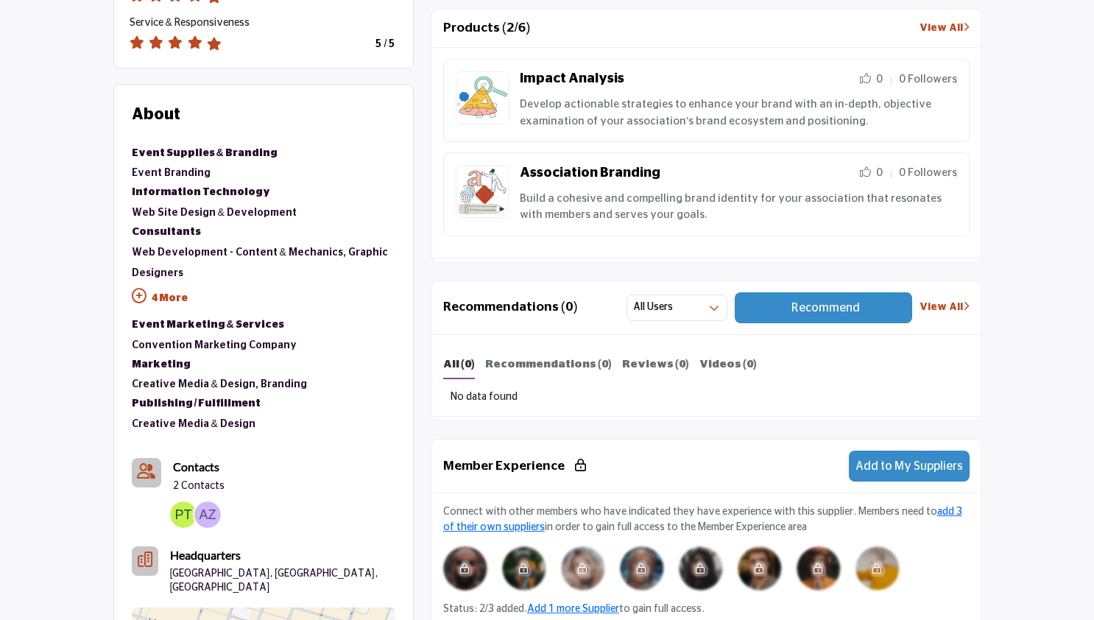
click at [932, 306] on link "View All" at bounding box center [945, 307] width 50 height 15
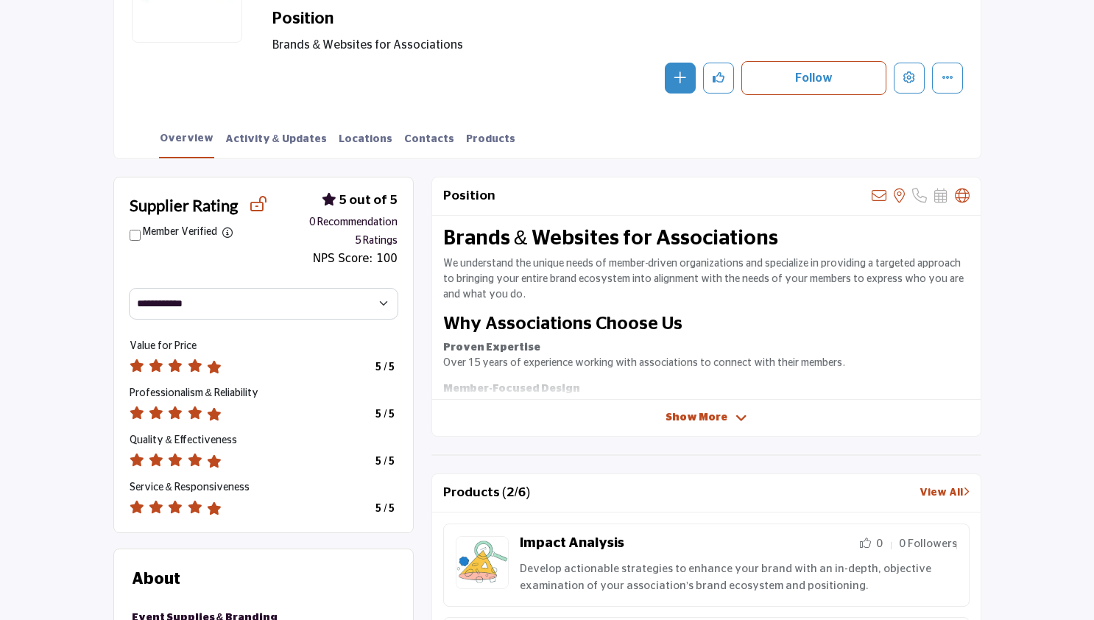
scroll to position [0, 0]
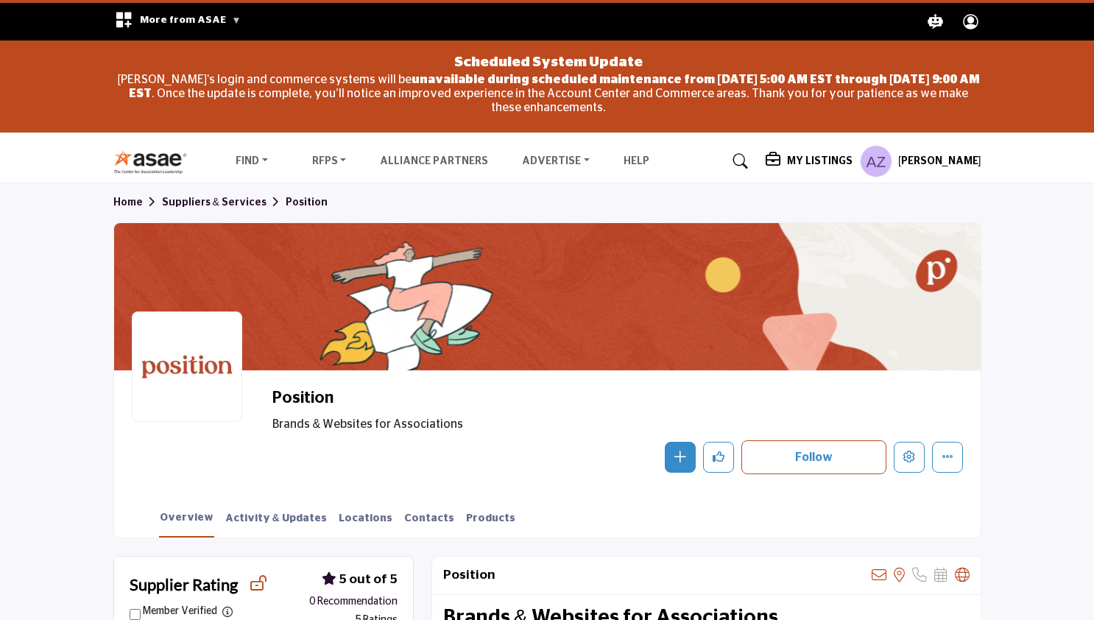
click at [1037, 225] on section "Home Suppliers & Services Position Position Brands & Websites for Associations …" at bounding box center [547, 360] width 1094 height 354
click at [816, 155] on h5 "My Listings" at bounding box center [820, 161] width 66 height 13
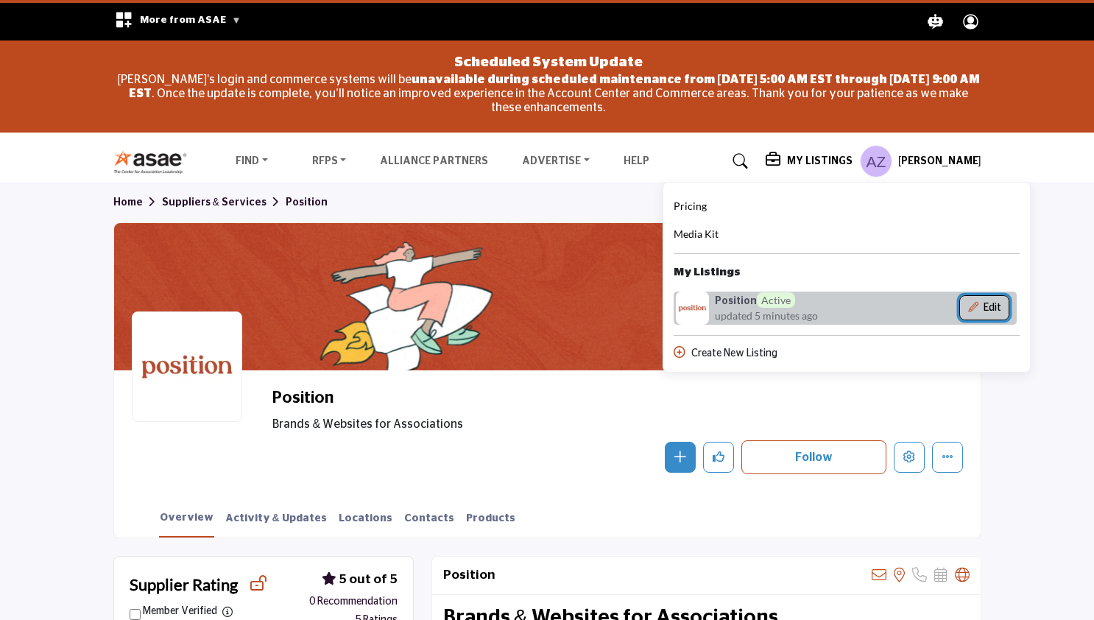
click at [1001, 308] on button "Edit" at bounding box center [984, 307] width 50 height 25
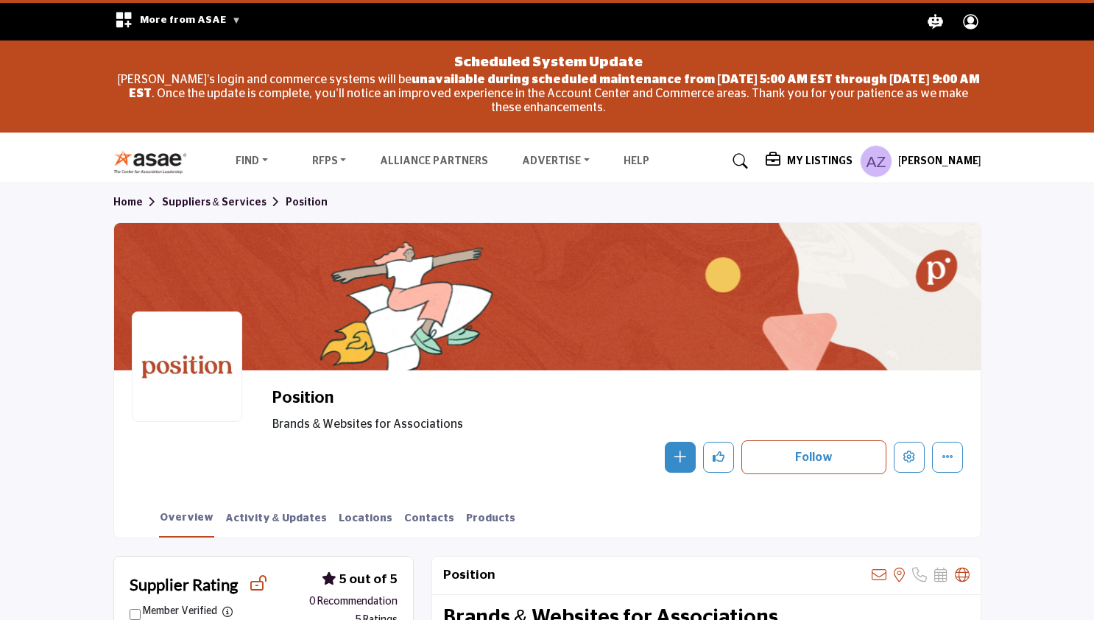
click at [831, 166] on h5 "My Listings" at bounding box center [820, 161] width 66 height 13
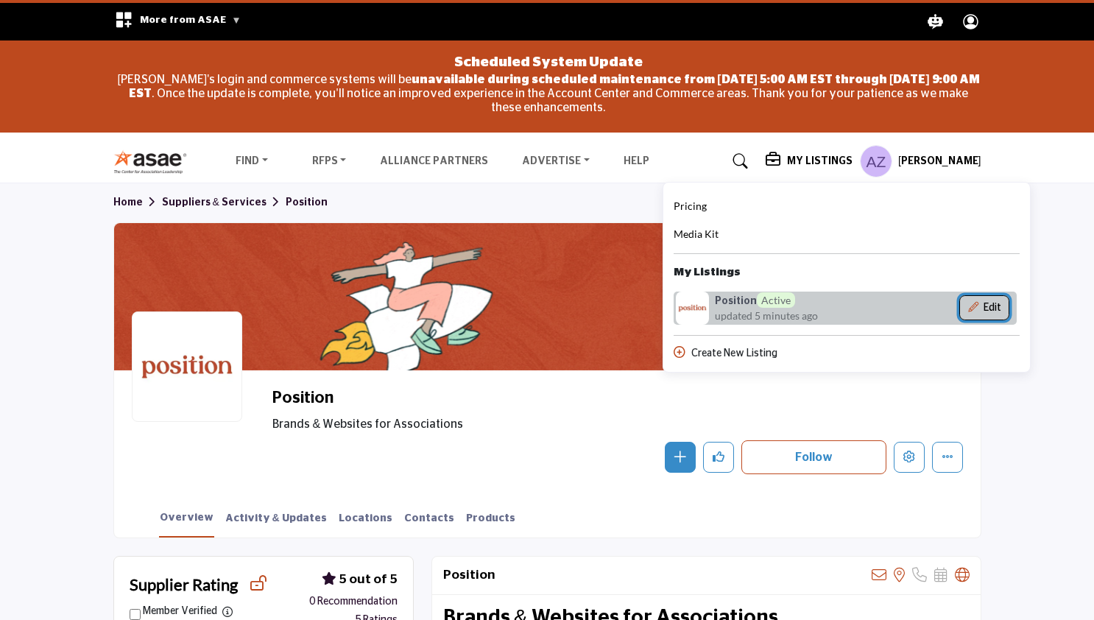
click at [978, 306] on icon "Show Company Details With Edit Page" at bounding box center [973, 307] width 10 height 10
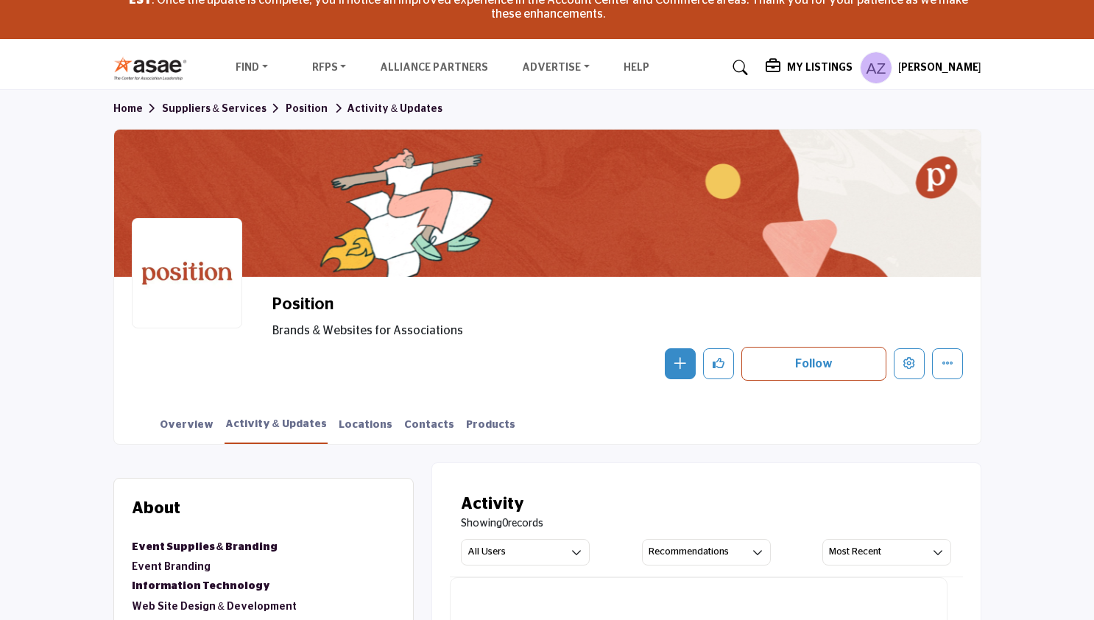
scroll to position [391, 0]
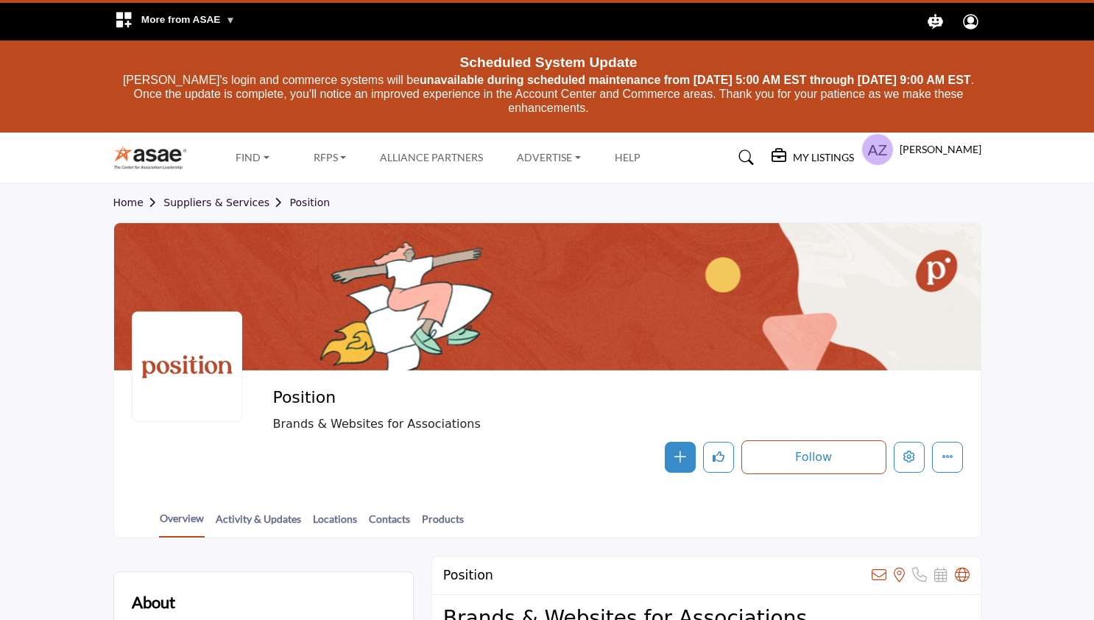
click at [0, 0] on div at bounding box center [0, 0] width 0 height 0
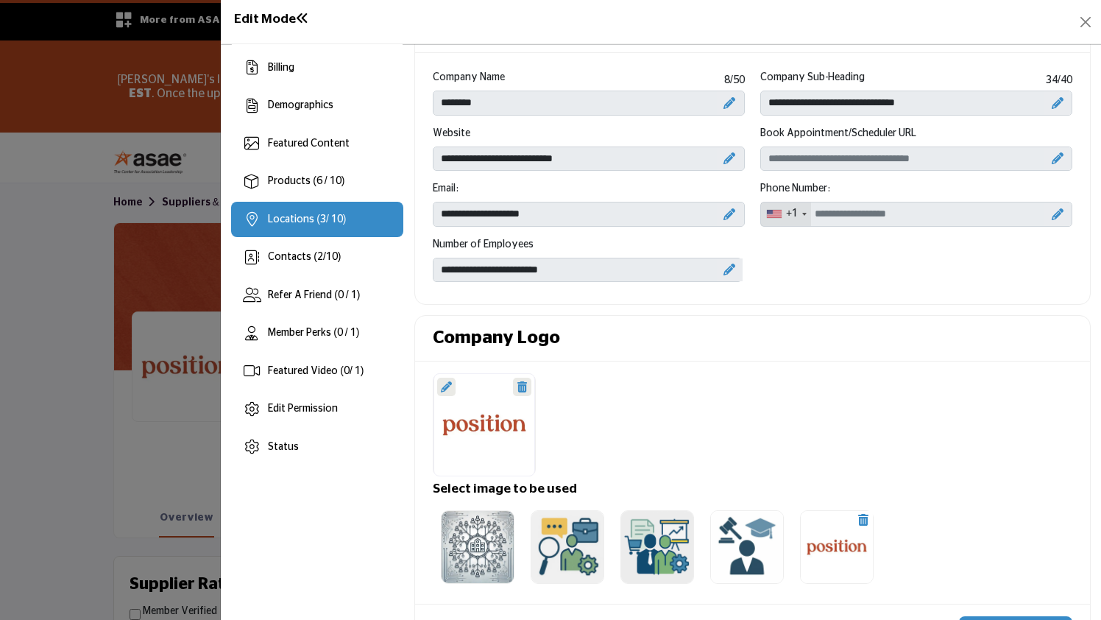
scroll to position [102, 0]
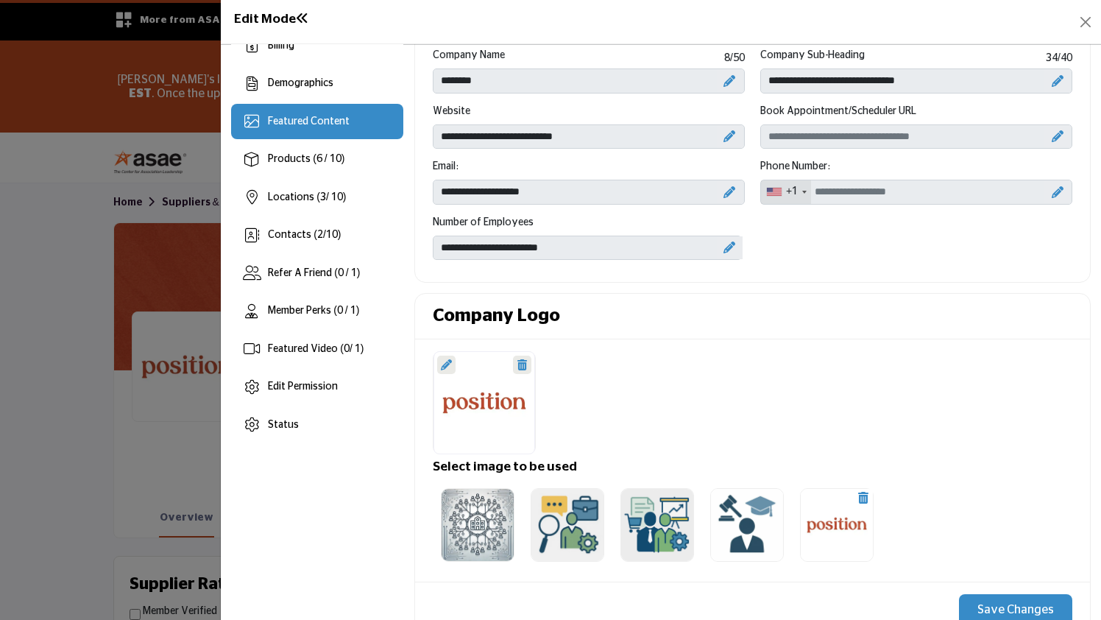
click at [324, 131] on div "Featured Content" at bounding box center [317, 121] width 172 height 35
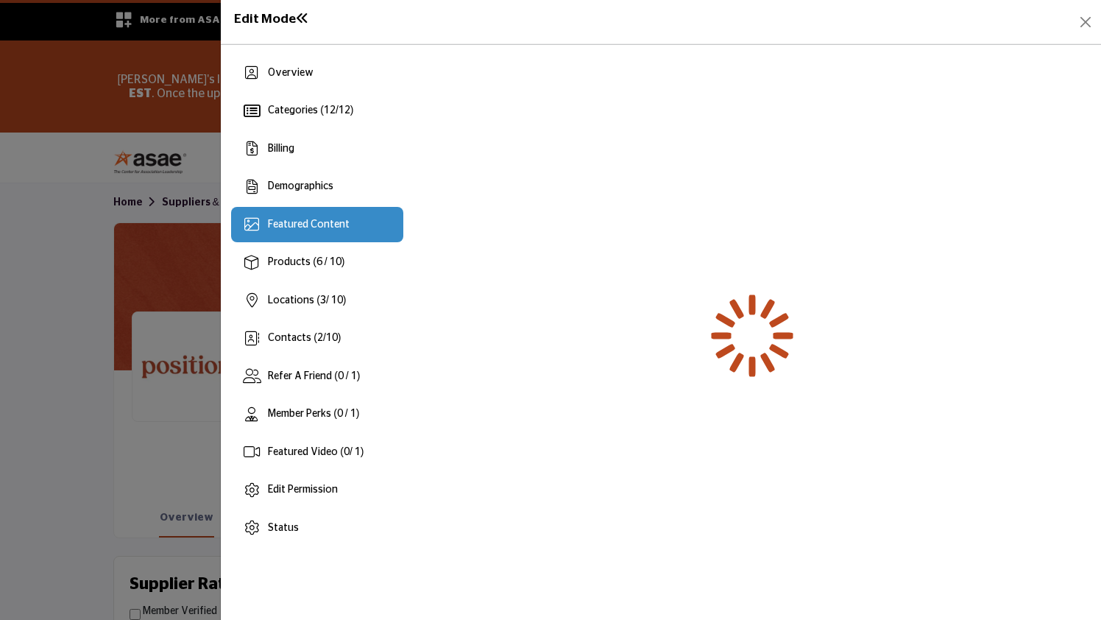
scroll to position [0, 0]
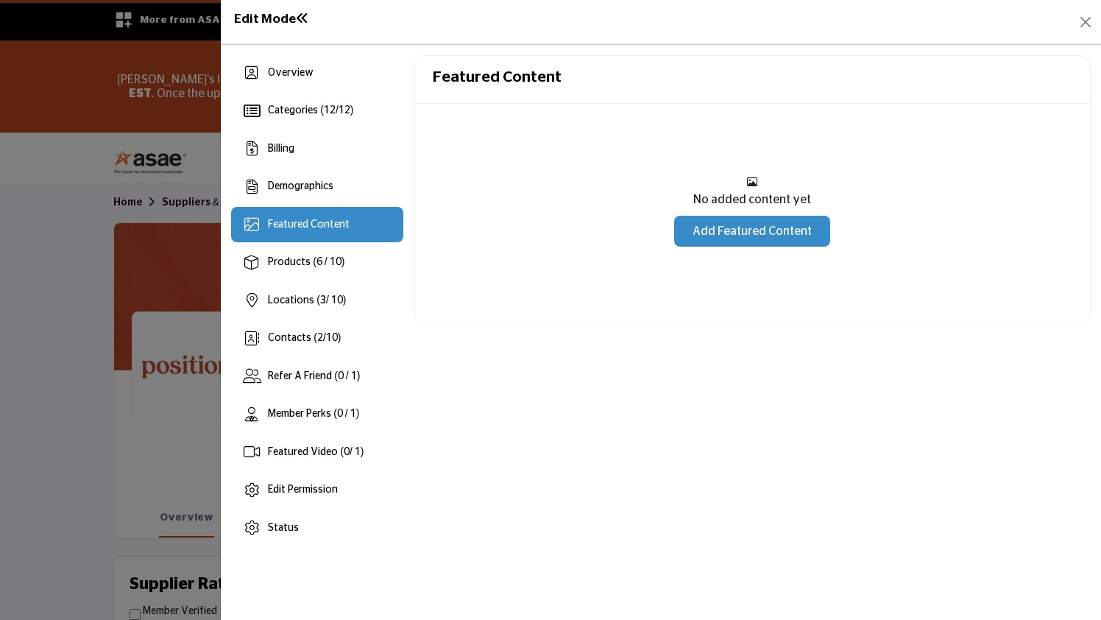
click at [741, 235] on link "Add Featured Content" at bounding box center [752, 231] width 156 height 31
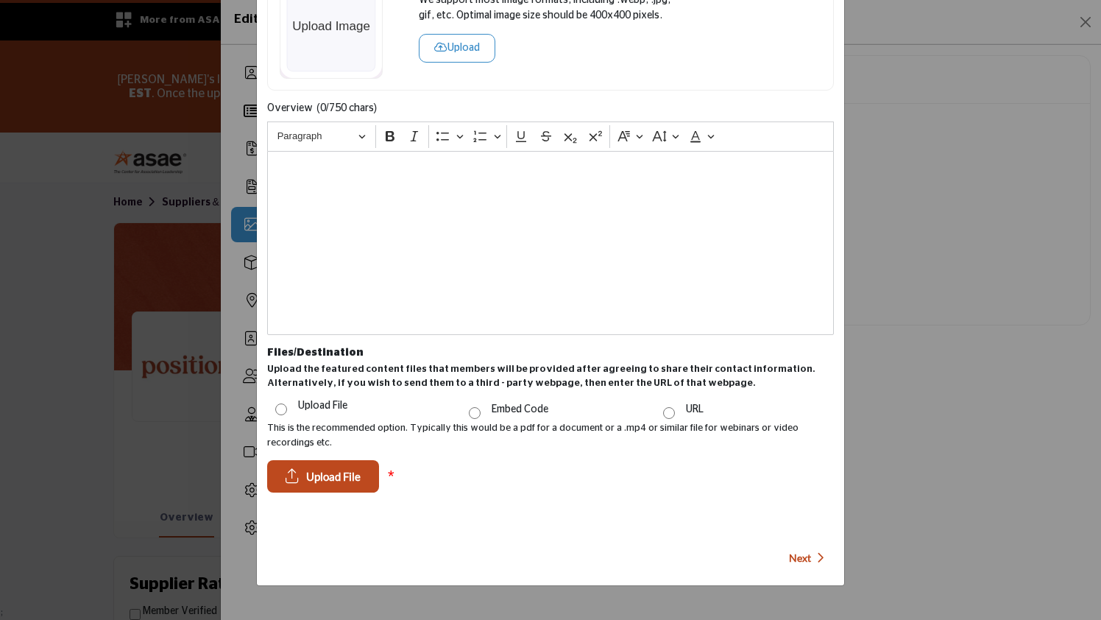
scroll to position [201, 0]
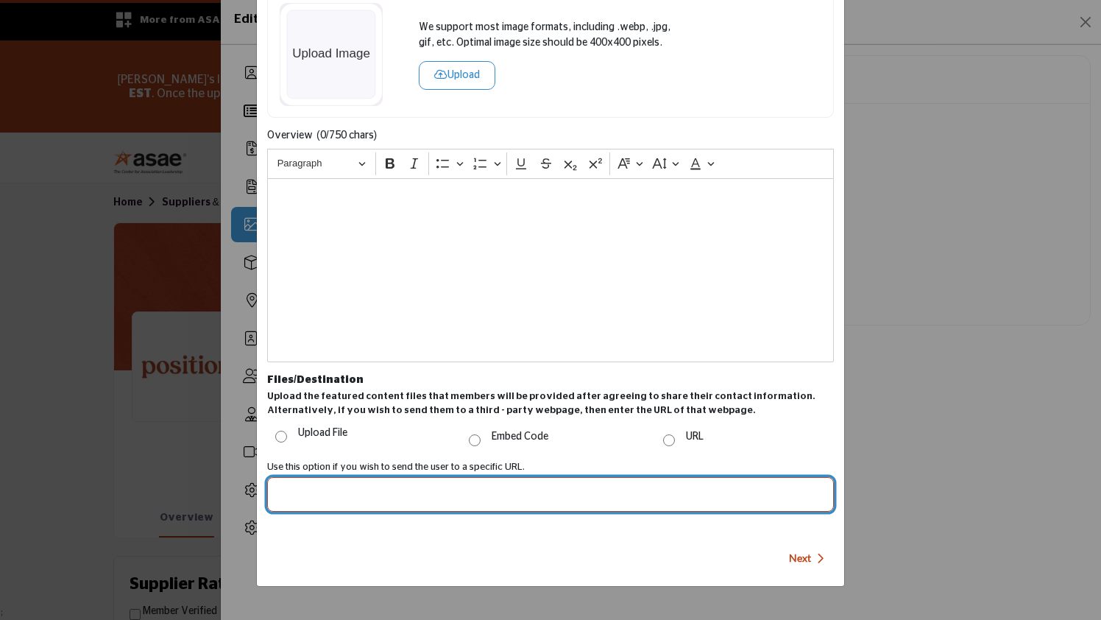
click at [395, 496] on input "Post Website URL" at bounding box center [550, 494] width 567 height 35
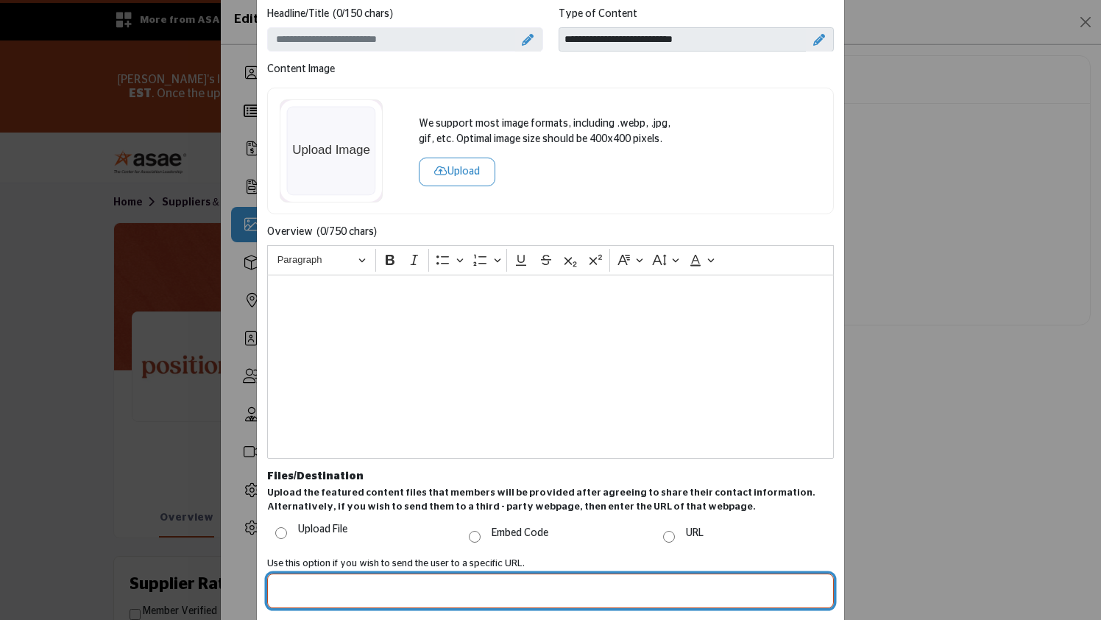
scroll to position [0, 0]
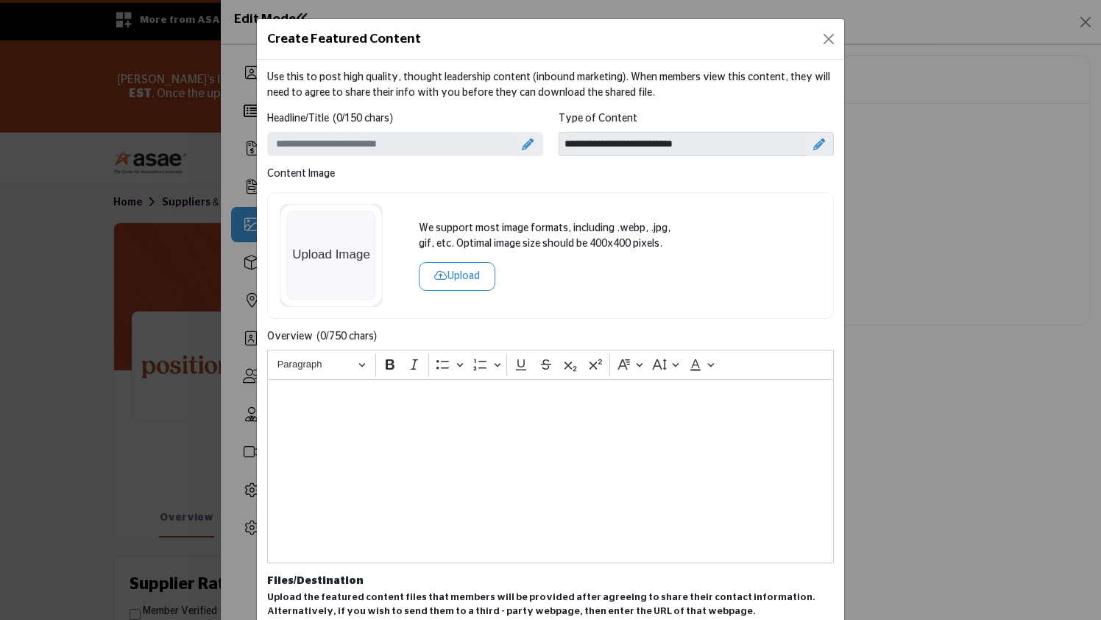
click at [816, 143] on icon at bounding box center [820, 144] width 12 height 12
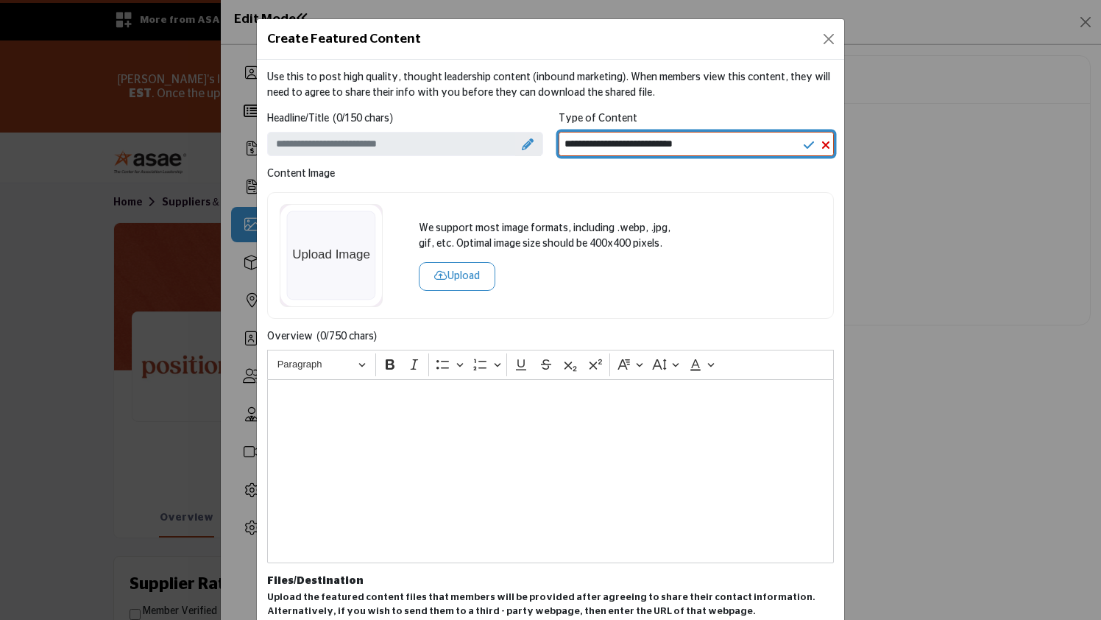
click at [738, 140] on select "**********" at bounding box center [697, 144] width 276 height 25
select select "********"
click at [559, 132] on select "**********" at bounding box center [697, 144] width 276 height 25
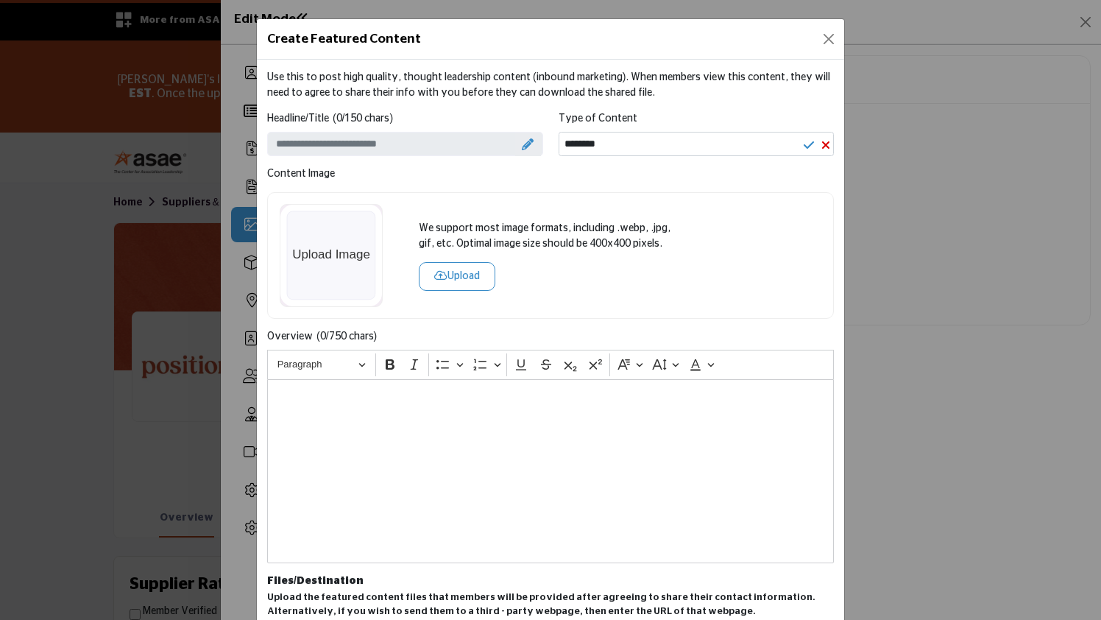
click at [524, 141] on icon at bounding box center [528, 144] width 12 height 12
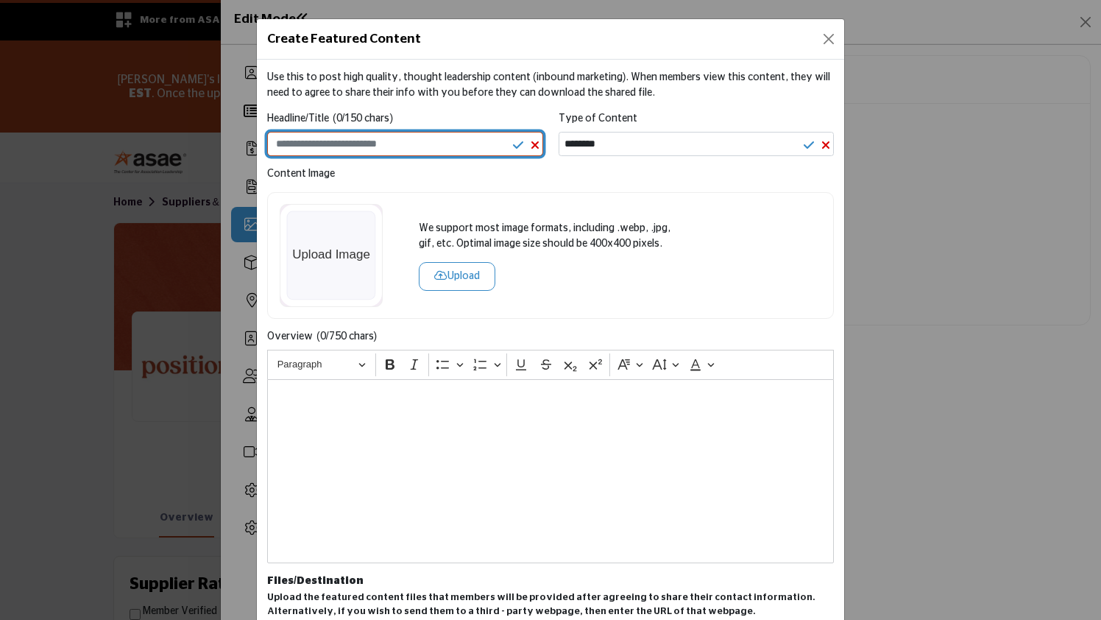
click at [451, 141] on input "Enter a compelling headline" at bounding box center [405, 144] width 276 height 25
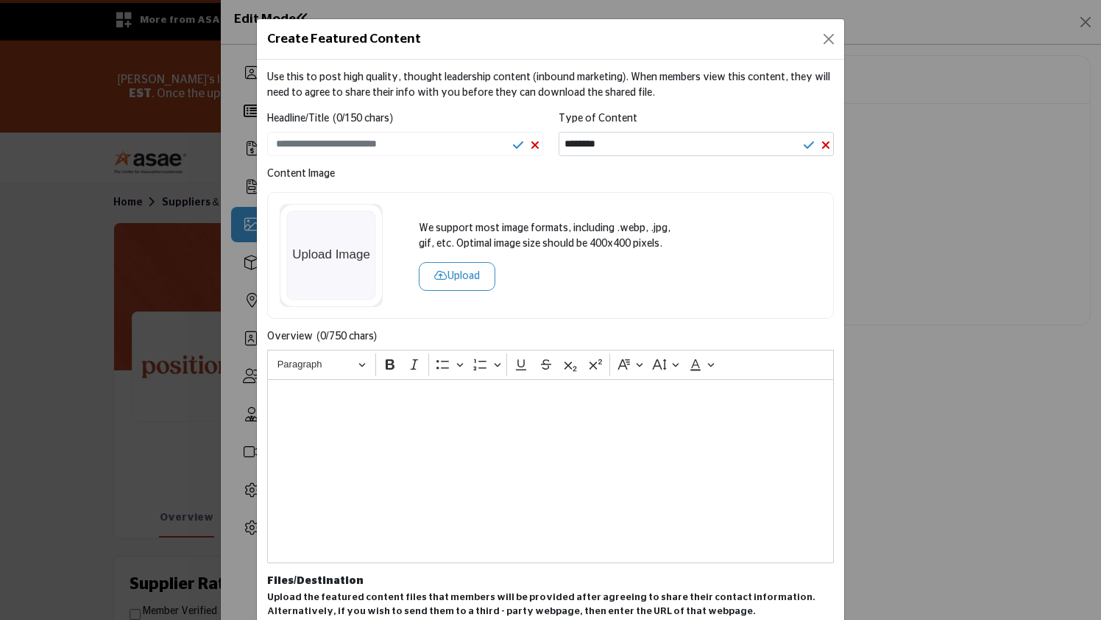
click at [495, 191] on div "Content Image We support most image formats, including .webp, .jpg, gif, etc. O…" at bounding box center [550, 242] width 567 height 152
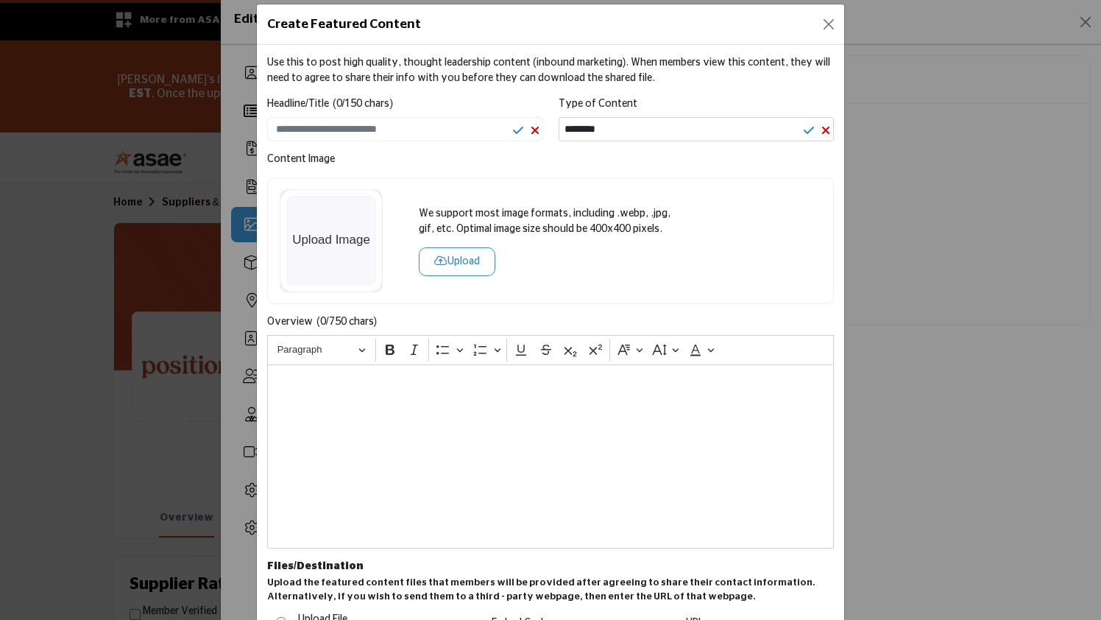
scroll to position [9, 0]
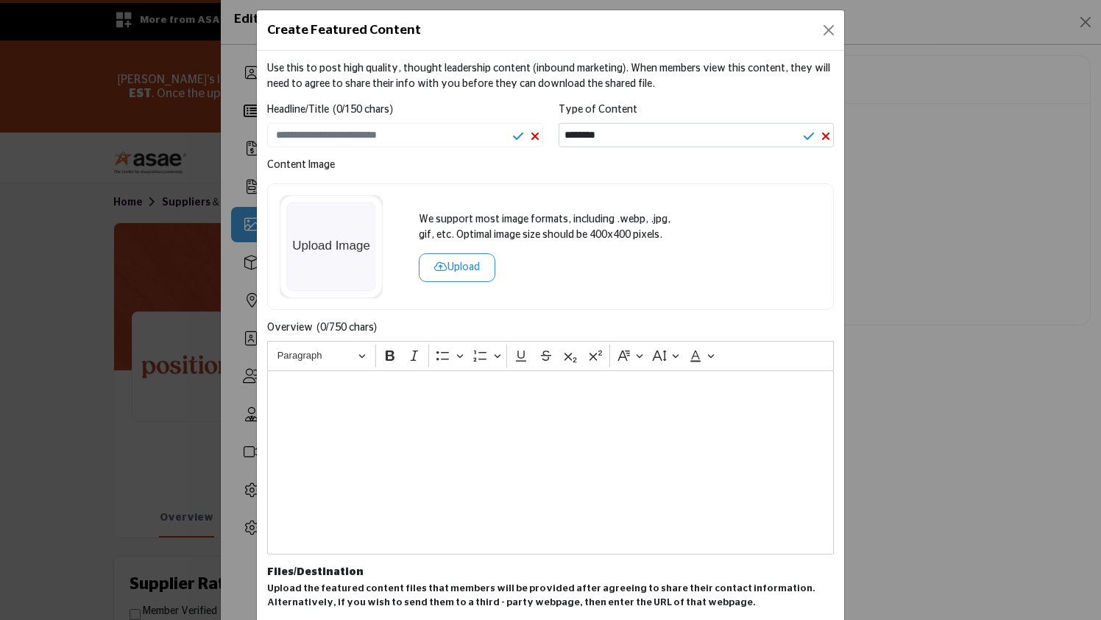
click at [339, 328] on span "(0/750 chars)" at bounding box center [347, 327] width 60 height 15
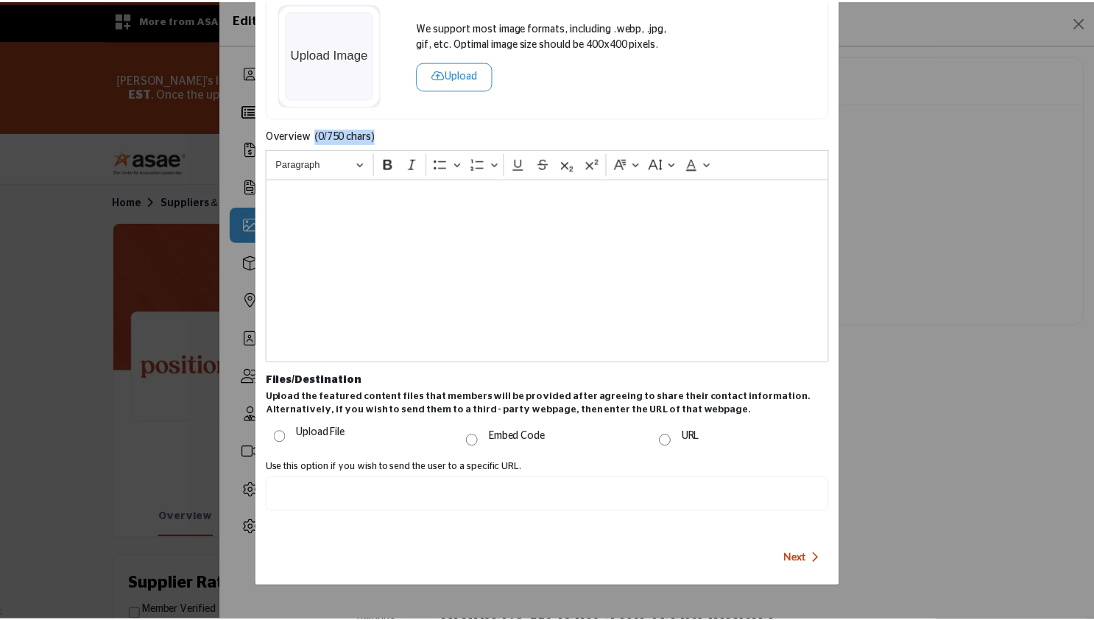
scroll to position [0, 0]
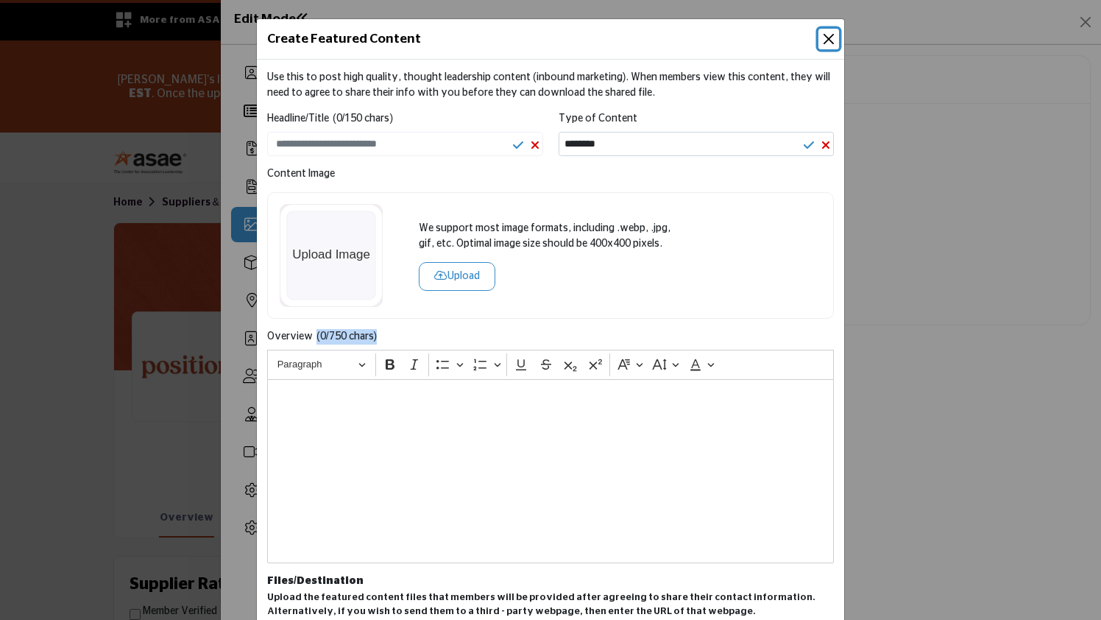
click at [821, 35] on button "Close" at bounding box center [829, 39] width 21 height 21
select select
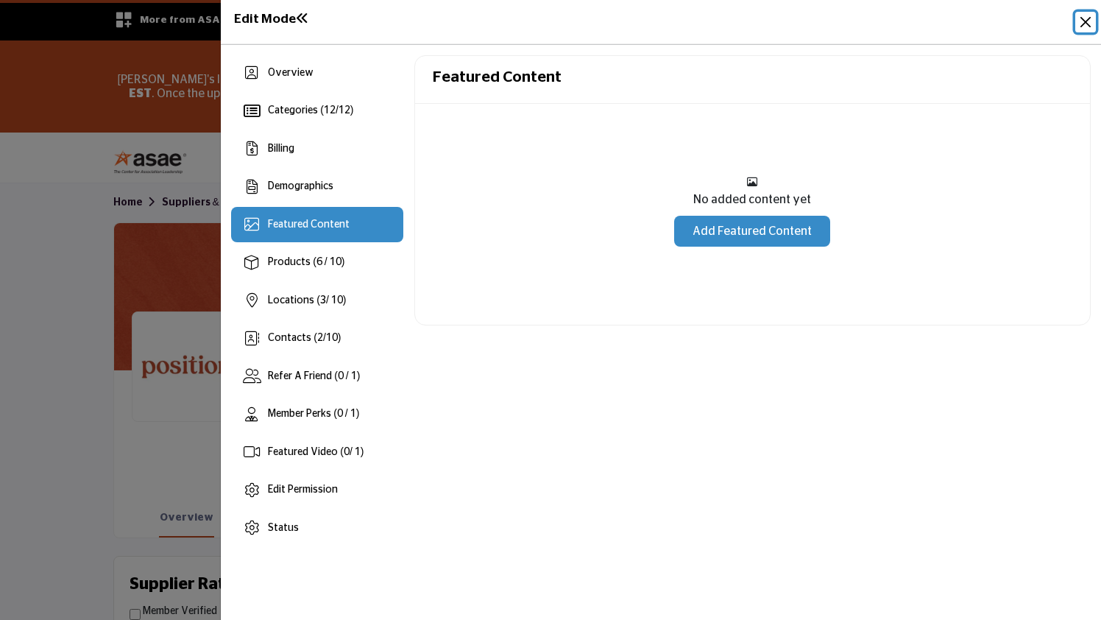
click at [1087, 24] on button "Close" at bounding box center [1086, 22] width 21 height 21
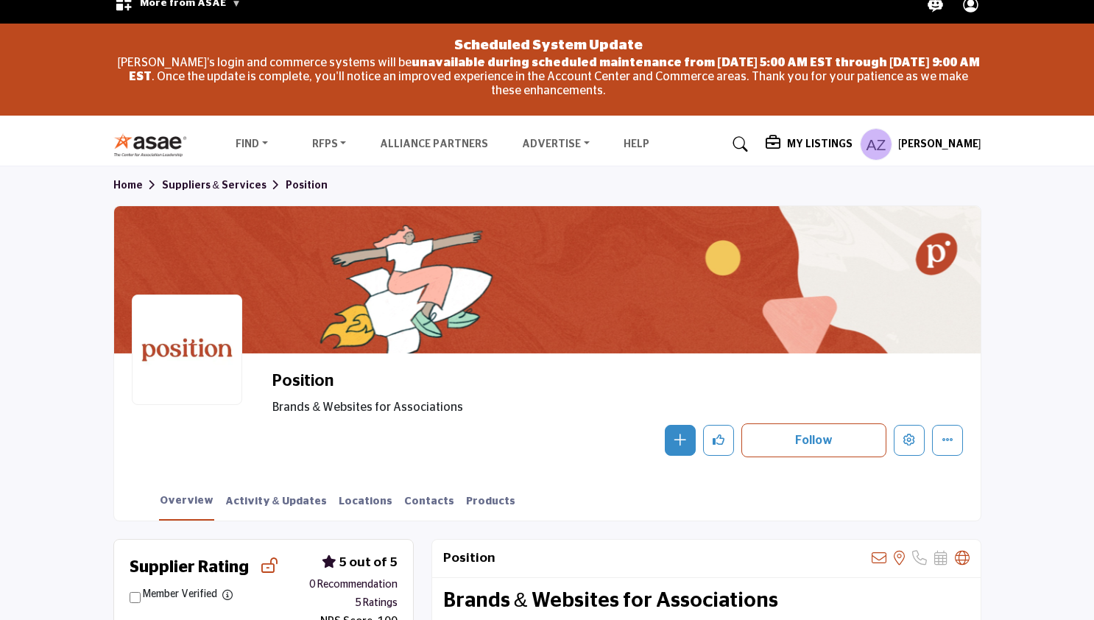
scroll to position [18, 0]
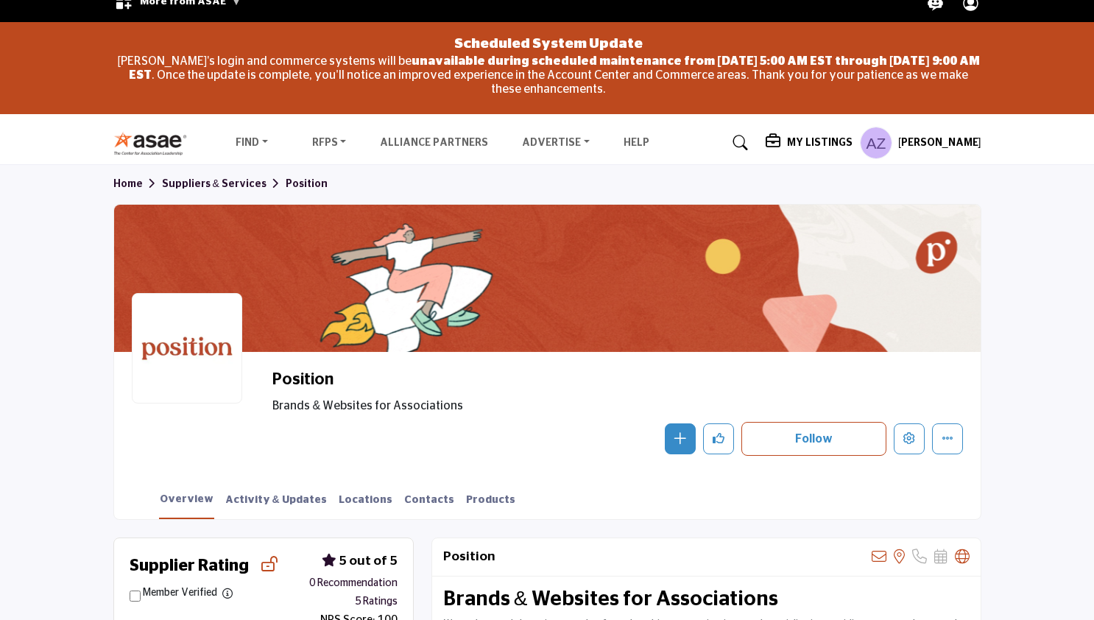
click at [133, 180] on link "Home" at bounding box center [137, 184] width 49 height 10
